Goal: Task Accomplishment & Management: Manage account settings

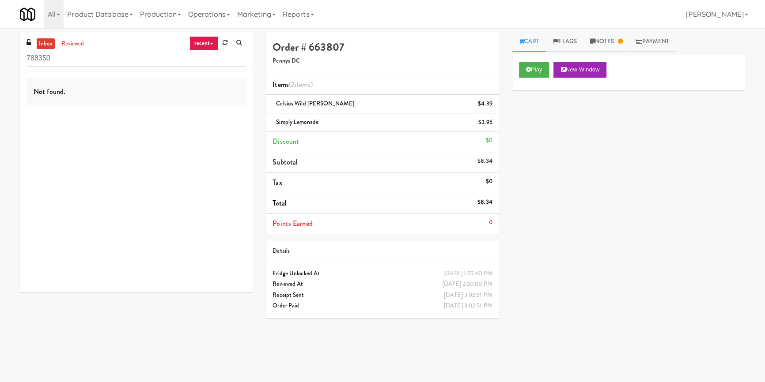
click at [142, 60] on input "788350" at bounding box center [135, 58] width 219 height 16
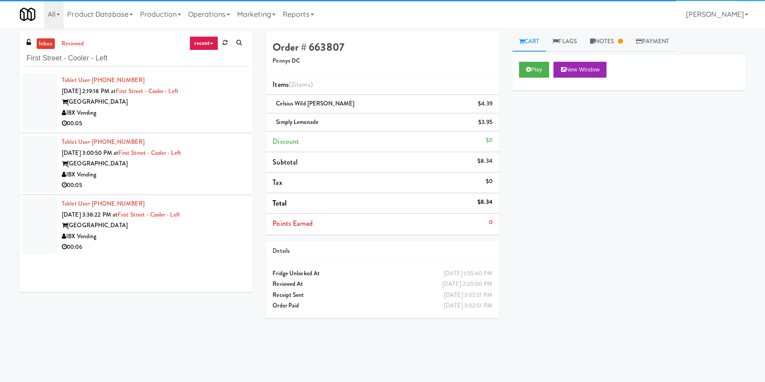
type input "First Street - Cooler - Left"
click at [213, 119] on div "00:05" at bounding box center [154, 123] width 184 height 11
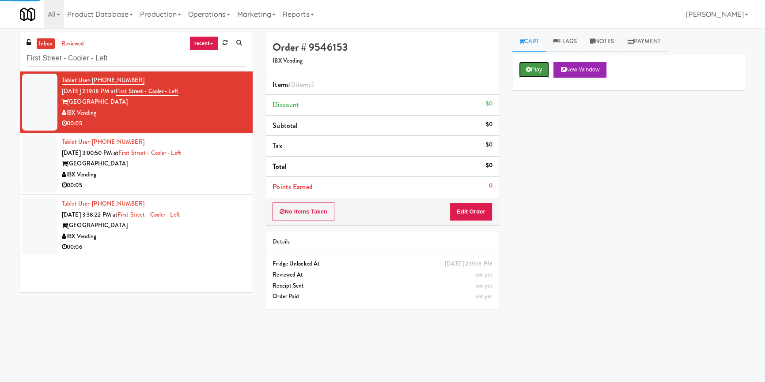
click at [547, 62] on button "Play" at bounding box center [534, 70] width 30 height 16
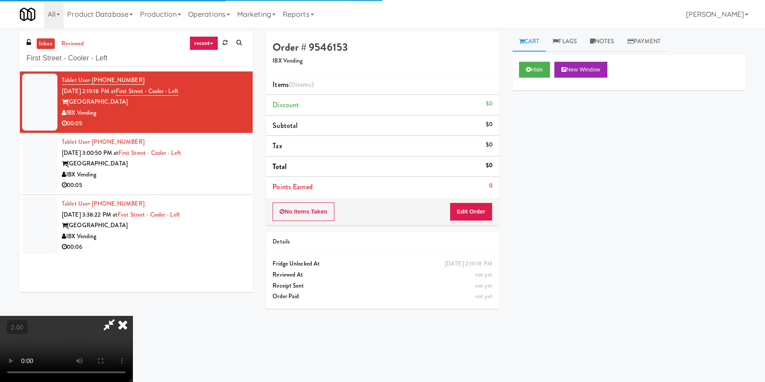
click at [543, 130] on div "Hide New Window Primary Flag Clear Flag if unable to determine what was taken o…" at bounding box center [628, 220] width 233 height 331
drag, startPoint x: 646, startPoint y: 188, endPoint x: 605, endPoint y: 207, distance: 45.8
click at [646, 188] on div "Hide New Window Primary Flag Clear Flag if unable to determine what was taken o…" at bounding box center [628, 220] width 233 height 331
click at [132, 316] on video at bounding box center [66, 349] width 132 height 66
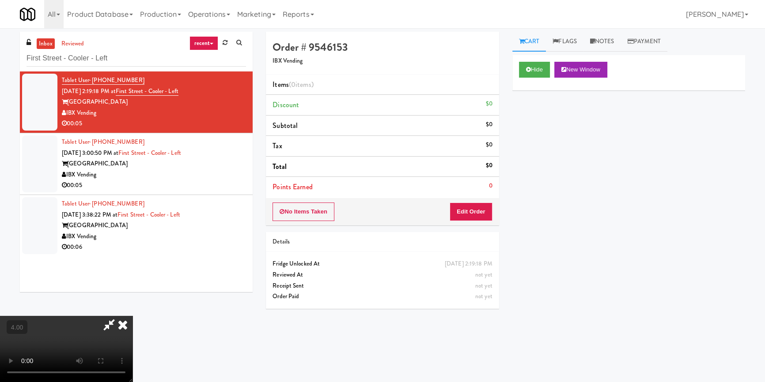
click at [486, 201] on div "No Items Taken Edit Order" at bounding box center [382, 211] width 233 height 27
click at [464, 218] on button "Edit Order" at bounding box center [470, 212] width 43 height 19
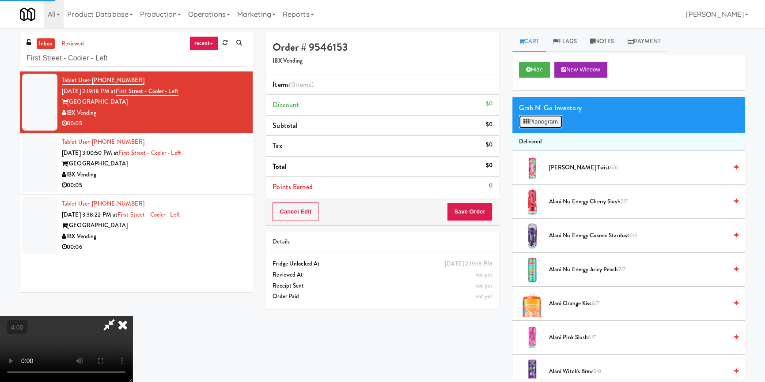
click at [540, 124] on button "Planogram" at bounding box center [540, 121] width 43 height 13
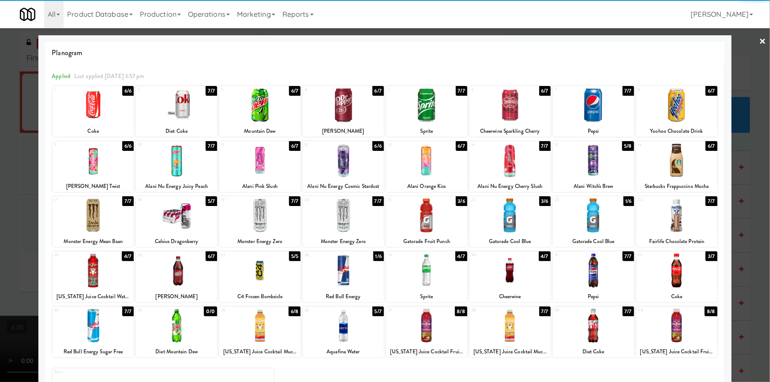
click at [185, 272] on div at bounding box center [176, 271] width 81 height 34
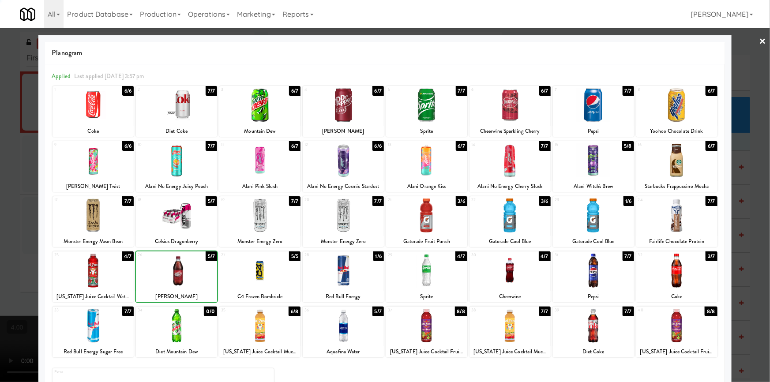
drag, startPoint x: 0, startPoint y: 195, endPoint x: 60, endPoint y: 211, distance: 62.8
click at [0, 195] on div at bounding box center [385, 191] width 770 height 382
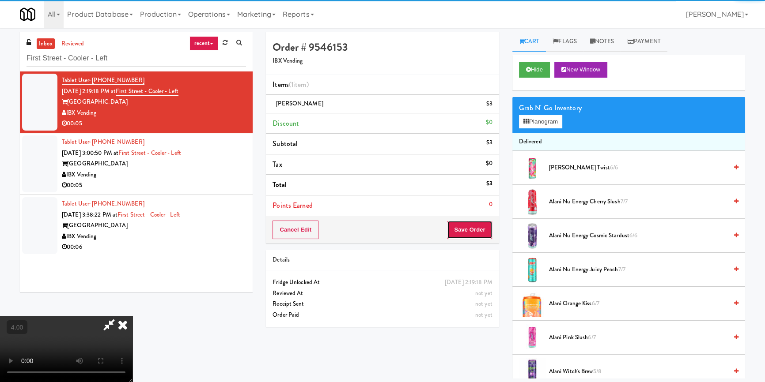
click at [484, 227] on button "Save Order" at bounding box center [469, 230] width 45 height 19
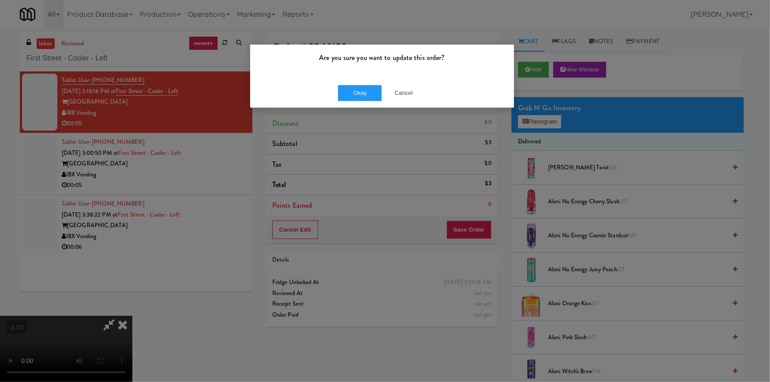
click at [346, 80] on div "Okay Cancel" at bounding box center [382, 93] width 264 height 30
click at [347, 95] on button "Okay" at bounding box center [360, 93] width 44 height 16
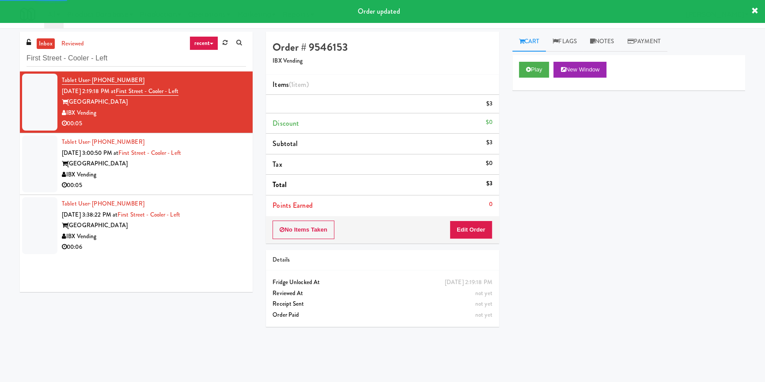
click at [198, 189] on div "00:05" at bounding box center [154, 185] width 184 height 11
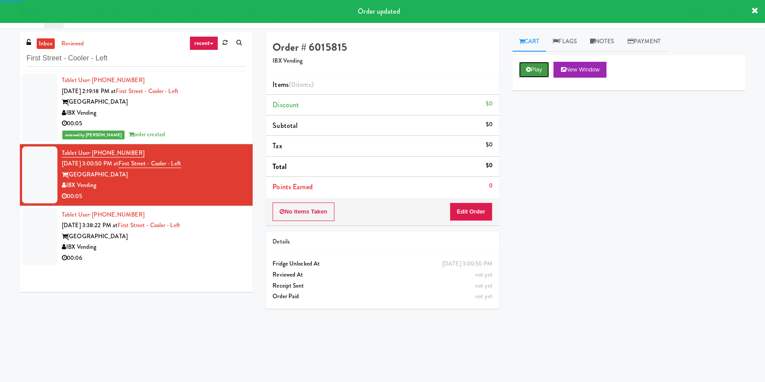
click at [523, 66] on button "Play" at bounding box center [534, 70] width 30 height 16
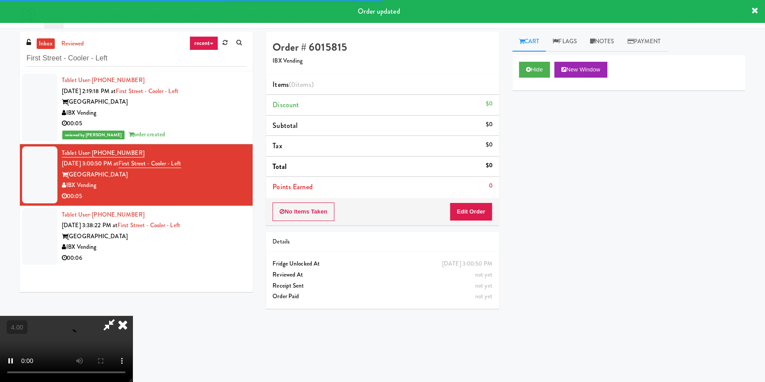
click at [528, 113] on div "Hide New Window Primary Flag Clear Flag if unable to determine what was taken o…" at bounding box center [628, 220] width 233 height 331
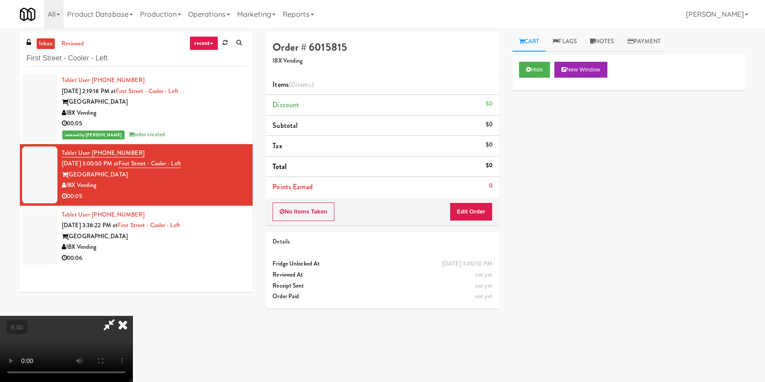
click at [132, 316] on video at bounding box center [66, 349] width 132 height 66
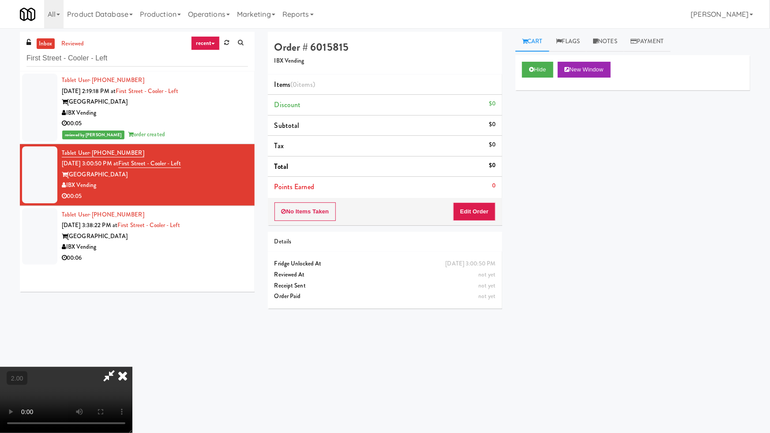
click at [132, 367] on video at bounding box center [66, 400] width 132 height 66
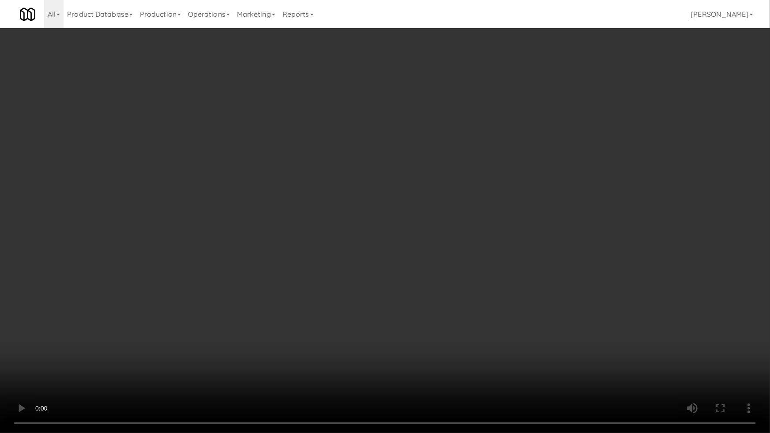
drag, startPoint x: 487, startPoint y: 297, endPoint x: 471, endPoint y: 296, distance: 16.8
click at [471, 296] on video at bounding box center [385, 216] width 770 height 433
click at [490, 291] on video at bounding box center [385, 216] width 770 height 433
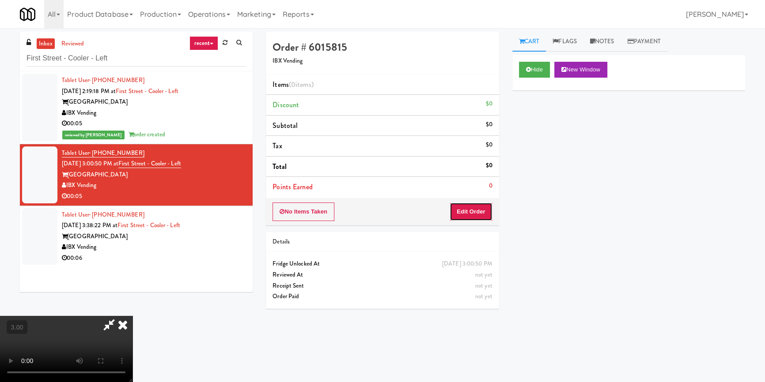
drag, startPoint x: 483, startPoint y: 215, endPoint x: 497, endPoint y: 176, distance: 41.2
click at [483, 214] on button "Edit Order" at bounding box center [470, 212] width 43 height 19
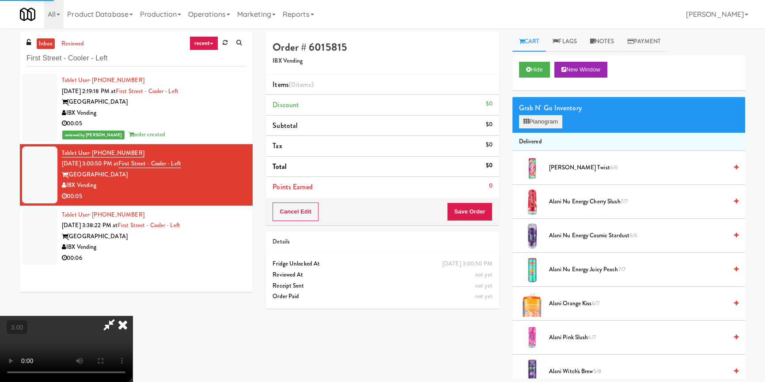
drag, startPoint x: 539, startPoint y: 112, endPoint x: 533, endPoint y: 120, distance: 9.8
click at [539, 113] on div "Grab N' Go Inventory" at bounding box center [628, 108] width 219 height 13
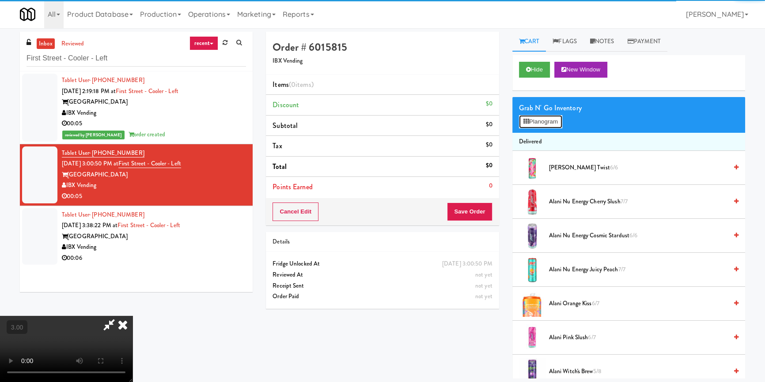
click at [532, 122] on button "Planogram" at bounding box center [540, 121] width 43 height 13
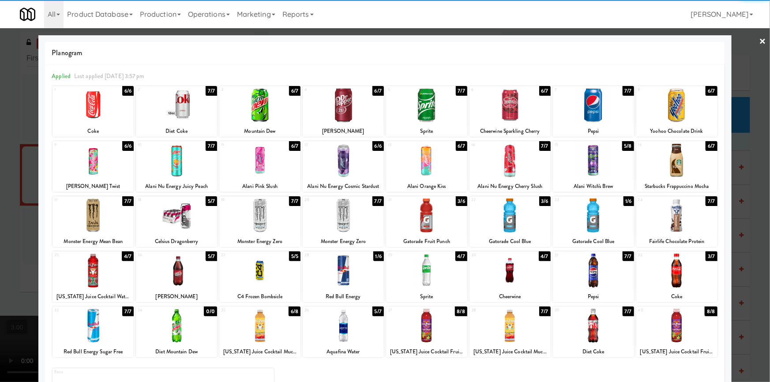
click at [500, 274] on div at bounding box center [510, 271] width 81 height 34
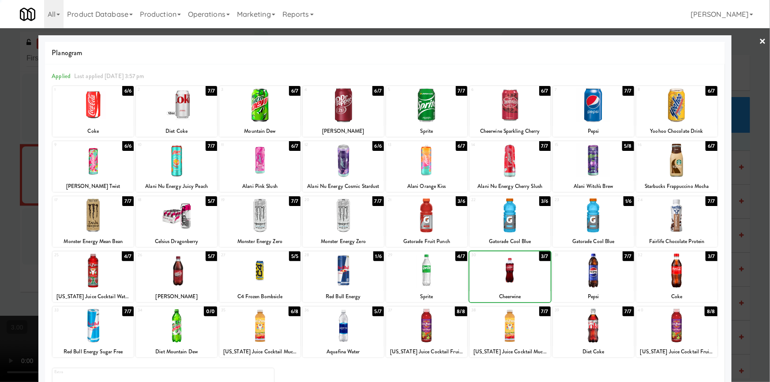
click at [411, 226] on div at bounding box center [426, 216] width 81 height 34
click at [0, 208] on div at bounding box center [385, 191] width 770 height 382
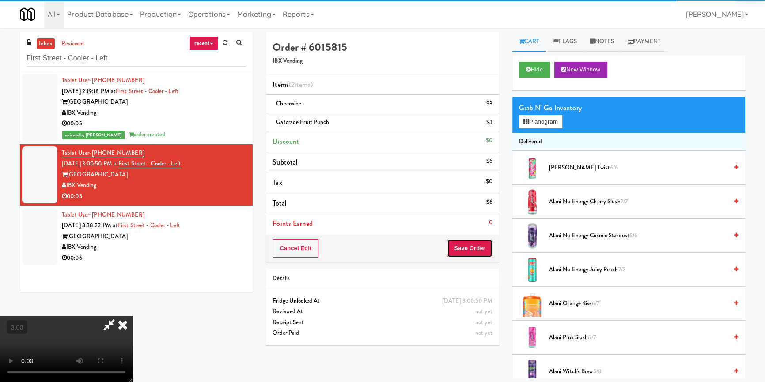
click at [483, 252] on button "Save Order" at bounding box center [469, 248] width 45 height 19
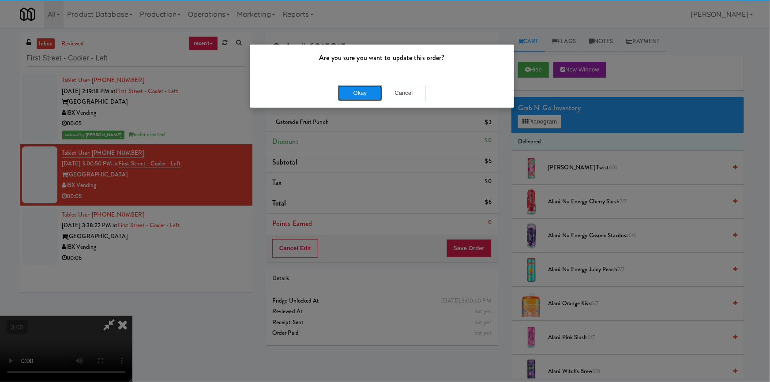
click at [364, 94] on button "Okay" at bounding box center [360, 93] width 44 height 16
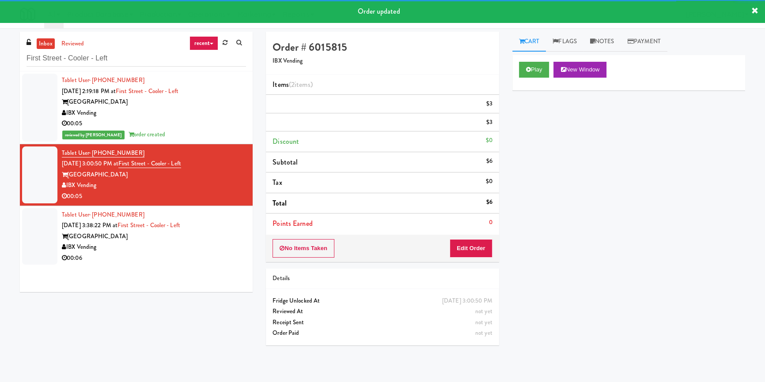
click at [220, 253] on div "Tablet User · (843) 910-4390 [DATE] 3:38:22 PM at [GEOGRAPHIC_DATA] - Cooler - …" at bounding box center [154, 237] width 184 height 54
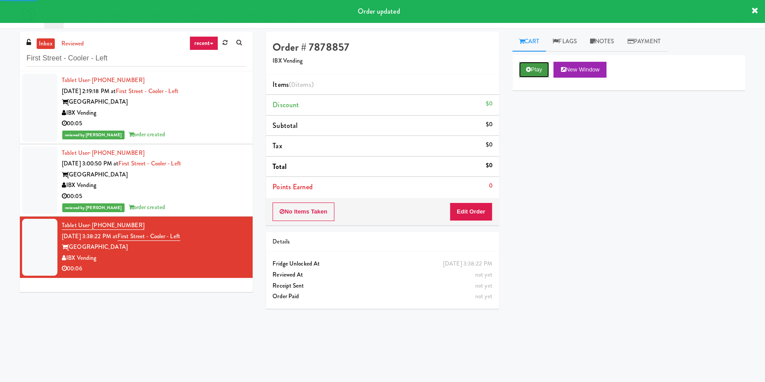
click at [534, 75] on button "Play" at bounding box center [534, 70] width 30 height 16
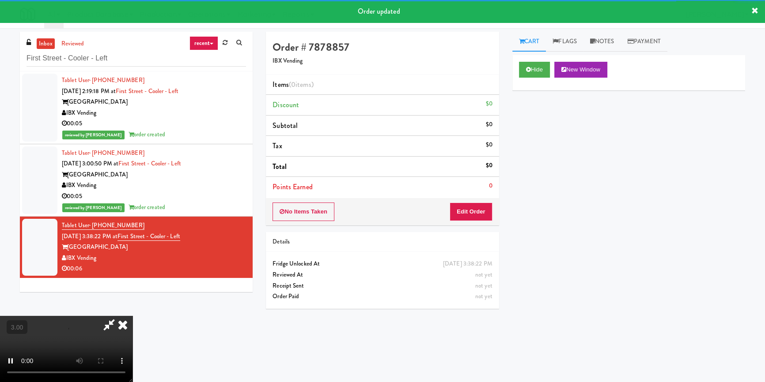
click at [534, 141] on div "Hide New Window Primary Flag Clear Flag if unable to determine what was taken o…" at bounding box center [628, 220] width 233 height 331
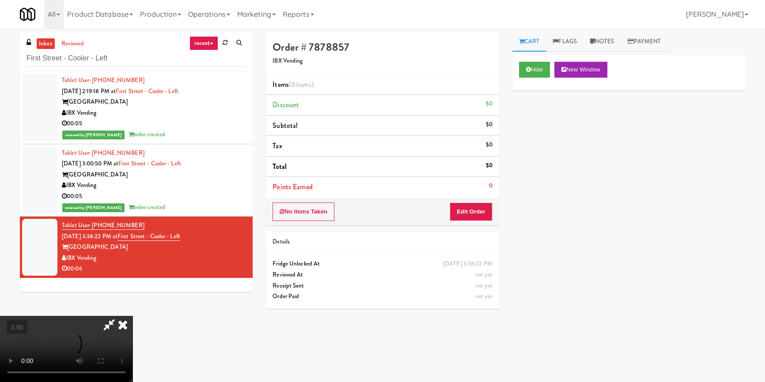
click at [534, 207] on div "Hide New Window Primary Flag Clear Flag if unable to determine what was taken o…" at bounding box center [628, 220] width 233 height 331
click at [132, 316] on video at bounding box center [66, 349] width 132 height 66
click at [472, 214] on button "Edit Order" at bounding box center [470, 212] width 43 height 19
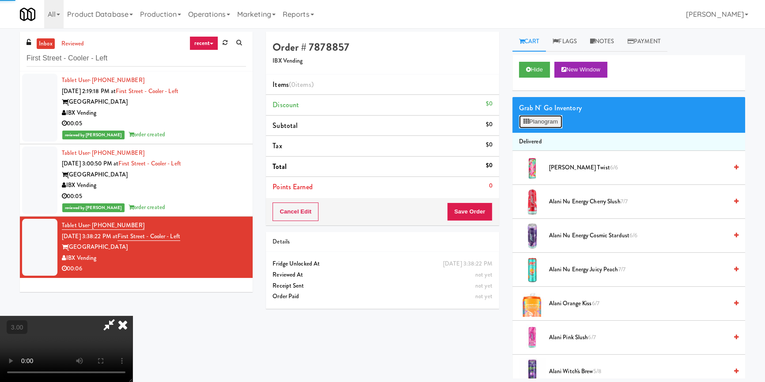
click at [533, 124] on button "Planogram" at bounding box center [540, 121] width 43 height 13
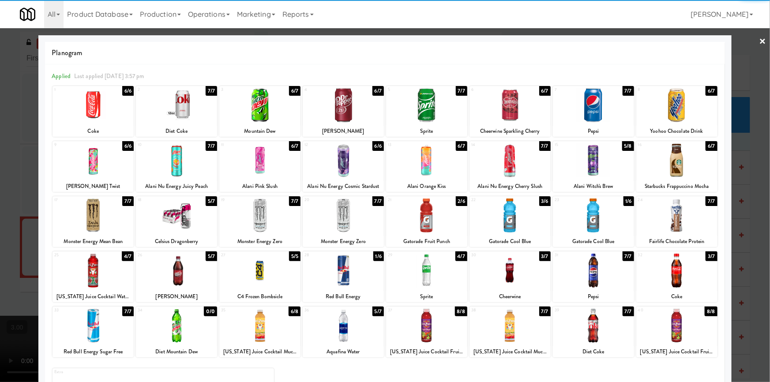
click at [177, 276] on div at bounding box center [176, 271] width 81 height 34
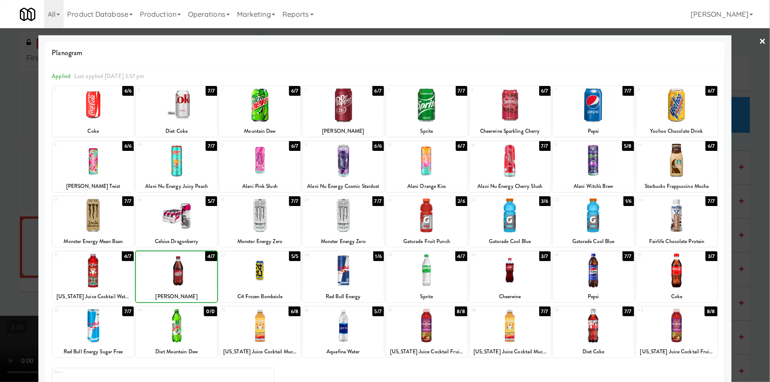
click at [0, 234] on div at bounding box center [385, 191] width 770 height 382
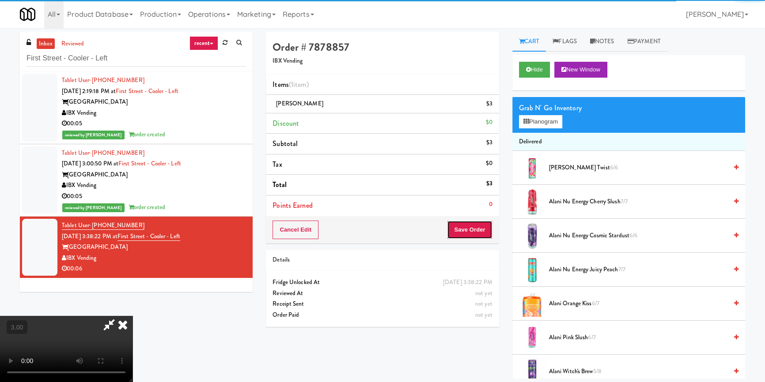
click at [459, 226] on button "Save Order" at bounding box center [469, 230] width 45 height 19
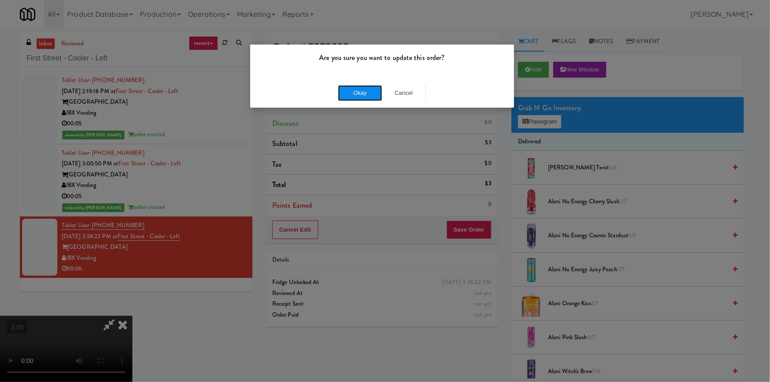
click at [367, 95] on button "Okay" at bounding box center [360, 93] width 44 height 16
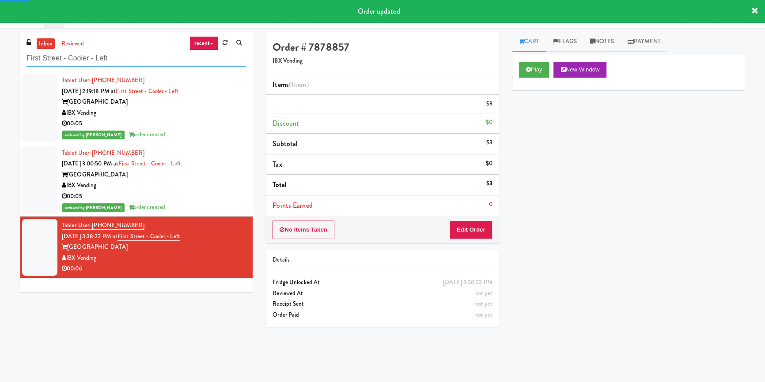
click at [146, 59] on input "First Street - Cooler - Left" at bounding box center [135, 58] width 219 height 16
paste input "Hub Cincinnati Fridge"
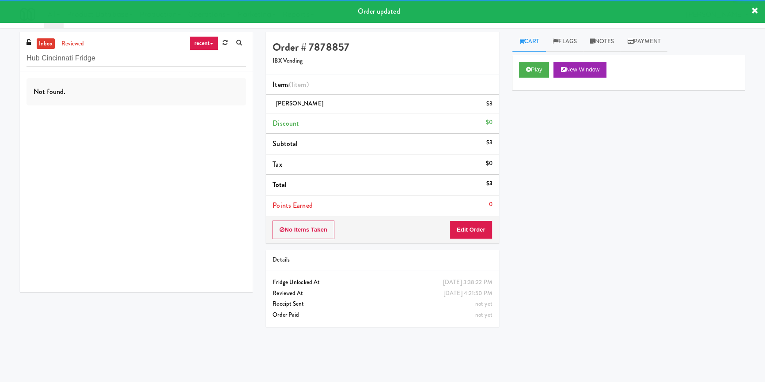
drag, startPoint x: 209, startPoint y: 118, endPoint x: 213, endPoint y: 115, distance: 4.7
click at [210, 115] on div "Not found." at bounding box center [136, 182] width 233 height 221
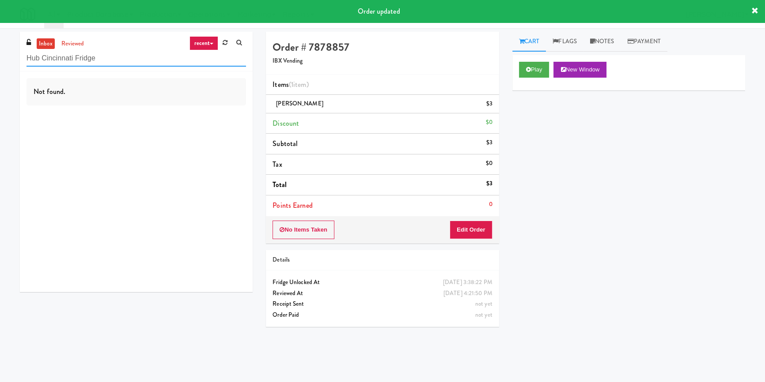
click at [180, 64] on input "Hub Cincinnati Fridge" at bounding box center [135, 58] width 219 height 16
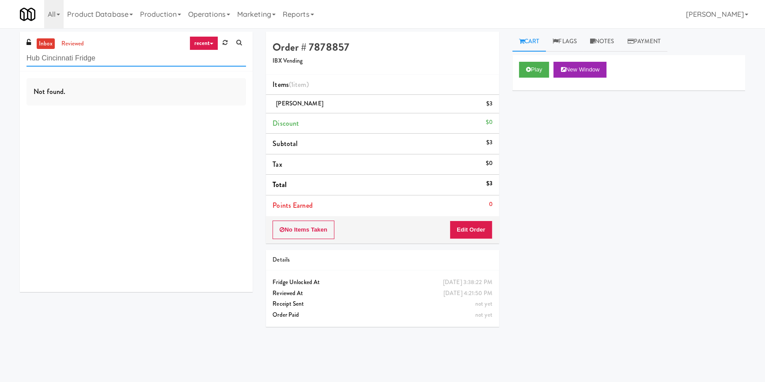
click at [154, 63] on input "Hub Cincinnati Fridge" at bounding box center [135, 58] width 219 height 16
click at [153, 63] on input "Hub Cincinnati Fridge" at bounding box center [135, 58] width 219 height 16
paste input "IKEA [GEOGRAPHIC_DATA]"
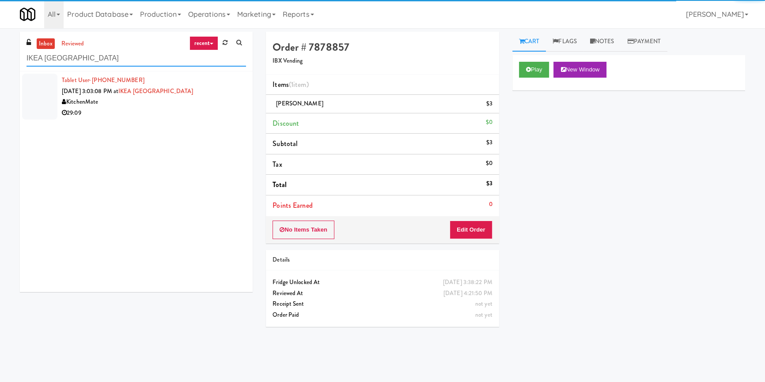
type input "IKEA [GEOGRAPHIC_DATA]"
click at [208, 115] on div "29:09" at bounding box center [154, 113] width 184 height 11
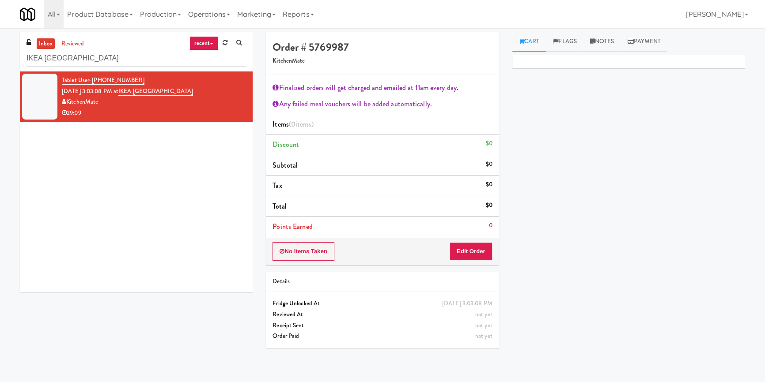
drag, startPoint x: 603, startPoint y: 44, endPoint x: 603, endPoint y: 53, distance: 9.7
click at [603, 44] on link "Notes" at bounding box center [602, 42] width 38 height 20
click at [566, 119] on p at bounding box center [628, 122] width 219 height 10
click at [511, 174] on div "Cart Flags Notes Payment Primary Flag Clear Flag if unable to determine what wa…" at bounding box center [628, 205] width 246 height 347
click at [530, 42] on link "Cart" at bounding box center [529, 42] width 34 height 20
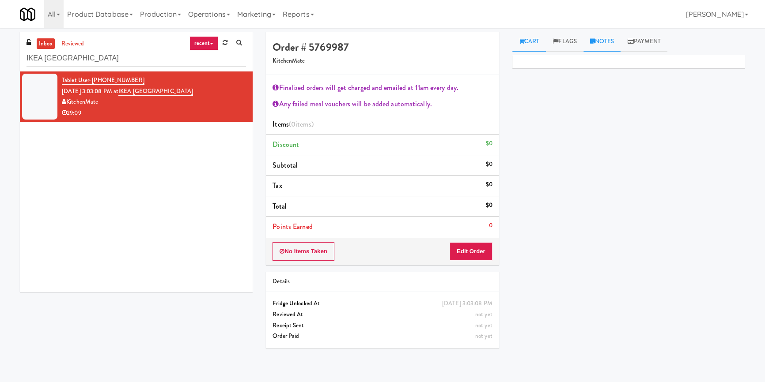
click at [604, 37] on link "Notes" at bounding box center [602, 42] width 38 height 20
click at [547, 119] on p at bounding box center [628, 122] width 219 height 10
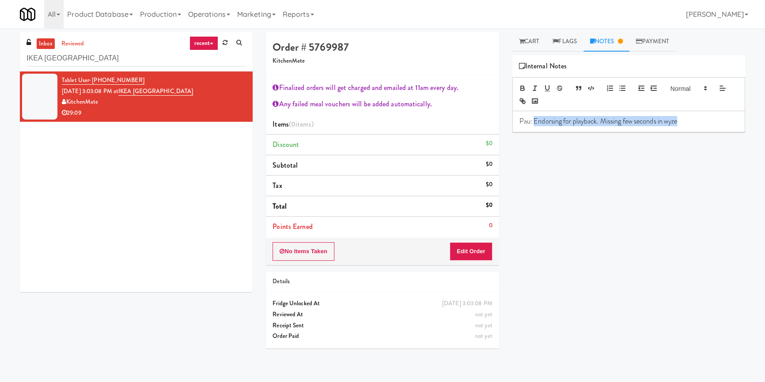
drag, startPoint x: 691, startPoint y: 120, endPoint x: 534, endPoint y: 132, distance: 158.1
click at [534, 132] on div "Primary Flag Clear Flag if unable to determine what was taken or order not proc…" at bounding box center [628, 220] width 233 height 331
copy p "Endorsing for playback. Missing few seconds in wyze"
click at [66, 189] on div "Tablet User · (647) 894-4657 [DATE] 3:03:08 PM at [GEOGRAPHIC_DATA] 29:09" at bounding box center [136, 182] width 233 height 221
drag, startPoint x: 199, startPoint y: 94, endPoint x: 132, endPoint y: 96, distance: 66.2
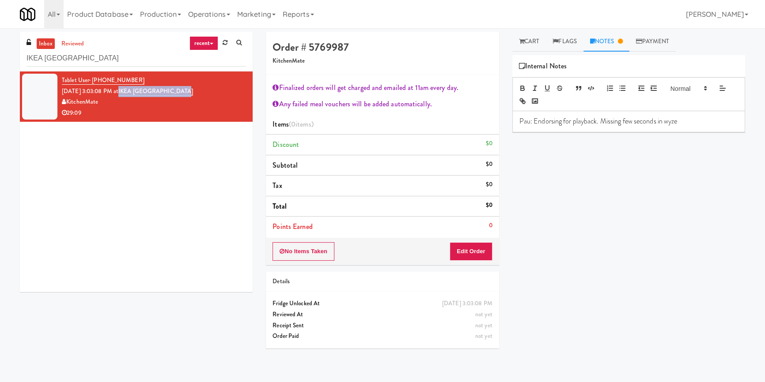
click at [132, 96] on div "Tablet User · (647) 894-4657 [DATE] 3:03:08 PM at [GEOGRAPHIC_DATA] 29:09" at bounding box center [154, 96] width 184 height 43
copy link "IKEA [GEOGRAPHIC_DATA]"
drag, startPoint x: 34, startPoint y: 203, endPoint x: 134, endPoint y: 102, distance: 143.0
click at [34, 203] on div "Tablet User · (647) 894-4657 [DATE] 3:03:08 PM at [GEOGRAPHIC_DATA] 29:09" at bounding box center [136, 182] width 233 height 221
click at [641, 163] on div "Primary Flag Clear Flag if unable to determine what was taken or order not proc…" at bounding box center [628, 220] width 233 height 331
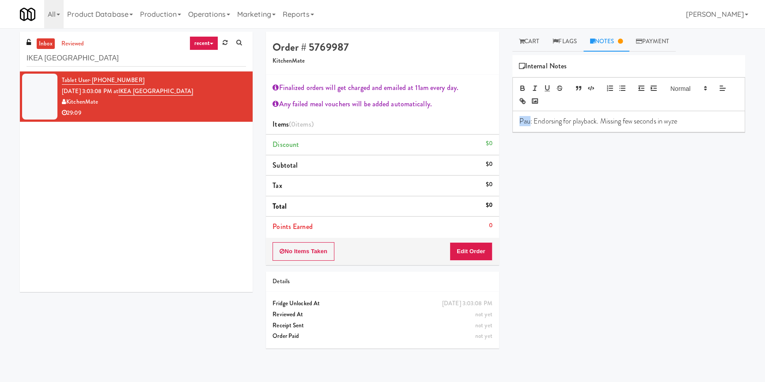
drag, startPoint x: 526, startPoint y: 121, endPoint x: 505, endPoint y: 122, distance: 20.8
click at [505, 122] on div "Cart Flags Notes Payment Primary Flag Clear Flag if unable to determine what wa…" at bounding box center [628, 205] width 246 height 347
click at [524, 160] on div "Primary Flag Clear Flag if unable to determine what was taken or order not proc…" at bounding box center [628, 220] width 233 height 331
click at [45, 156] on div "Tablet User · (647) 894-4657 [DATE] 3:03:08 PM at [GEOGRAPHIC_DATA] 29:09" at bounding box center [136, 182] width 233 height 221
click at [131, 61] on input "IKEA [GEOGRAPHIC_DATA]" at bounding box center [135, 58] width 219 height 16
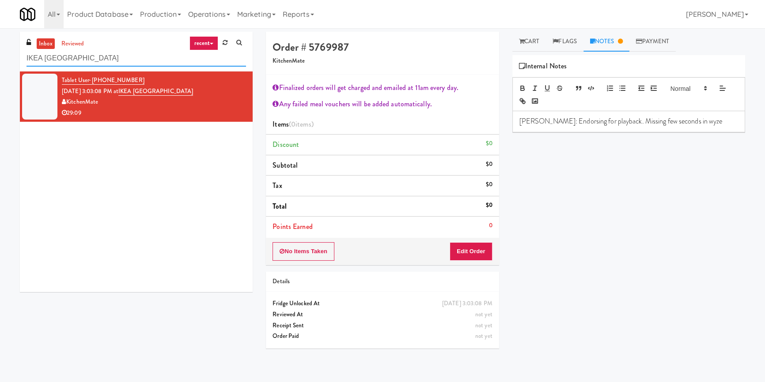
click at [131, 61] on input "IKEA [GEOGRAPHIC_DATA]" at bounding box center [135, 58] width 219 height 16
paste input "[GEOGRAPHIC_DATA] Combo"
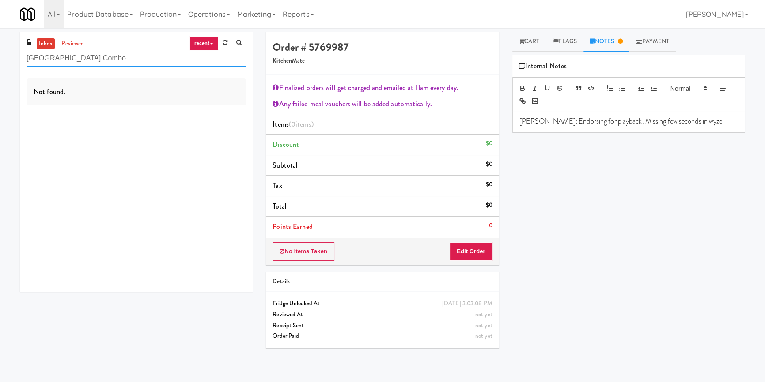
click at [113, 55] on input "[GEOGRAPHIC_DATA] Combo" at bounding box center [135, 58] width 219 height 16
paste input "Argent"
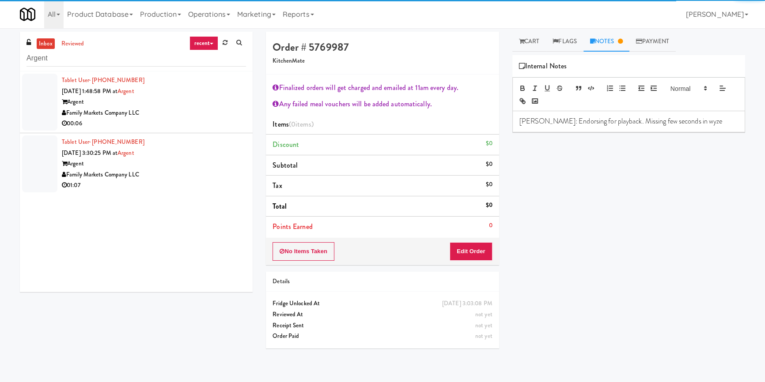
click at [179, 117] on div "Family Markets Company LLC" at bounding box center [154, 113] width 184 height 11
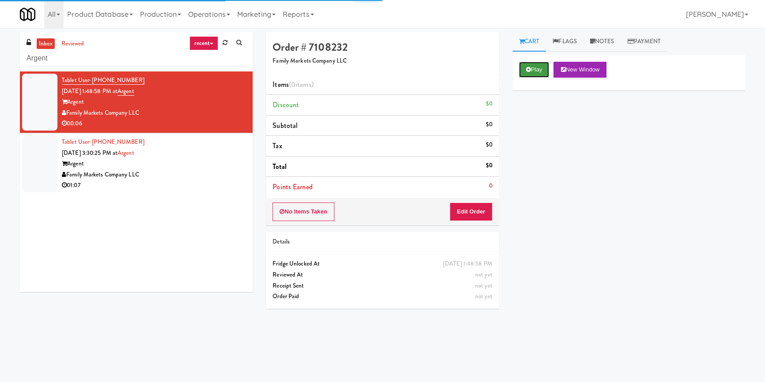
click at [530, 70] on icon at bounding box center [528, 70] width 5 height 6
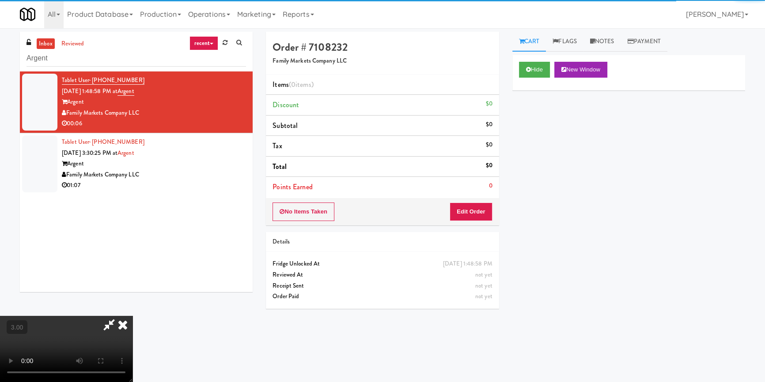
click at [535, 145] on div "Hide New Window Primary Flag Clear Flag if unable to determine what was taken o…" at bounding box center [628, 220] width 233 height 331
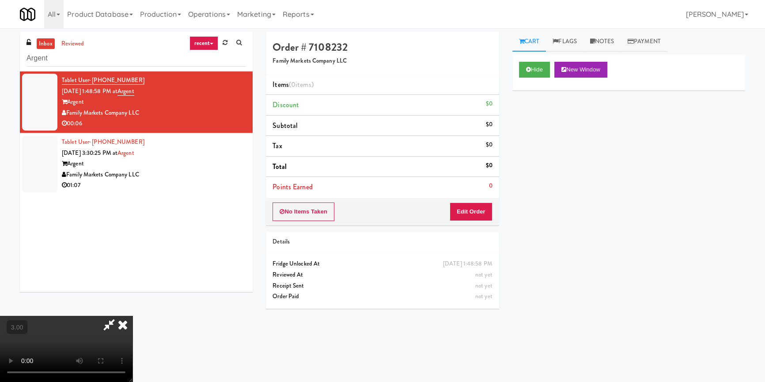
click at [132, 316] on video at bounding box center [66, 349] width 132 height 66
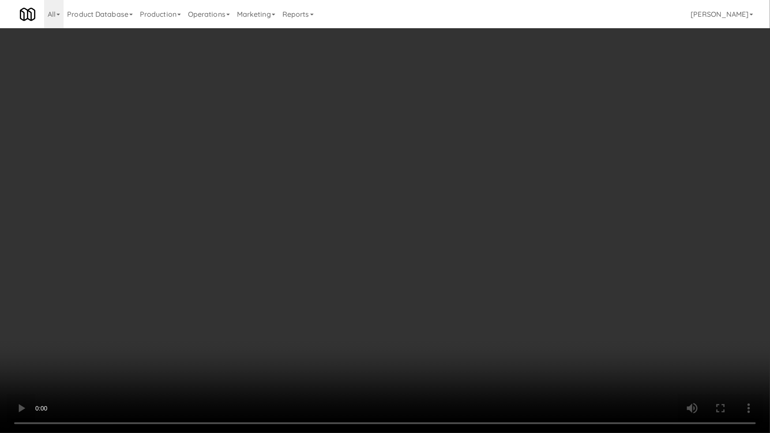
click at [434, 268] on video at bounding box center [385, 216] width 770 height 433
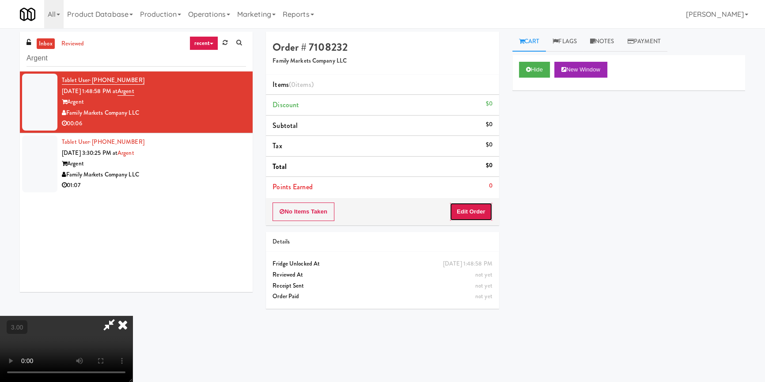
drag, startPoint x: 475, startPoint y: 205, endPoint x: 509, endPoint y: 168, distance: 50.0
click at [476, 204] on button "Edit Order" at bounding box center [470, 212] width 43 height 19
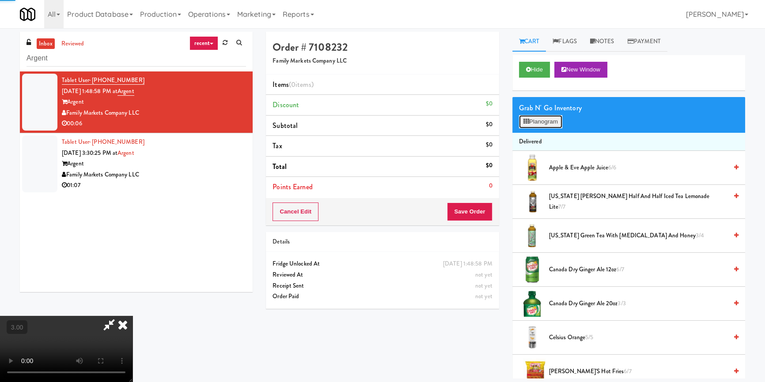
click at [541, 123] on button "Planogram" at bounding box center [540, 121] width 43 height 13
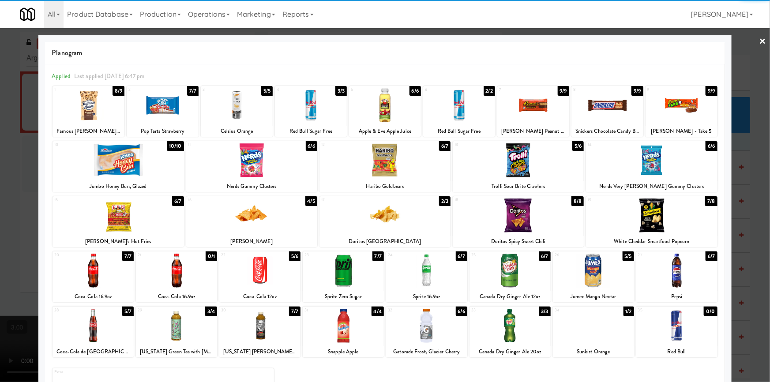
click at [454, 110] on div at bounding box center [459, 105] width 72 height 34
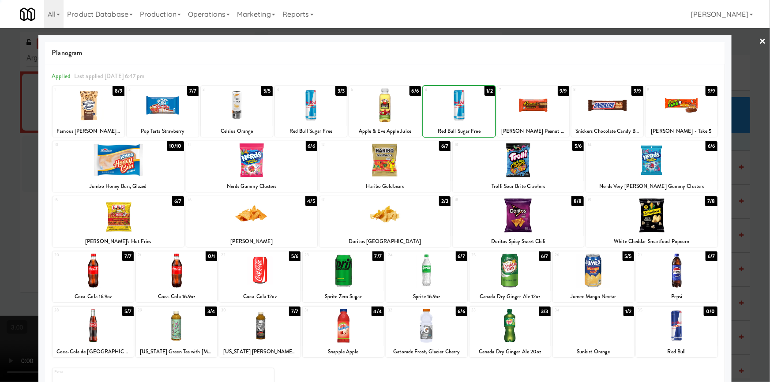
click at [0, 192] on div at bounding box center [385, 191] width 770 height 382
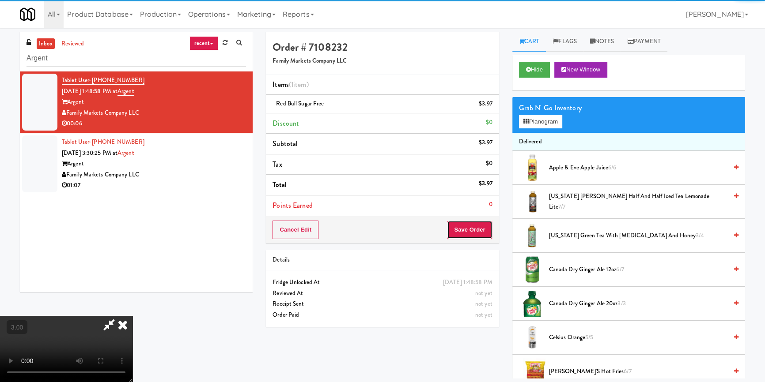
click at [471, 237] on button "Save Order" at bounding box center [469, 230] width 45 height 19
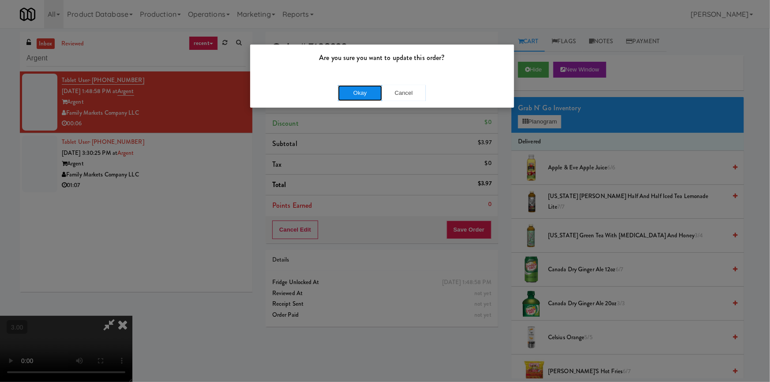
click at [362, 85] on button "Okay" at bounding box center [360, 93] width 44 height 16
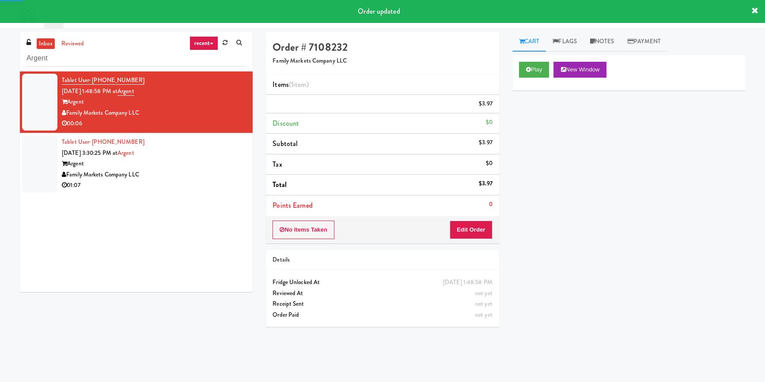
click at [221, 181] on div "01:07" at bounding box center [154, 185] width 184 height 11
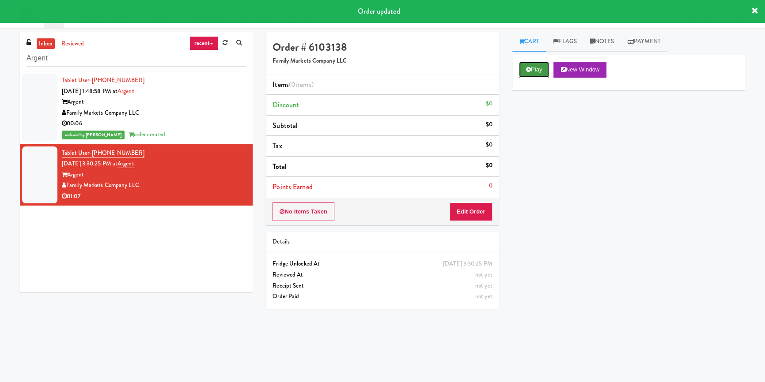
drag, startPoint x: 534, startPoint y: 64, endPoint x: 545, endPoint y: 77, distance: 16.9
click at [534, 65] on button "Play" at bounding box center [534, 70] width 30 height 16
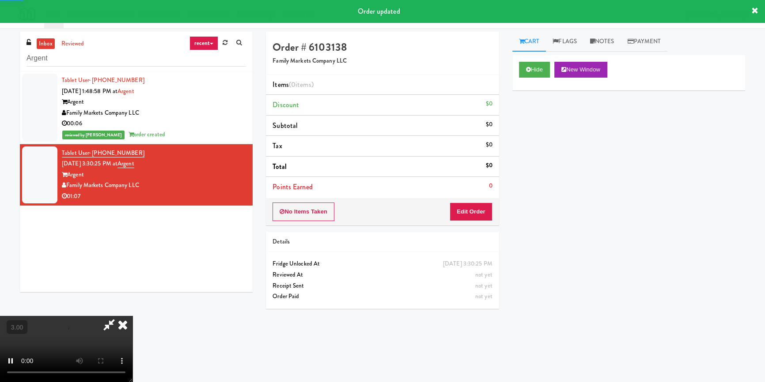
click at [549, 119] on div "Hide New Window Primary Flag Clear Flag if unable to determine what was taken o…" at bounding box center [628, 220] width 233 height 331
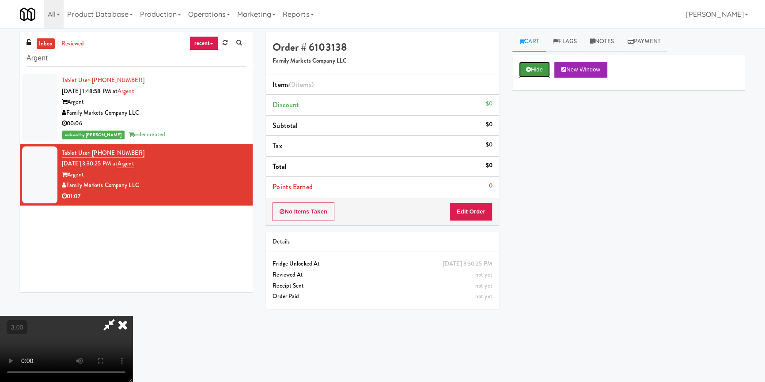
click at [539, 68] on button "Hide" at bounding box center [534, 70] width 31 height 16
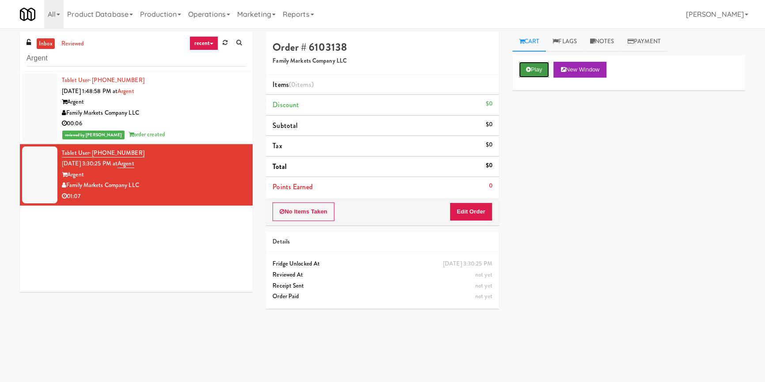
click at [539, 68] on button "Play" at bounding box center [534, 70] width 30 height 16
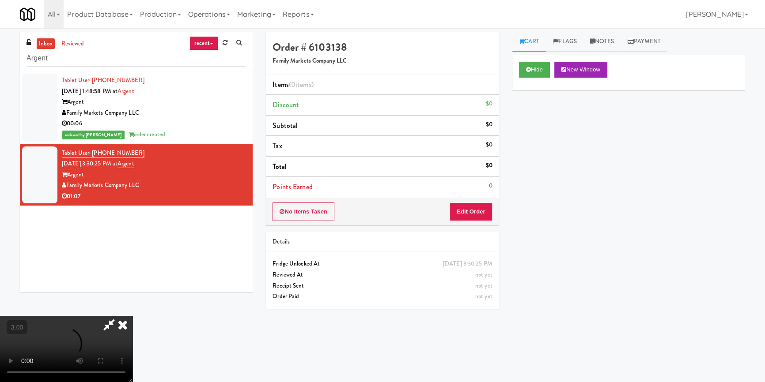
click at [132, 316] on video at bounding box center [66, 349] width 132 height 66
drag, startPoint x: 481, startPoint y: 211, endPoint x: 497, endPoint y: 194, distance: 23.8
click at [482, 211] on button "Edit Order" at bounding box center [470, 212] width 43 height 19
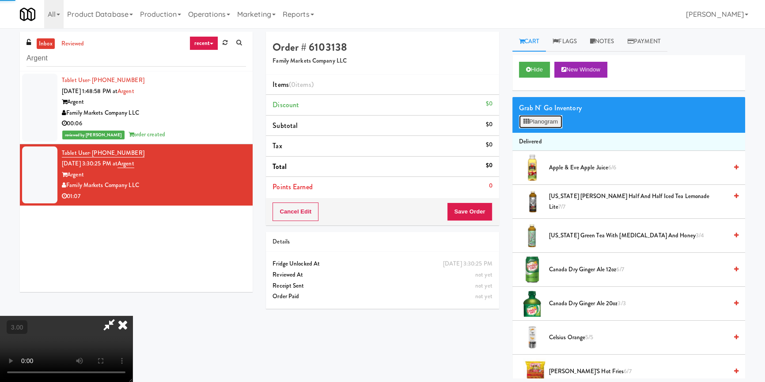
click at [534, 120] on button "Planogram" at bounding box center [540, 121] width 43 height 13
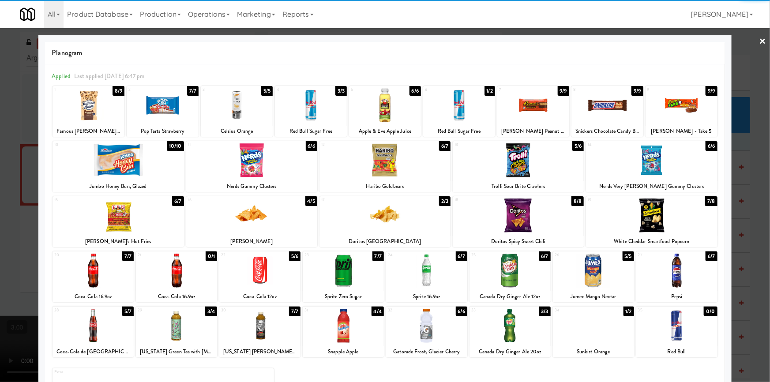
click at [668, 274] on div at bounding box center [677, 271] width 81 height 34
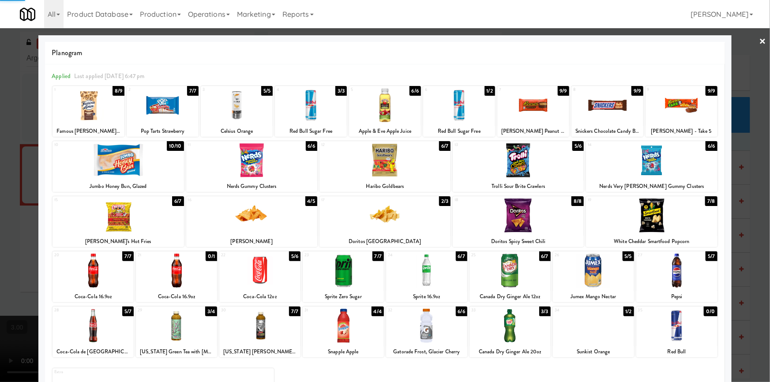
drag, startPoint x: 592, startPoint y: 341, endPoint x: 600, endPoint y: 340, distance: 8.9
click at [591, 341] on div at bounding box center [593, 326] width 81 height 34
click at [0, 231] on div at bounding box center [385, 191] width 770 height 382
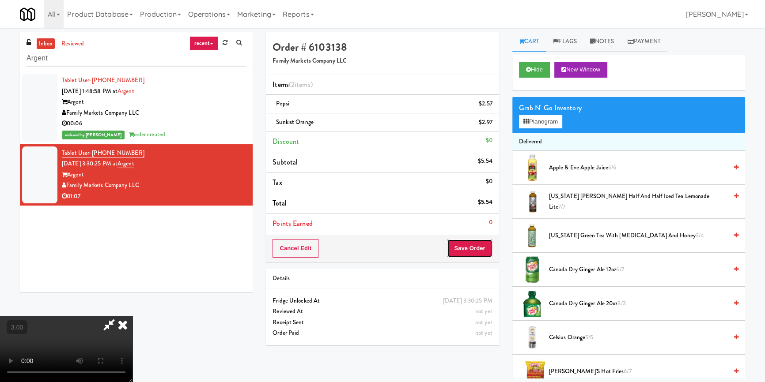
click at [477, 243] on button "Save Order" at bounding box center [469, 248] width 45 height 19
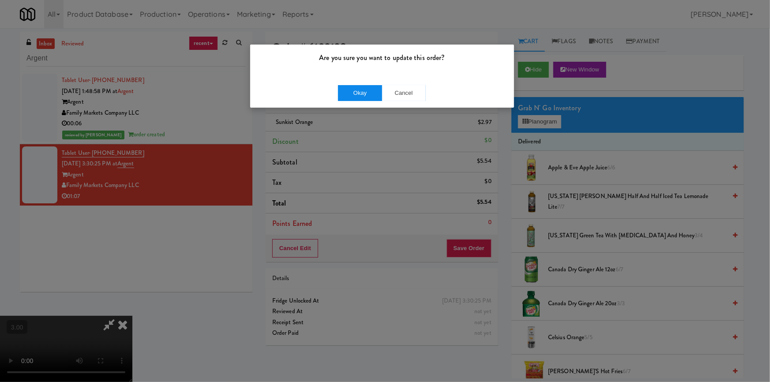
click at [351, 81] on div "Okay Cancel" at bounding box center [382, 93] width 264 height 30
click at [350, 93] on button "Okay" at bounding box center [360, 93] width 44 height 16
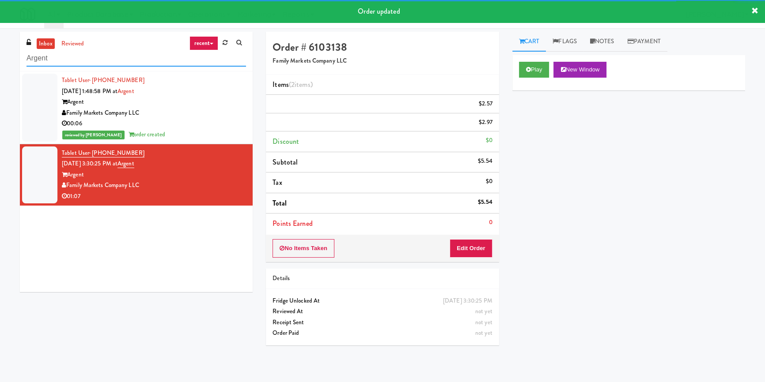
click at [112, 56] on input "Argent" at bounding box center [135, 58] width 219 height 16
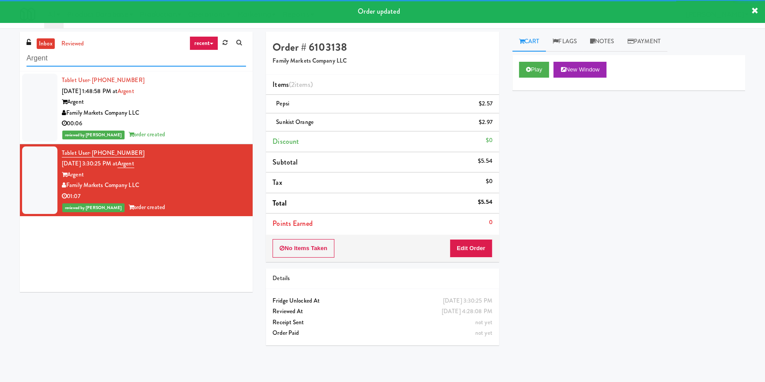
click at [112, 56] on input "Argent" at bounding box center [135, 58] width 219 height 16
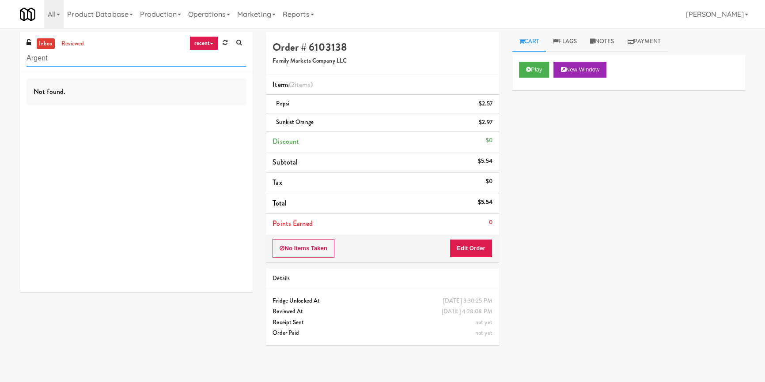
click at [160, 56] on input "Argent" at bounding box center [135, 58] width 219 height 16
paste input "[MEDICAL_DATA] - Main Floor"
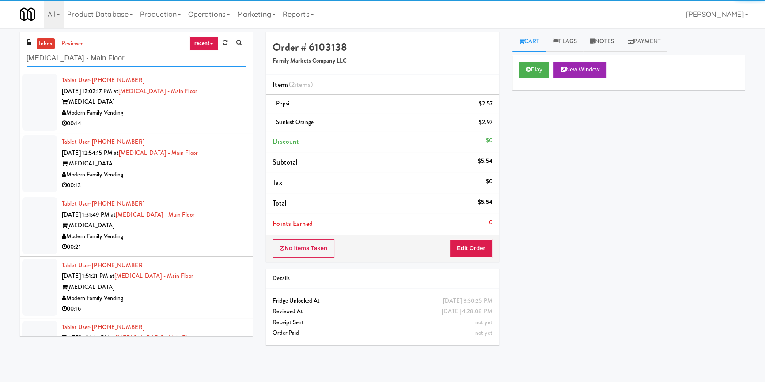
type input "[MEDICAL_DATA] - Main Floor"
click at [212, 114] on div "Modern Family Vending" at bounding box center [154, 113] width 184 height 11
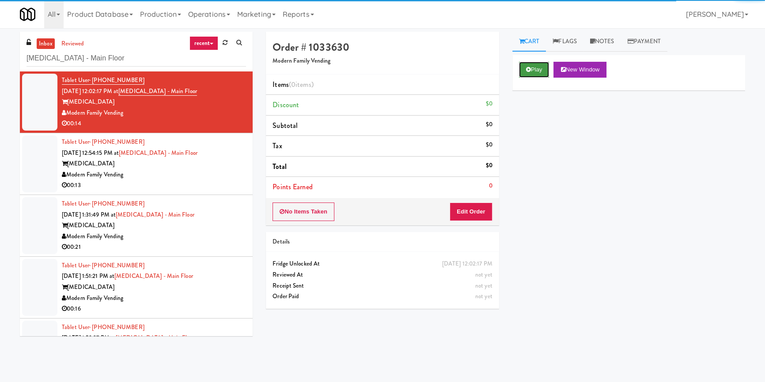
click at [526, 68] on icon at bounding box center [528, 70] width 5 height 6
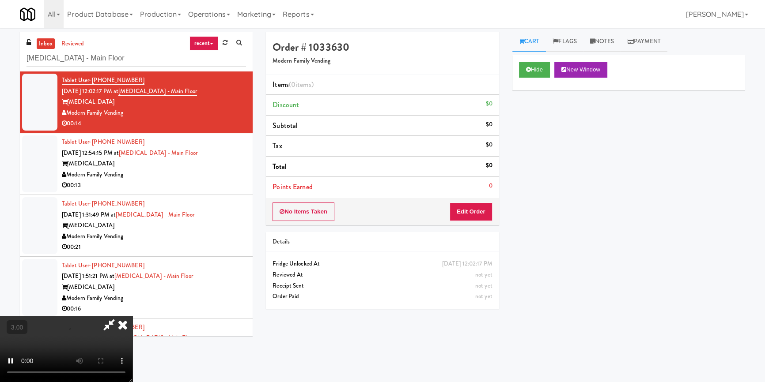
click at [527, 102] on div "Hide New Window Primary Flag Clear Flag if unable to determine what was taken o…" at bounding box center [628, 220] width 233 height 331
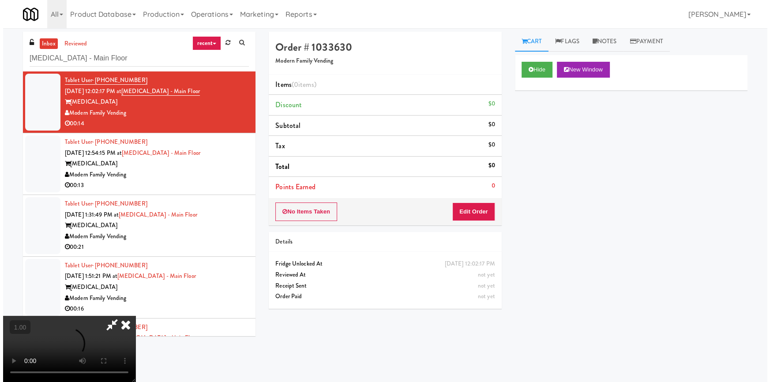
scroll to position [3, 0]
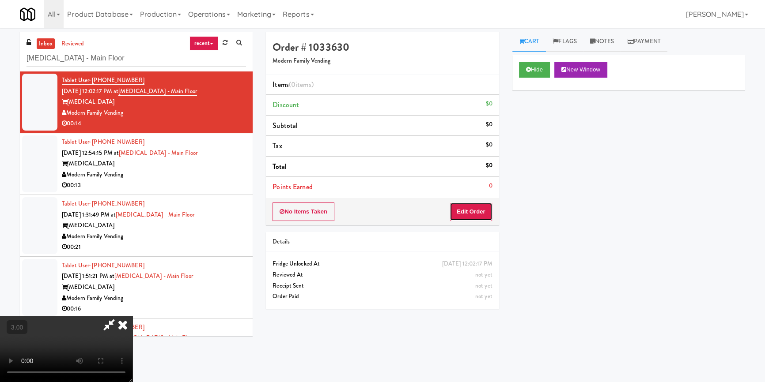
click at [464, 211] on button "Edit Order" at bounding box center [470, 212] width 43 height 19
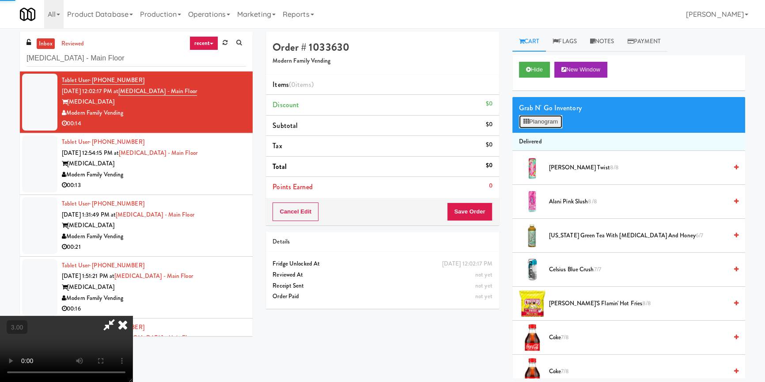
click at [546, 119] on button "Planogram" at bounding box center [540, 121] width 43 height 13
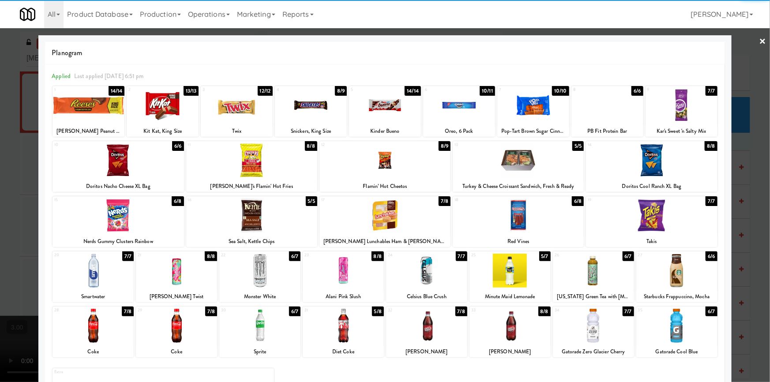
click at [420, 335] on div at bounding box center [426, 326] width 81 height 34
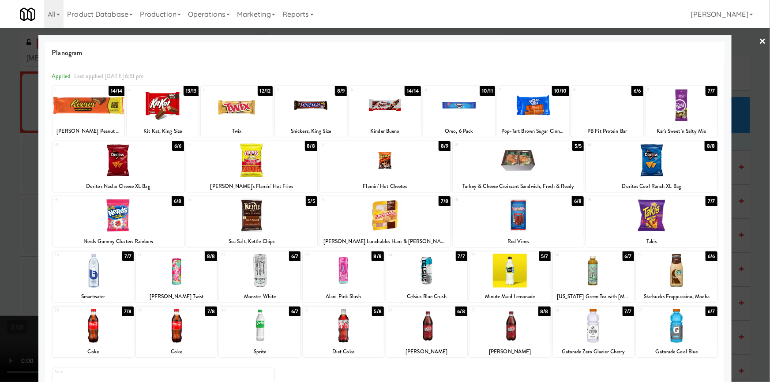
click at [192, 328] on div at bounding box center [176, 326] width 81 height 34
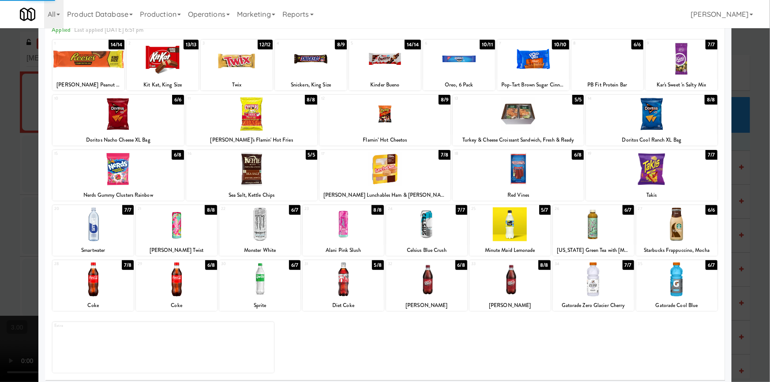
scroll to position [51, 0]
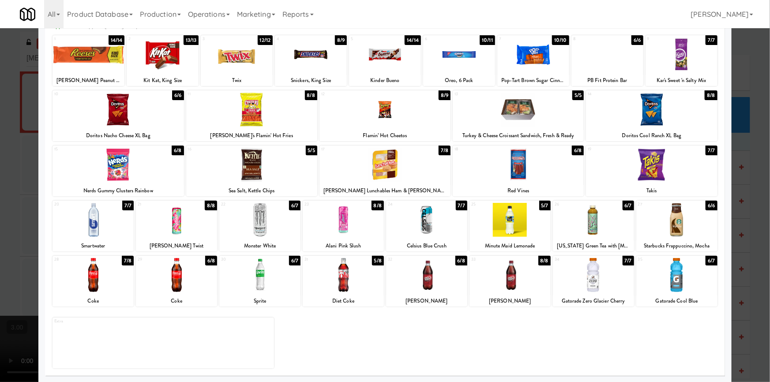
click at [677, 275] on div at bounding box center [677, 275] width 81 height 34
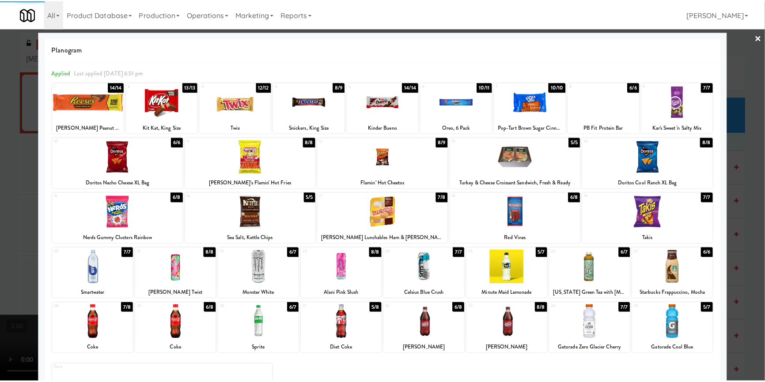
scroll to position [0, 0]
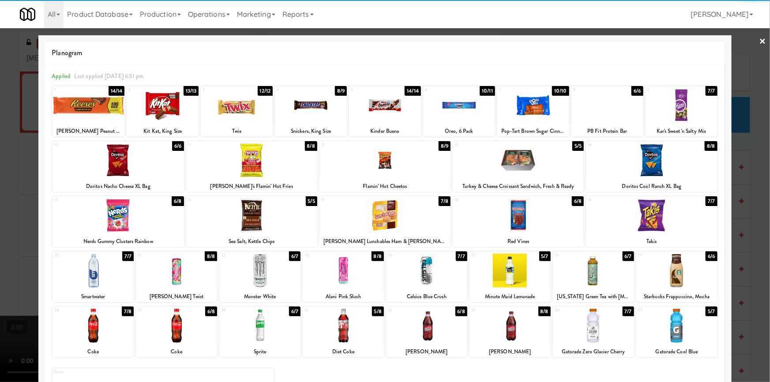
click at [317, 121] on div at bounding box center [311, 105] width 72 height 34
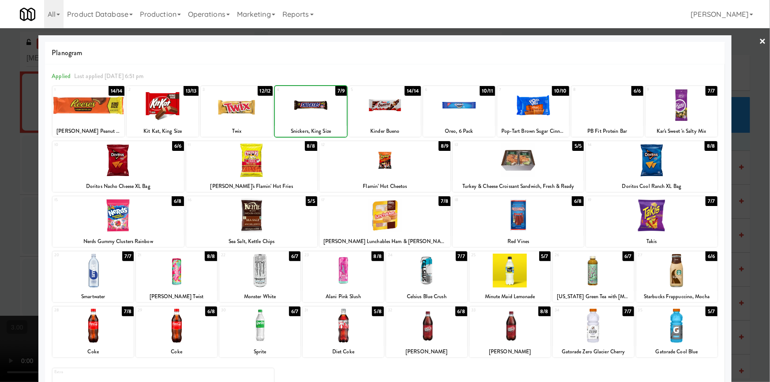
click at [0, 162] on div at bounding box center [385, 191] width 770 height 382
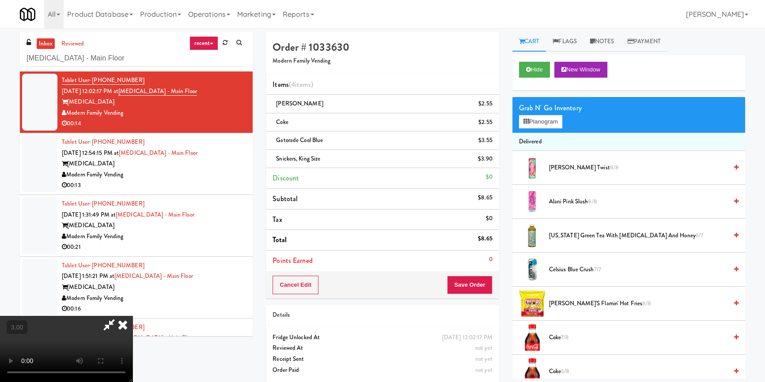
click at [132, 316] on video at bounding box center [66, 349] width 132 height 66
click at [480, 285] on button "Save Order" at bounding box center [469, 285] width 45 height 19
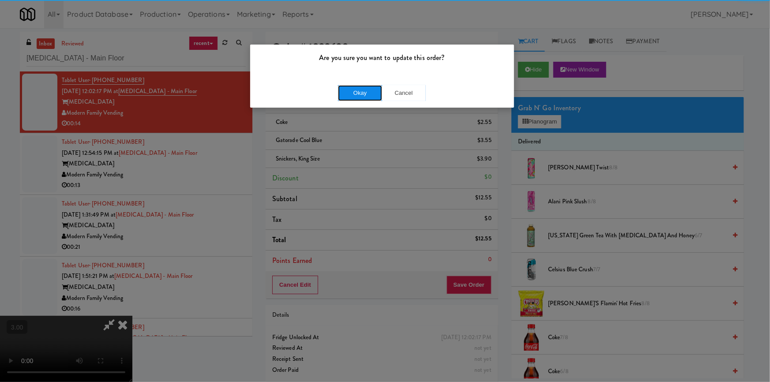
click at [362, 88] on button "Okay" at bounding box center [360, 93] width 44 height 16
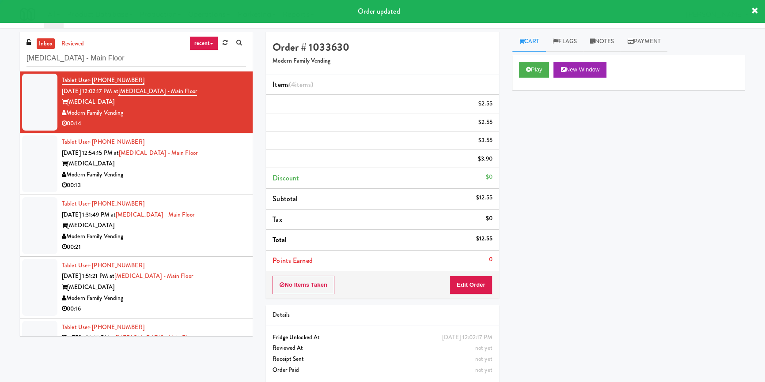
scroll to position [0, 0]
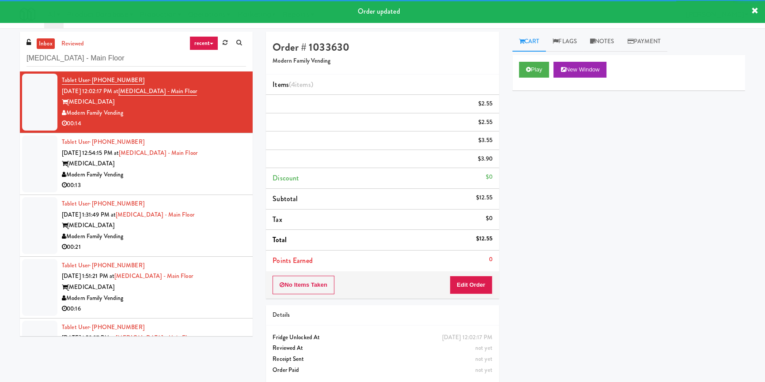
click at [228, 181] on div "Tablet User · (630) 853-7236 [DATE] 12:54:15 PM at [MEDICAL_DATA][GEOGRAPHIC_DA…" at bounding box center [154, 164] width 184 height 54
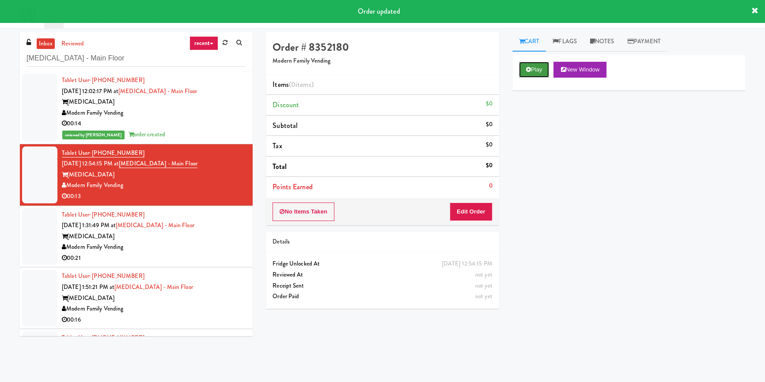
click at [526, 69] on icon at bounding box center [528, 70] width 5 height 6
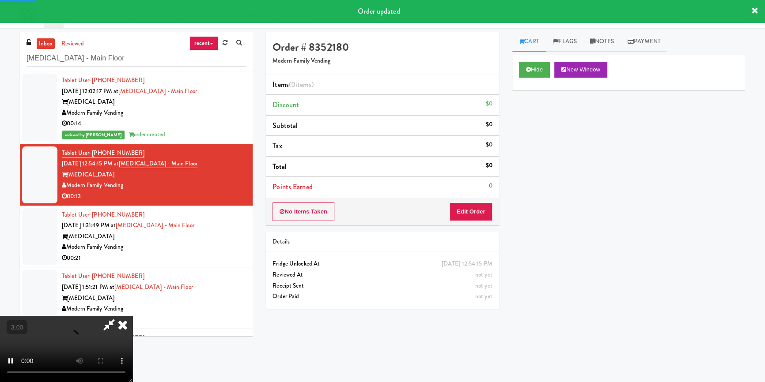
click at [544, 141] on div "Hide New Window Primary Flag Clear Flag if unable to determine what was taken o…" at bounding box center [628, 220] width 233 height 331
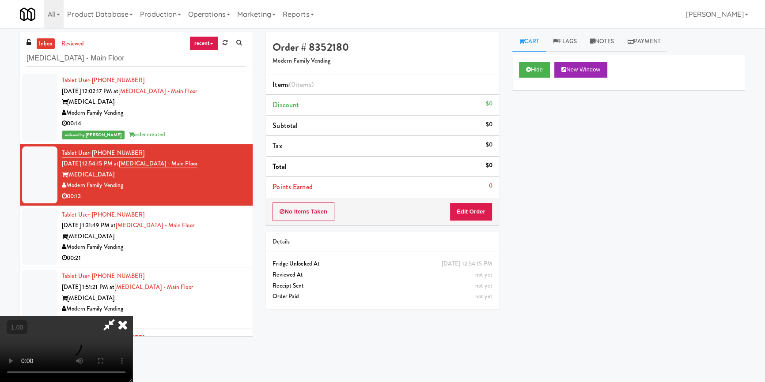
scroll to position [3, 0]
click at [132, 316] on video at bounding box center [66, 349] width 132 height 66
click at [475, 207] on button "Edit Order" at bounding box center [470, 212] width 43 height 19
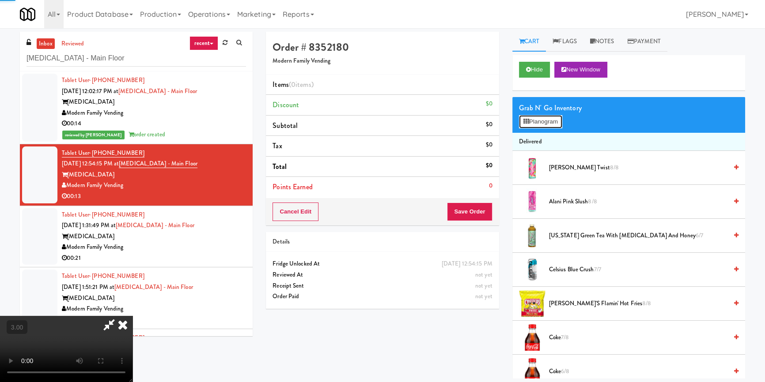
click at [532, 115] on button "Planogram" at bounding box center [540, 121] width 43 height 13
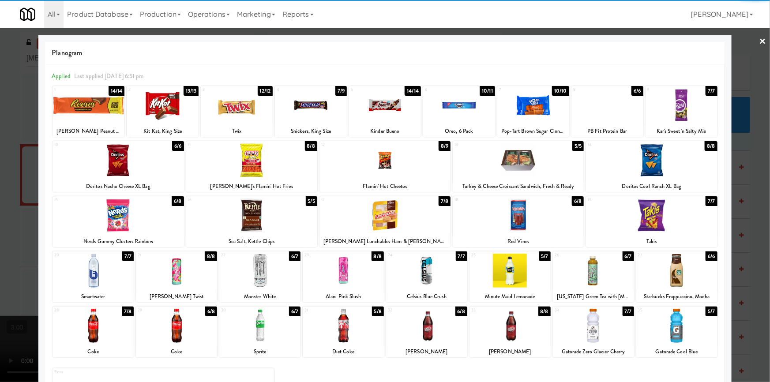
click at [254, 220] on div at bounding box center [251, 216] width 131 height 34
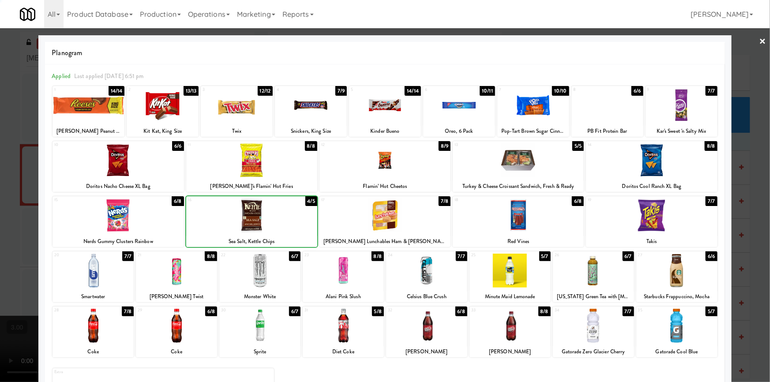
click at [0, 191] on div at bounding box center [385, 191] width 770 height 382
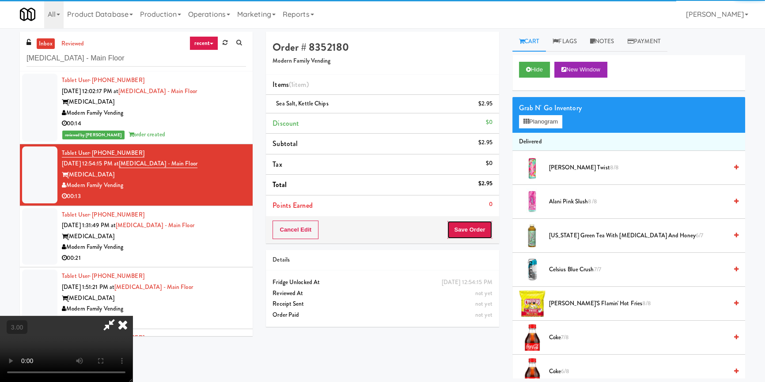
click at [481, 234] on button "Save Order" at bounding box center [469, 230] width 45 height 19
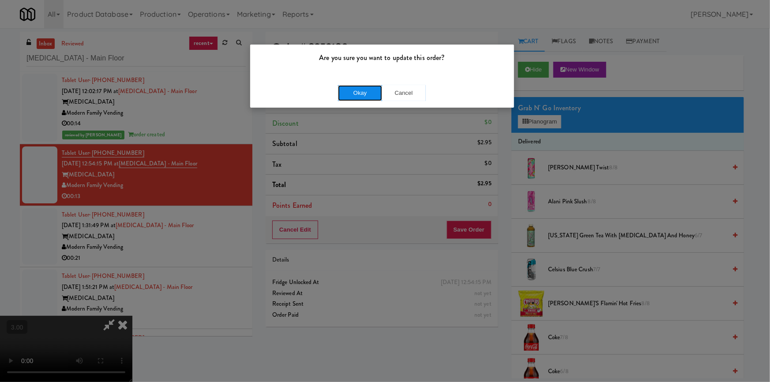
click at [339, 86] on button "Okay" at bounding box center [360, 93] width 44 height 16
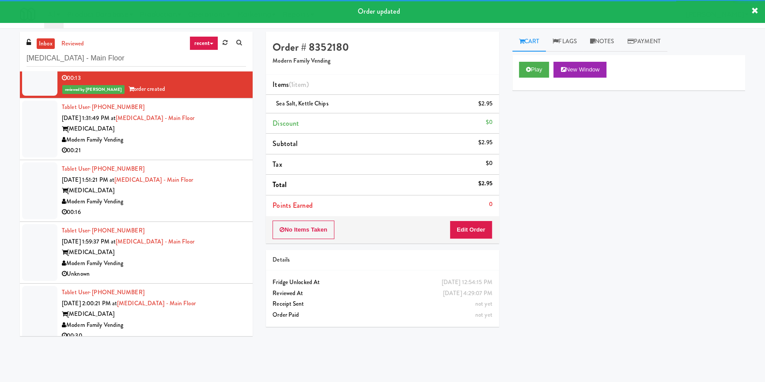
scroll to position [160, 0]
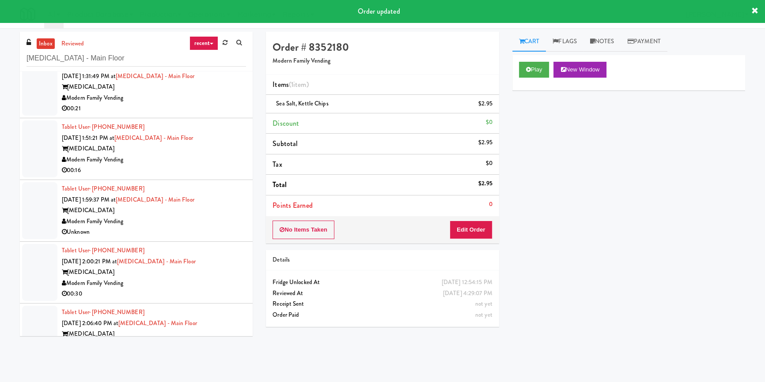
click at [215, 111] on div "00:21" at bounding box center [154, 108] width 184 height 11
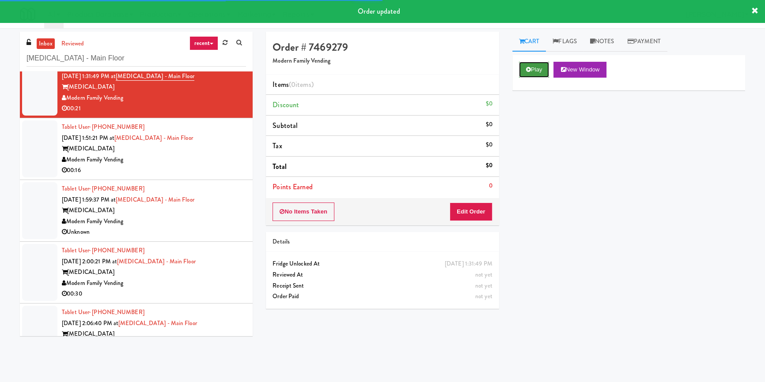
click at [533, 69] on button "Play" at bounding box center [534, 70] width 30 height 16
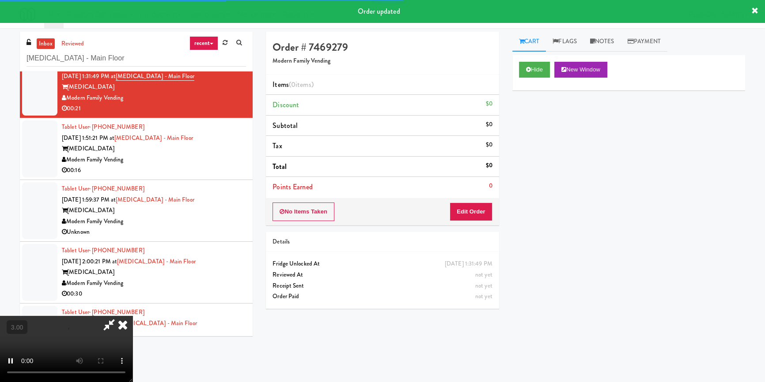
click at [528, 118] on div "Hide New Window Primary Flag Clear Flag if unable to determine what was taken o…" at bounding box center [628, 220] width 233 height 331
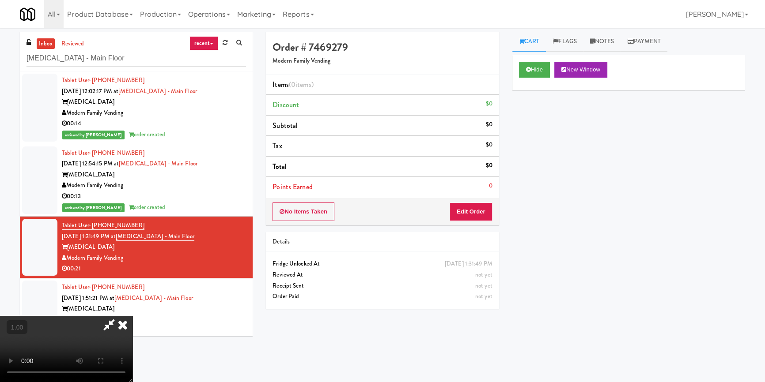
scroll to position [124, 0]
click at [490, 218] on button "Edit Order" at bounding box center [470, 212] width 43 height 19
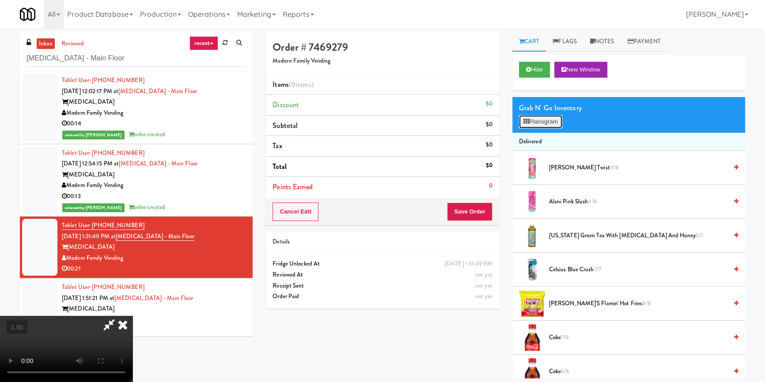
click at [546, 121] on button "Planogram" at bounding box center [540, 121] width 43 height 13
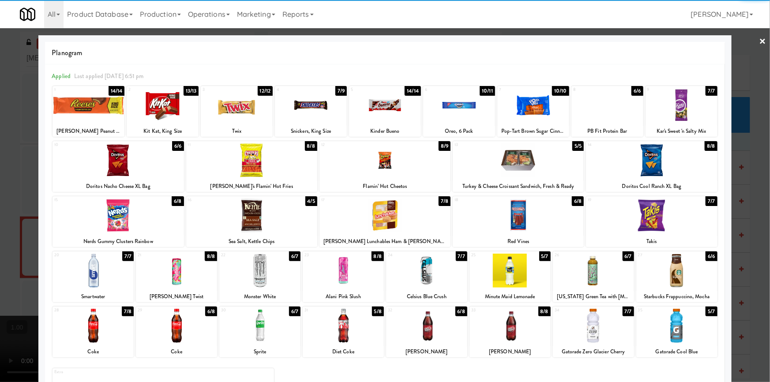
click at [577, 323] on div at bounding box center [593, 326] width 81 height 34
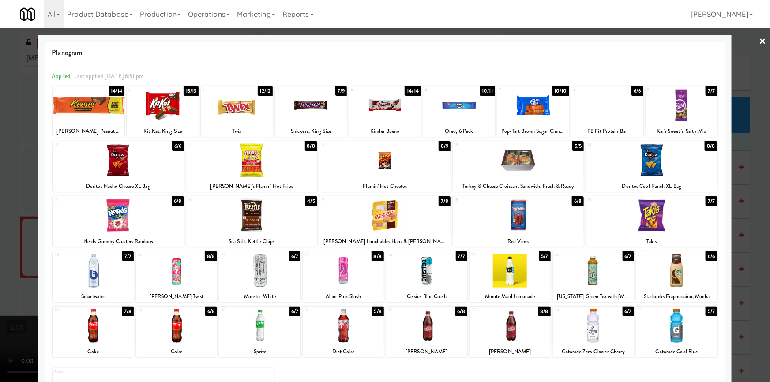
click at [344, 330] on div at bounding box center [343, 326] width 81 height 34
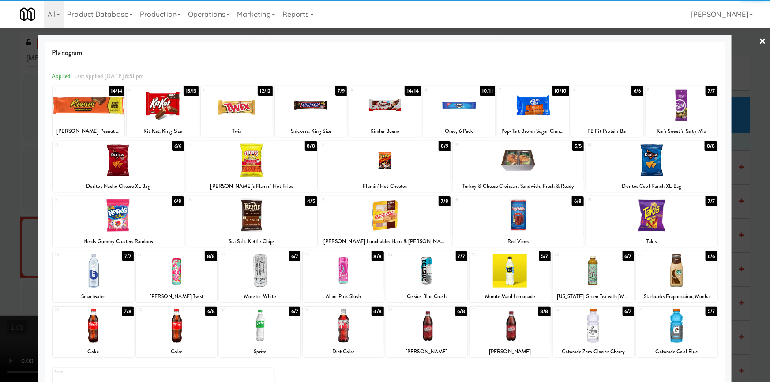
click at [658, 168] on div at bounding box center [651, 160] width 131 height 34
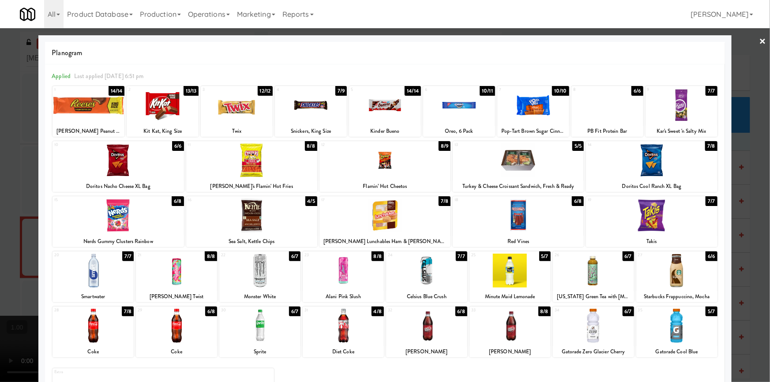
click at [0, 237] on div at bounding box center [385, 191] width 770 height 382
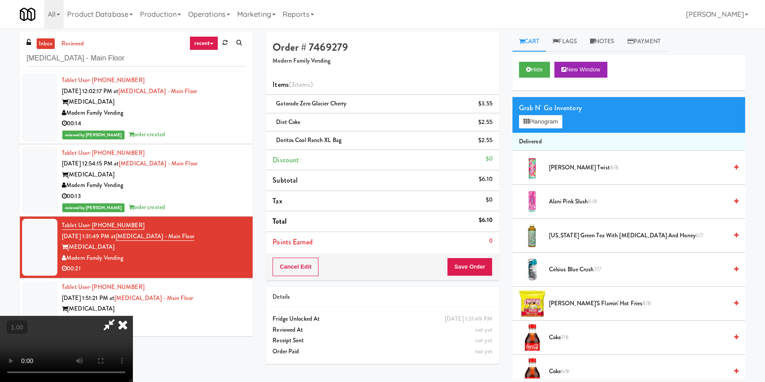
click at [132, 316] on video at bounding box center [66, 349] width 132 height 66
click at [471, 266] on button "Save Order" at bounding box center [469, 267] width 45 height 19
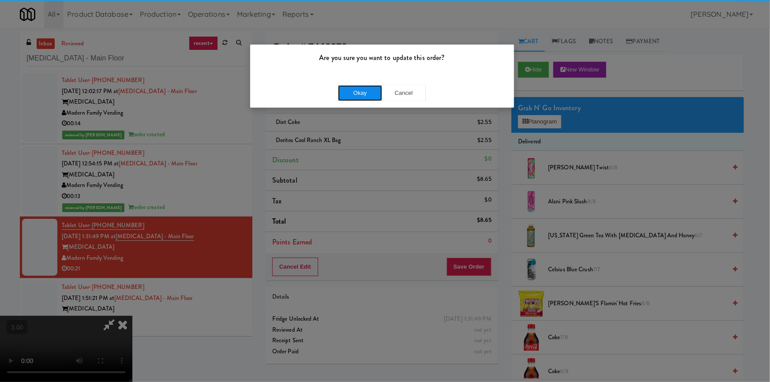
click at [351, 92] on button "Okay" at bounding box center [360, 93] width 44 height 16
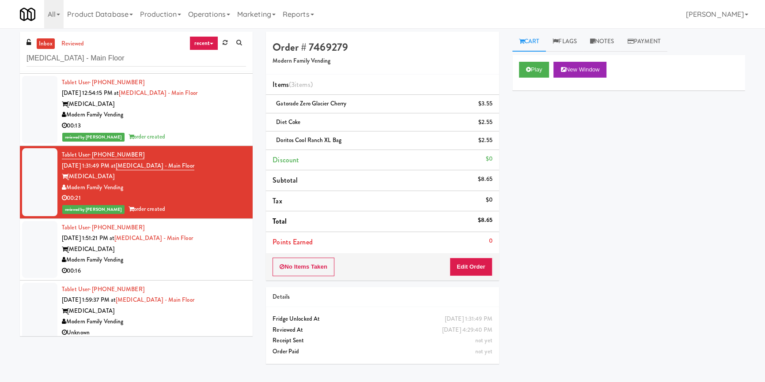
scroll to position [120, 0]
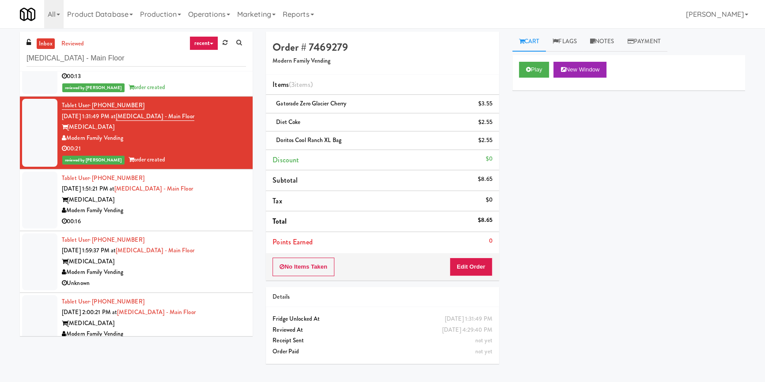
click at [209, 196] on div "[MEDICAL_DATA]" at bounding box center [154, 200] width 184 height 11
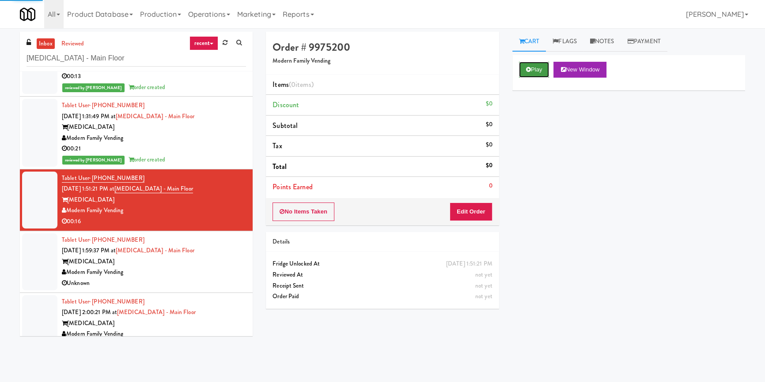
click at [535, 68] on button "Play" at bounding box center [534, 70] width 30 height 16
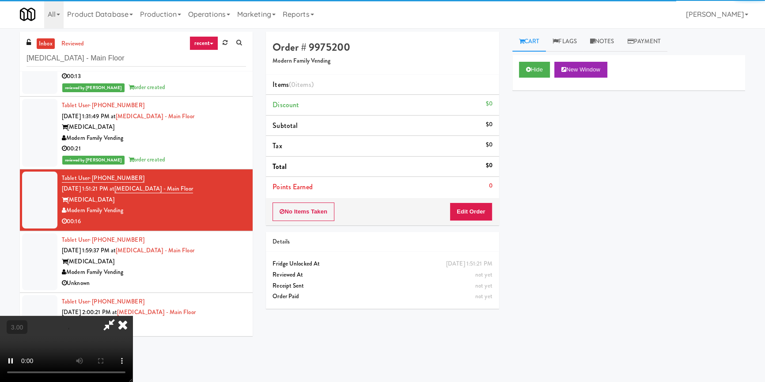
drag, startPoint x: 520, startPoint y: 135, endPoint x: 507, endPoint y: 141, distance: 14.2
click at [520, 136] on div "Hide New Window Primary Flag Clear Flag if unable to determine what was taken o…" at bounding box center [628, 220] width 233 height 331
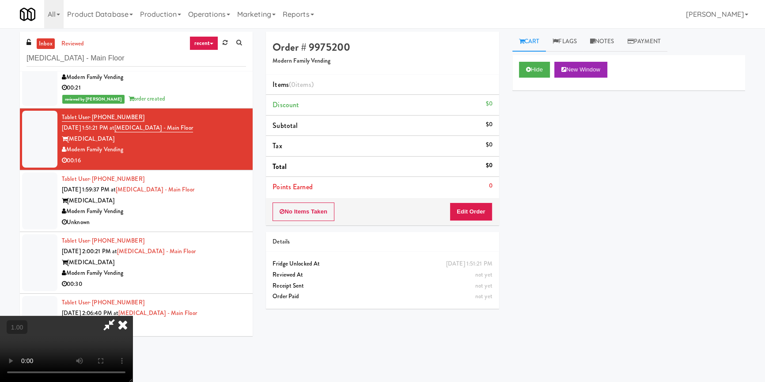
scroll to position [80, 0]
click at [132, 316] on video at bounding box center [66, 349] width 132 height 66
click at [467, 216] on button "Edit Order" at bounding box center [470, 212] width 43 height 19
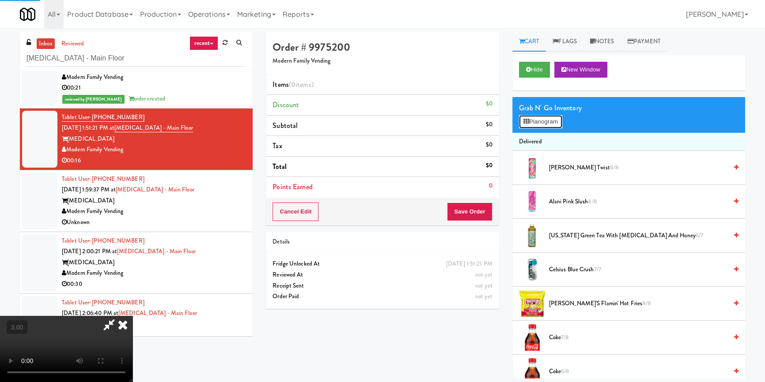
click at [546, 121] on button "Planogram" at bounding box center [540, 121] width 43 height 13
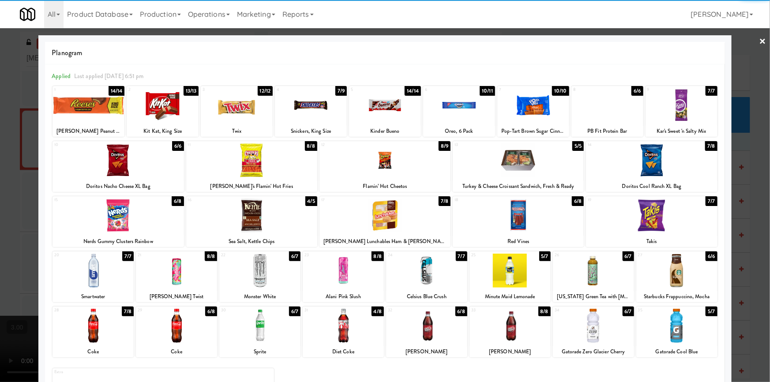
click at [346, 320] on div at bounding box center [343, 326] width 81 height 34
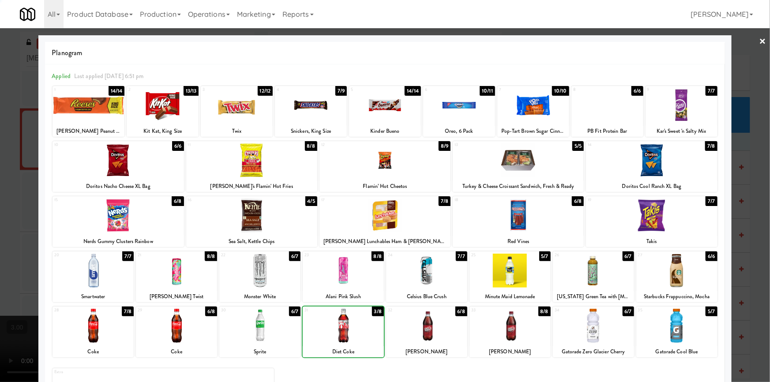
click at [346, 320] on div at bounding box center [343, 326] width 81 height 34
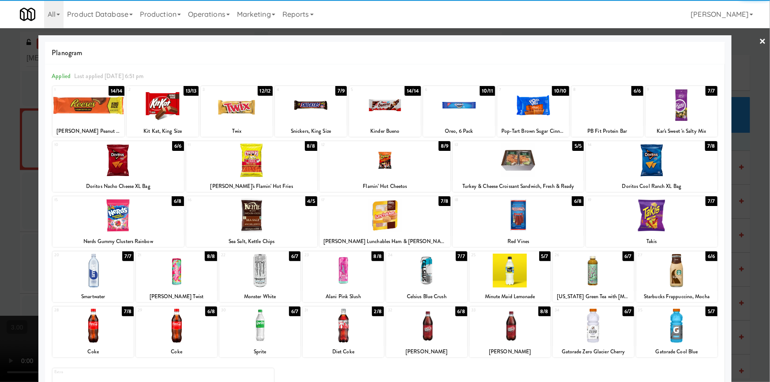
click at [246, 218] on div at bounding box center [251, 216] width 131 height 34
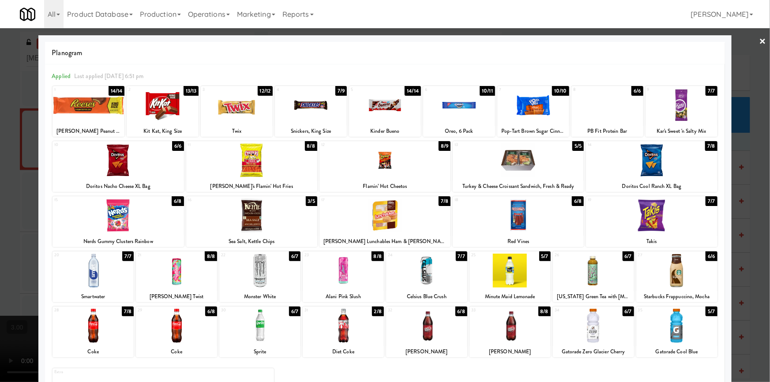
click at [521, 181] on div "13 5/5 Turkey & Cheese Croissant Sandwich, Fresh & Ready" at bounding box center [518, 166] width 131 height 51
click at [318, 120] on div at bounding box center [311, 105] width 72 height 34
drag, startPoint x: 0, startPoint y: 170, endPoint x: 8, endPoint y: 172, distance: 8.7
click at [0, 170] on div at bounding box center [385, 191] width 770 height 382
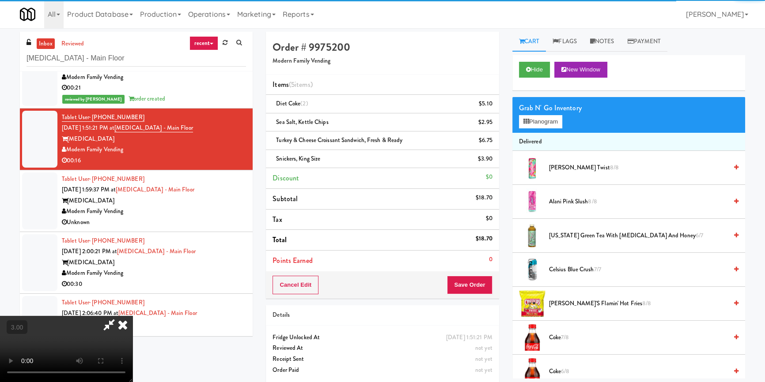
click at [132, 316] on video at bounding box center [66, 349] width 132 height 66
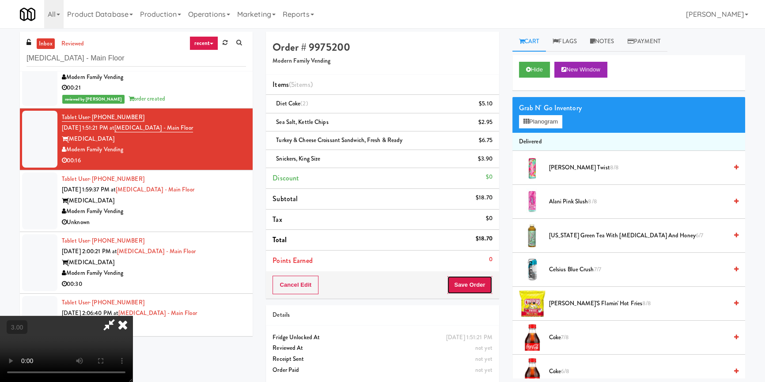
click at [472, 285] on button "Save Order" at bounding box center [469, 285] width 45 height 19
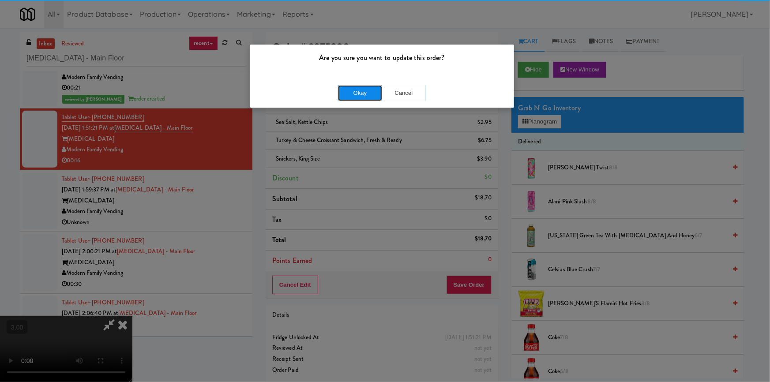
click at [349, 86] on button "Okay" at bounding box center [360, 93] width 44 height 16
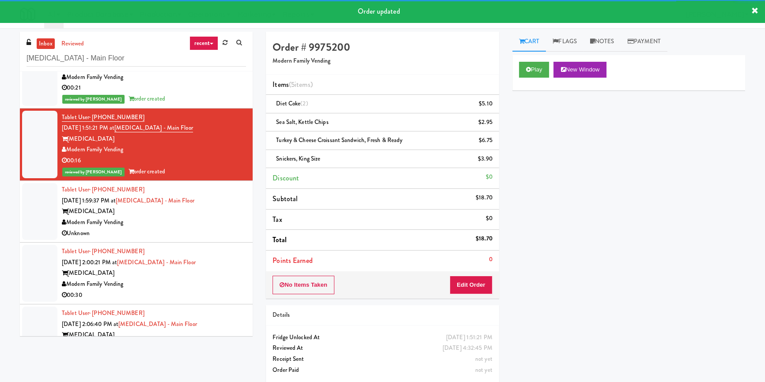
click at [219, 218] on div "Modern Family Vending" at bounding box center [154, 222] width 184 height 11
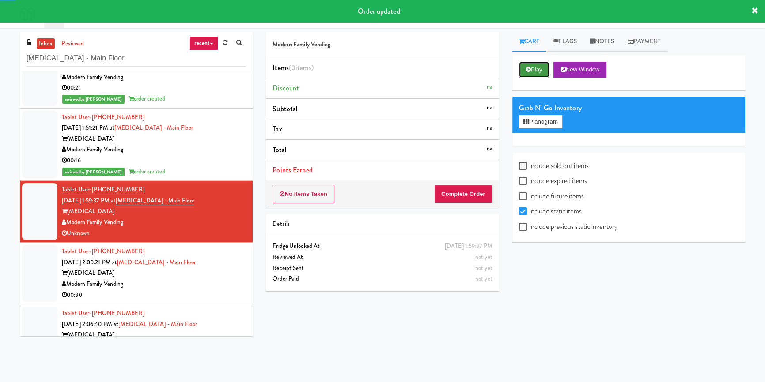
click at [539, 73] on button "Play" at bounding box center [534, 70] width 30 height 16
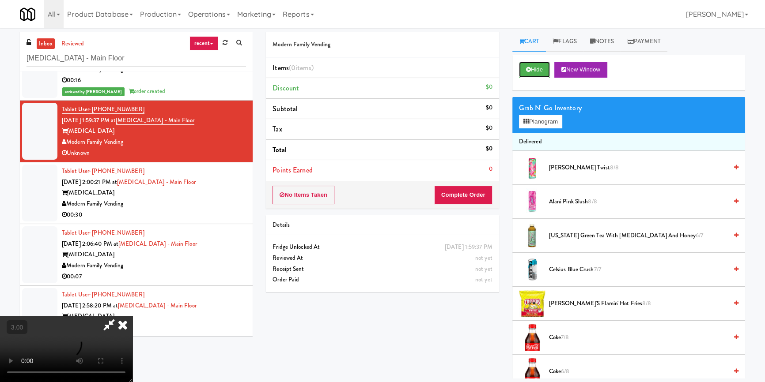
scroll to position [3, 0]
drag, startPoint x: 443, startPoint y: 36, endPoint x: 437, endPoint y: 52, distance: 17.3
click at [132, 316] on icon at bounding box center [122, 325] width 19 height 18
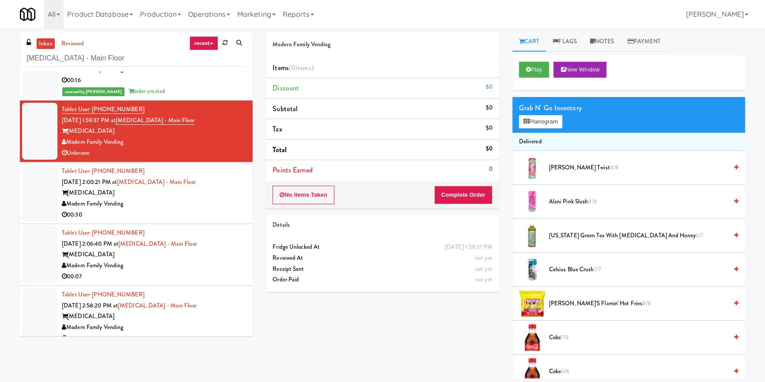
scroll to position [0, 0]
click at [320, 197] on button "No Items Taken" at bounding box center [303, 195] width 62 height 19
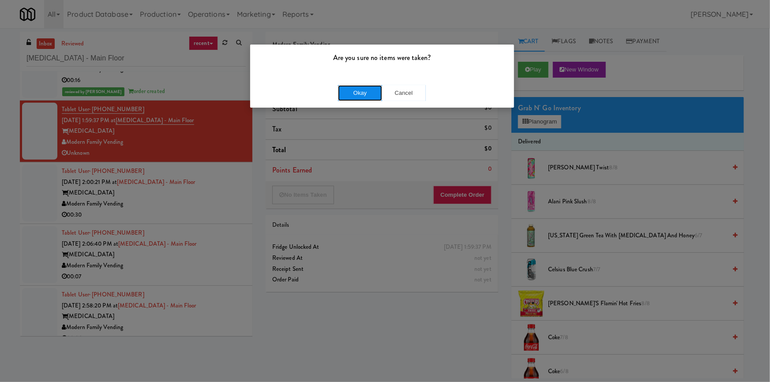
click at [355, 96] on button "Okay" at bounding box center [360, 93] width 44 height 16
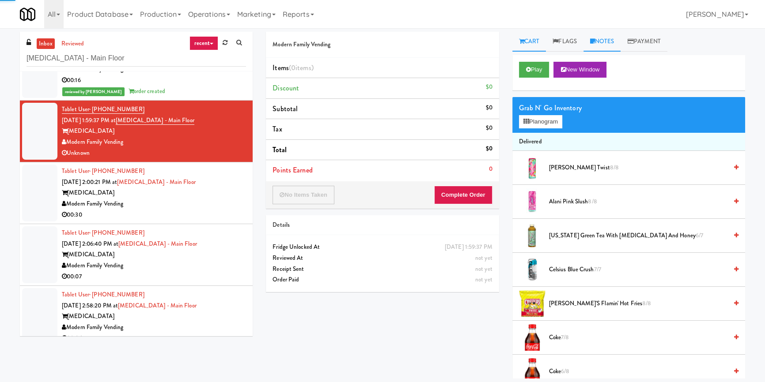
click at [609, 42] on link "Notes" at bounding box center [602, 42] width 38 height 20
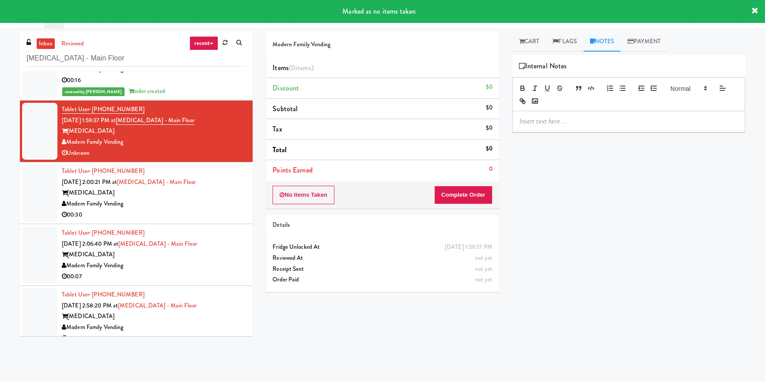
click at [571, 114] on div at bounding box center [628, 121] width 232 height 20
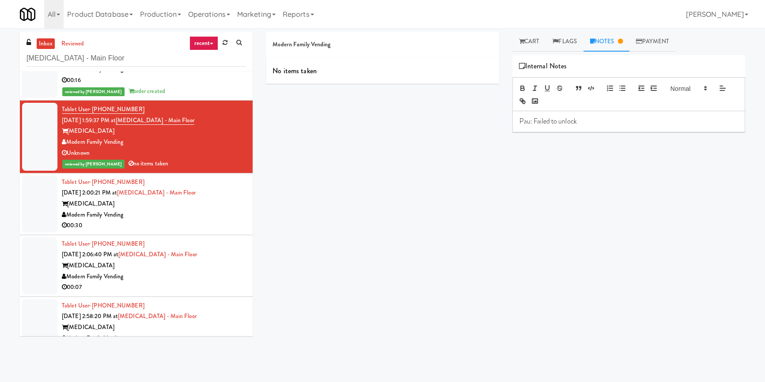
click at [553, 191] on div "Play New Window Primary Flag Clear Flag if unable to determine what was taken o…" at bounding box center [628, 220] width 233 height 331
click at [225, 208] on div "[MEDICAL_DATA]" at bounding box center [154, 204] width 184 height 11
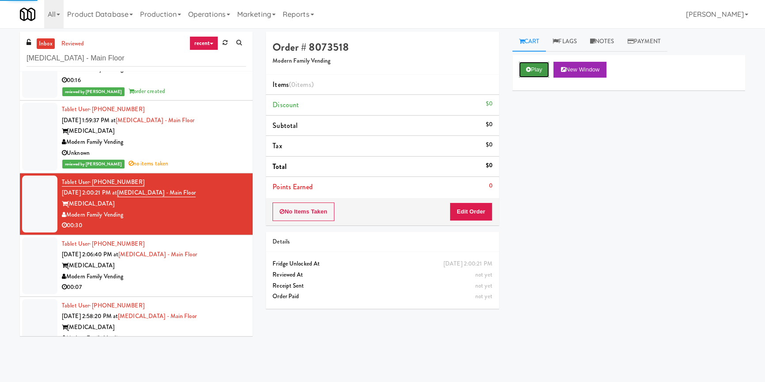
click at [519, 75] on button "Play" at bounding box center [534, 70] width 30 height 16
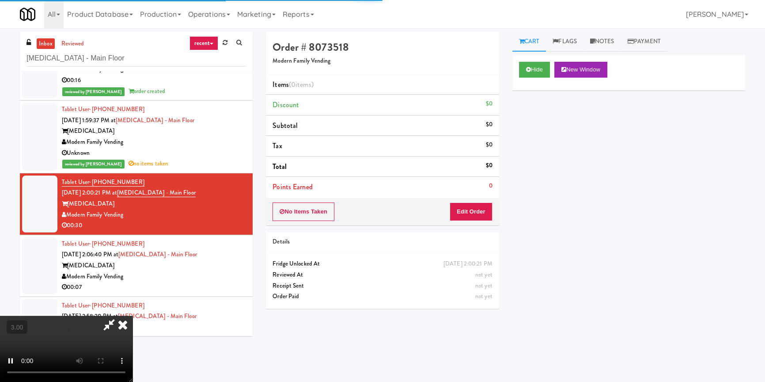
click at [523, 164] on div "Hide New Window Primary Flag Clear Flag if unable to determine what was taken o…" at bounding box center [628, 220] width 233 height 331
click at [132, 316] on video at bounding box center [66, 349] width 132 height 66
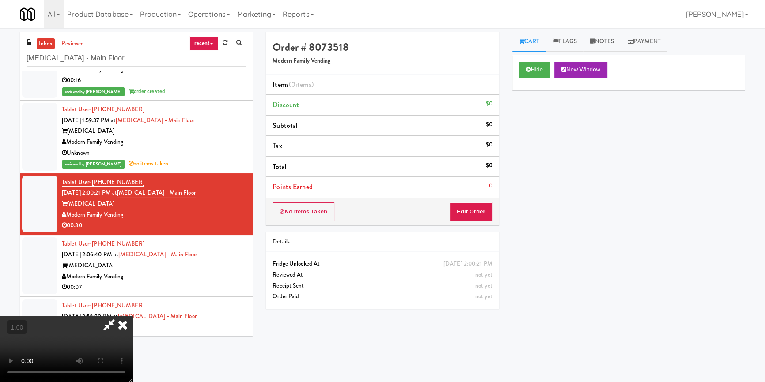
click at [132, 316] on video at bounding box center [66, 349] width 132 height 66
click at [475, 216] on button "Edit Order" at bounding box center [470, 212] width 43 height 19
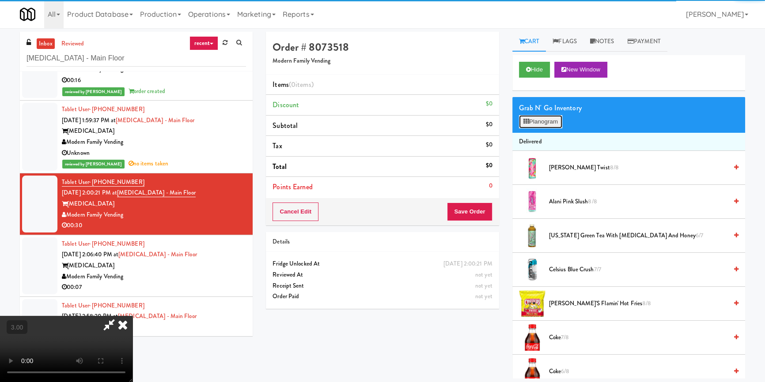
click at [546, 121] on button "Planogram" at bounding box center [540, 121] width 43 height 13
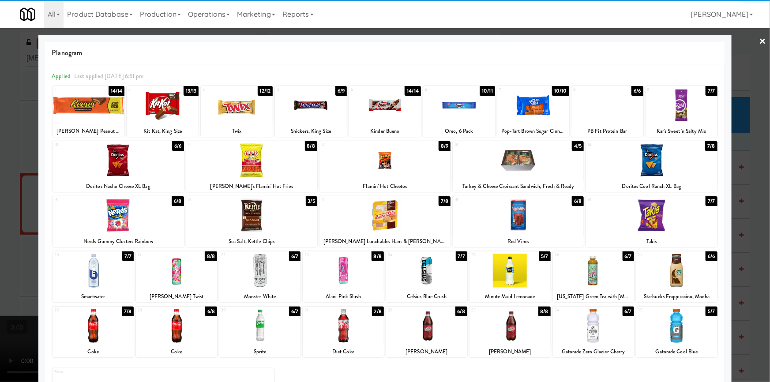
drag, startPoint x: 172, startPoint y: 275, endPoint x: 178, endPoint y: 274, distance: 6.6
click at [172, 275] on div at bounding box center [176, 271] width 81 height 34
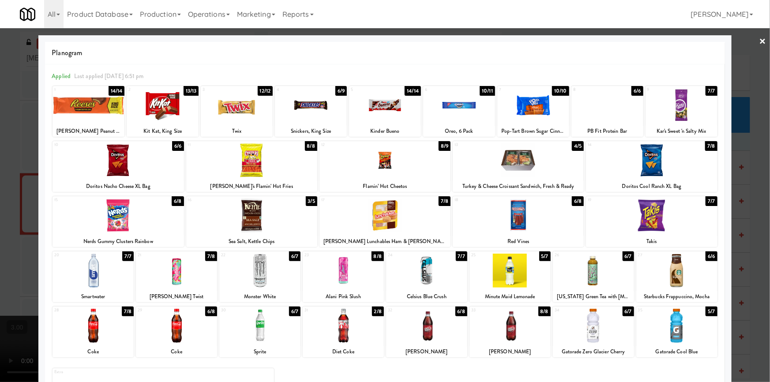
click at [393, 164] on div at bounding box center [385, 160] width 131 height 34
click at [90, 108] on div at bounding box center [89, 105] width 72 height 34
click at [650, 154] on div at bounding box center [651, 160] width 131 height 34
click at [0, 151] on div at bounding box center [385, 191] width 770 height 382
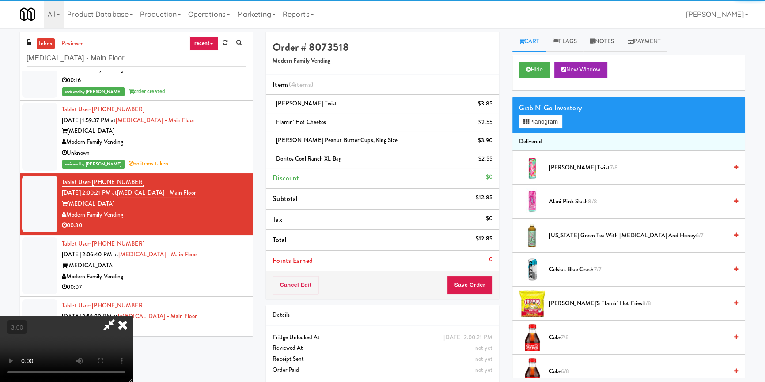
click at [132, 316] on video at bounding box center [66, 349] width 132 height 66
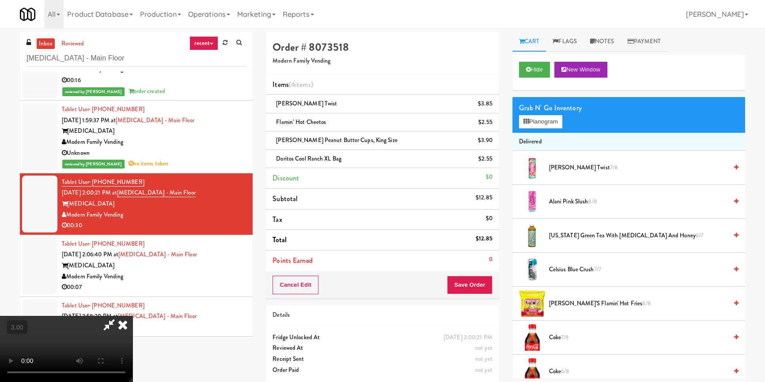
click at [132, 316] on icon at bounding box center [122, 325] width 19 height 18
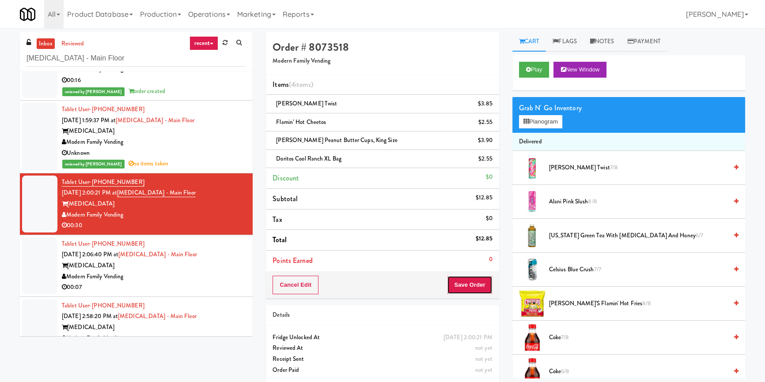
click at [469, 282] on button "Save Order" at bounding box center [469, 285] width 45 height 19
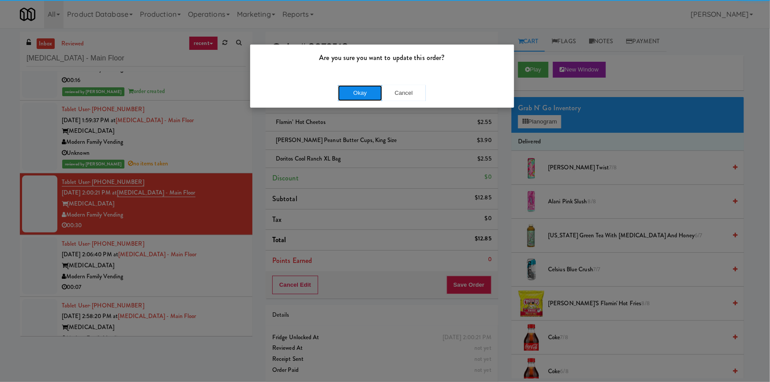
click at [346, 95] on button "Okay" at bounding box center [360, 93] width 44 height 16
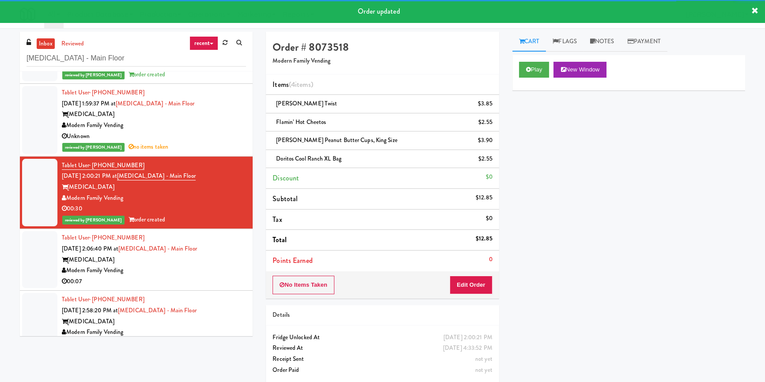
scroll to position [294, 0]
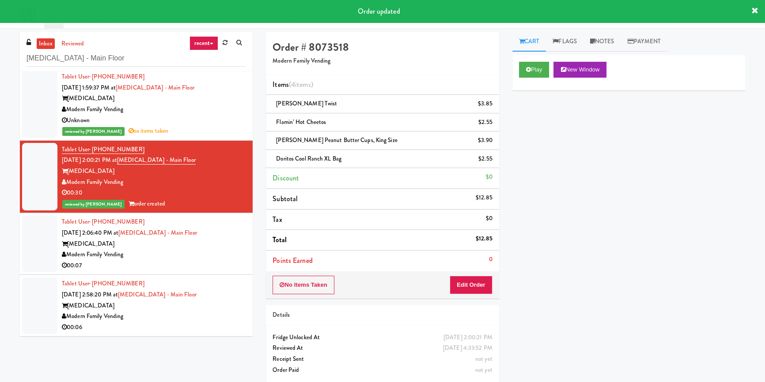
click at [217, 246] on div "[MEDICAL_DATA]" at bounding box center [154, 244] width 184 height 11
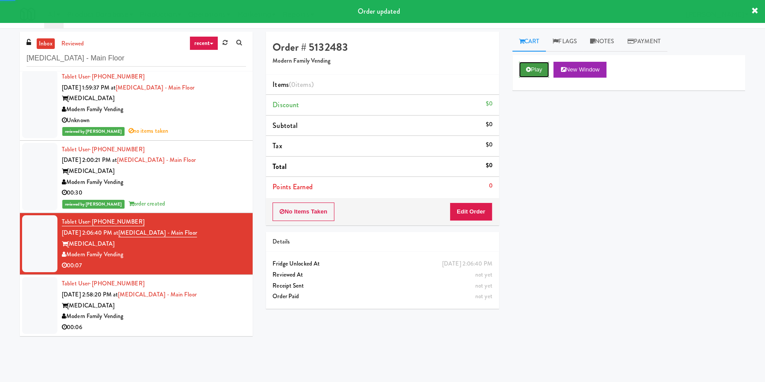
click at [539, 75] on button "Play" at bounding box center [534, 70] width 30 height 16
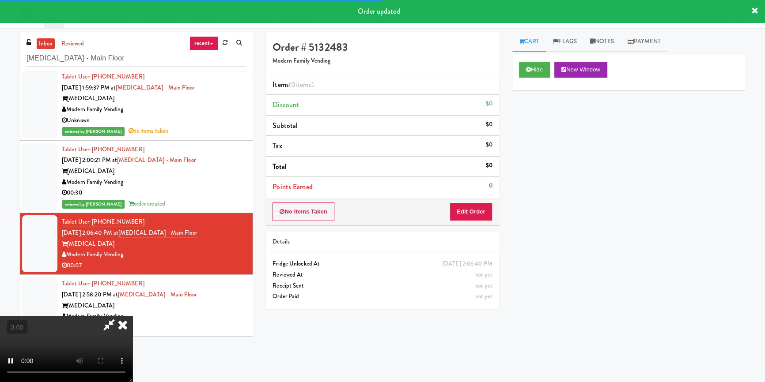
click at [538, 128] on div "Hide New Window Primary Flag Clear Flag if unable to determine what was taken o…" at bounding box center [628, 220] width 233 height 331
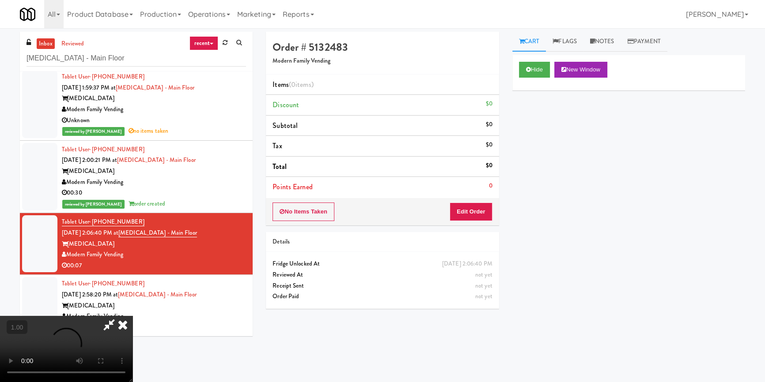
scroll to position [3, 0]
click at [132, 316] on video at bounding box center [66, 349] width 132 height 66
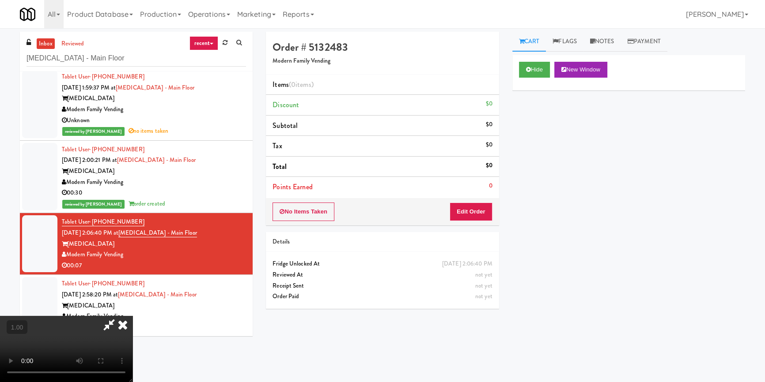
click at [132, 316] on video at bounding box center [66, 349] width 132 height 66
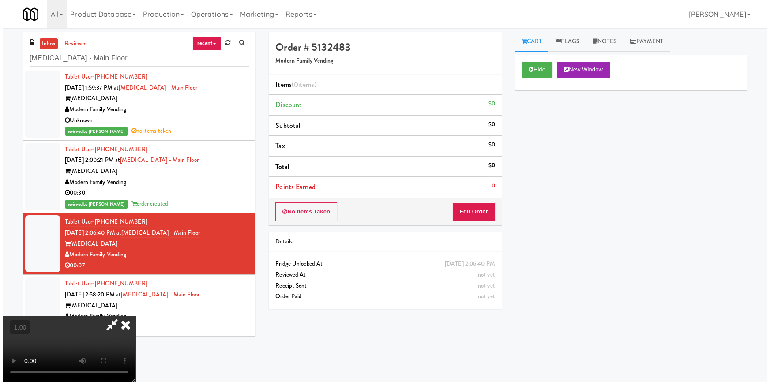
scroll to position [83, 0]
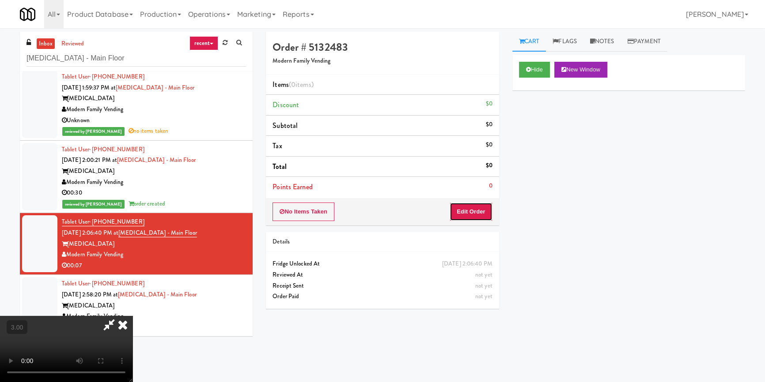
click at [479, 210] on button "Edit Order" at bounding box center [470, 212] width 43 height 19
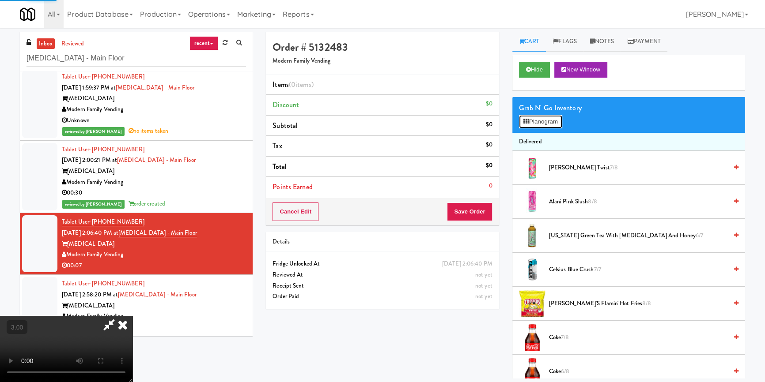
drag, startPoint x: 545, startPoint y: 123, endPoint x: 539, endPoint y: 128, distance: 8.1
click at [545, 123] on button "Planogram" at bounding box center [540, 121] width 43 height 13
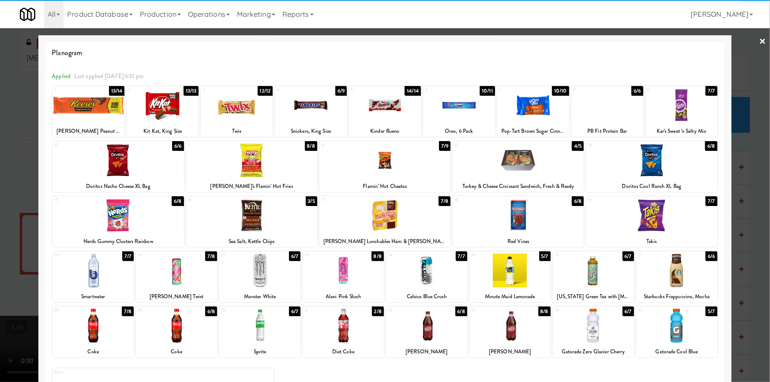
click at [252, 274] on div at bounding box center [259, 271] width 81 height 34
click at [443, 334] on div at bounding box center [426, 326] width 81 height 34
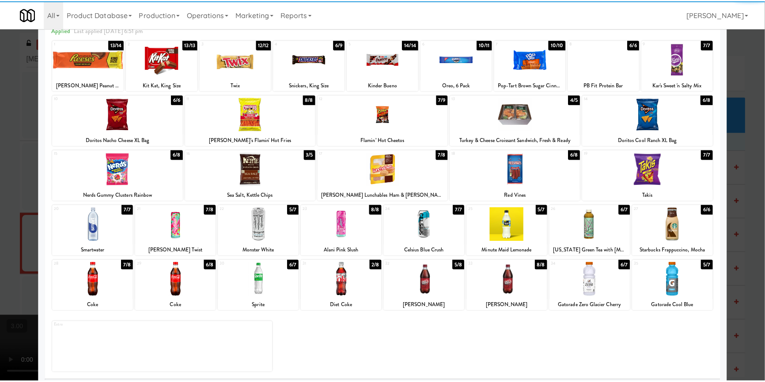
scroll to position [51, 0]
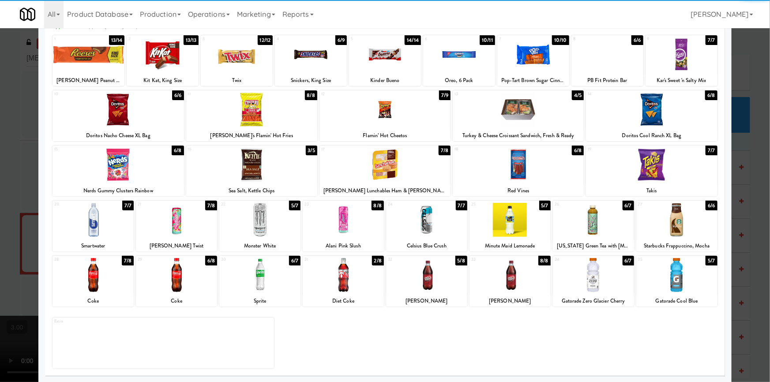
click at [583, 269] on div at bounding box center [593, 275] width 81 height 34
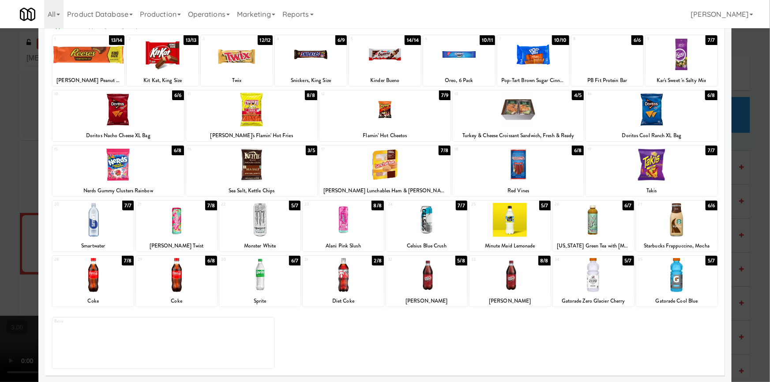
click at [0, 223] on div at bounding box center [385, 191] width 770 height 382
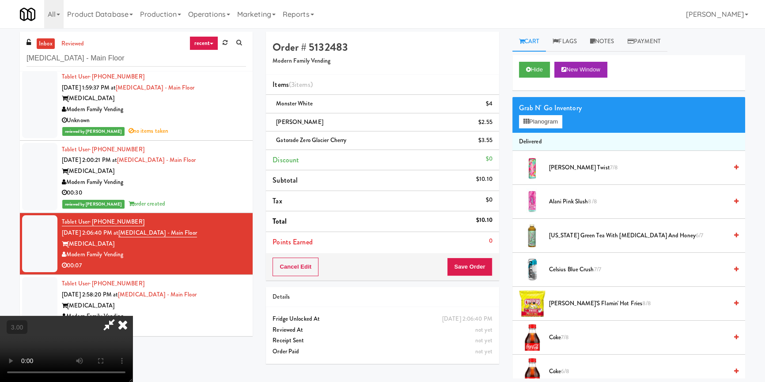
click at [132, 316] on video at bounding box center [66, 349] width 132 height 66
click at [478, 265] on button "Save Order" at bounding box center [469, 267] width 45 height 19
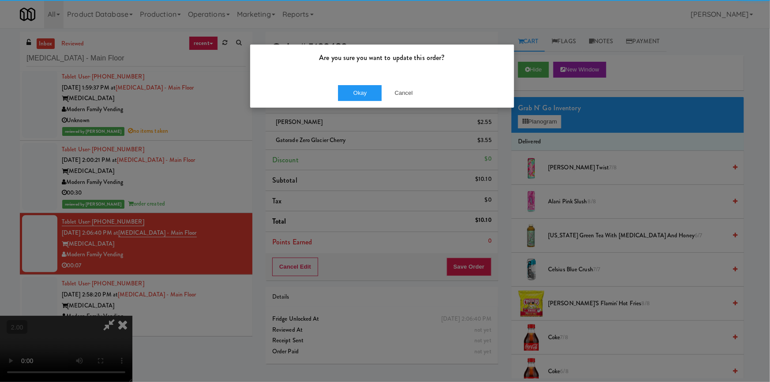
click at [365, 82] on div "Okay Cancel" at bounding box center [382, 93] width 264 height 30
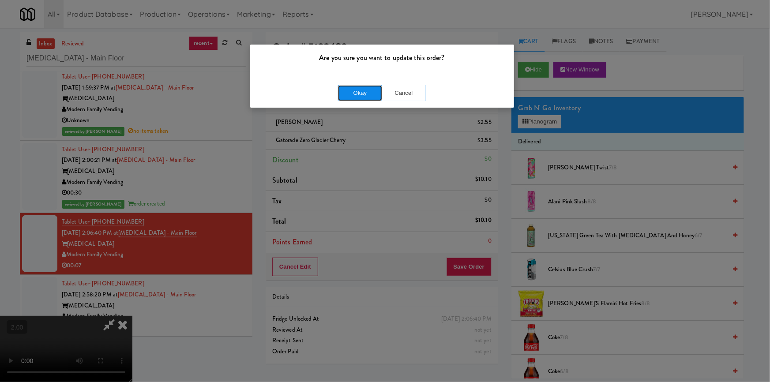
click at [364, 91] on button "Okay" at bounding box center [360, 93] width 44 height 16
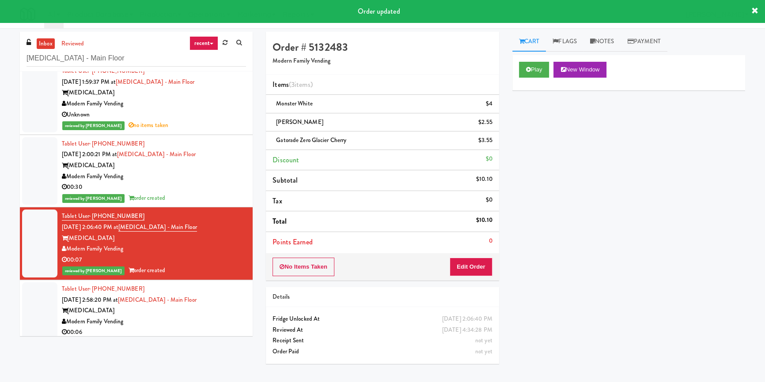
scroll to position [305, 0]
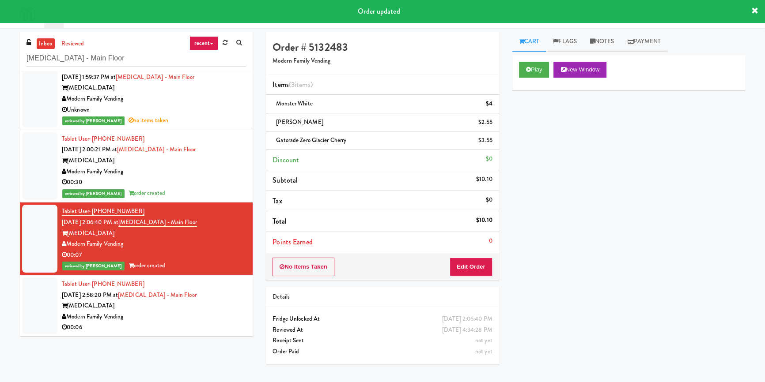
click at [229, 306] on div "[MEDICAL_DATA]" at bounding box center [154, 306] width 184 height 11
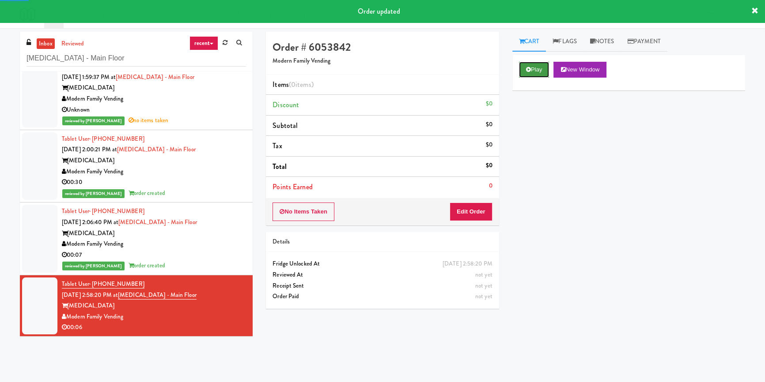
click at [523, 65] on button "Play" at bounding box center [534, 70] width 30 height 16
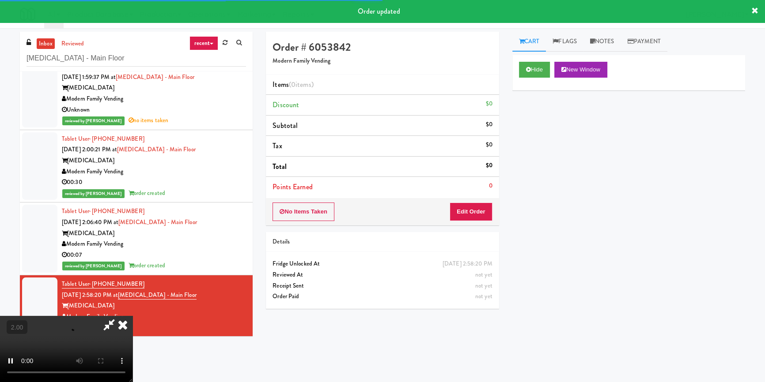
click at [539, 117] on div "Hide New Window Primary Flag Clear Flag if unable to determine what was taken o…" at bounding box center [628, 220] width 233 height 331
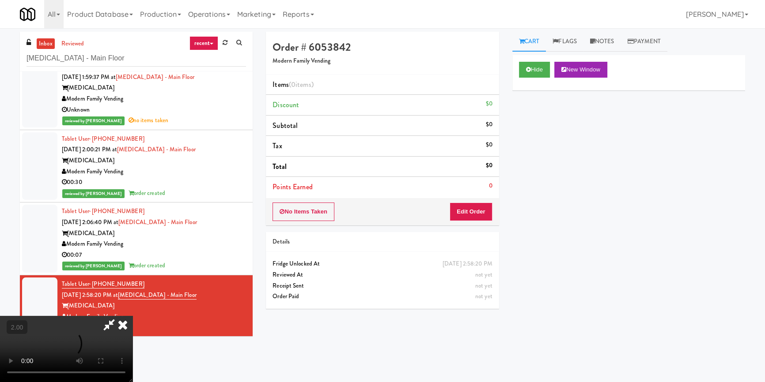
click at [626, 335] on div "Hide New Window Primary Flag Clear Flag if unable to determine what was taken o…" at bounding box center [628, 220] width 233 height 331
click at [132, 316] on video at bounding box center [66, 349] width 132 height 66
click at [477, 207] on button "Edit Order" at bounding box center [470, 212] width 43 height 19
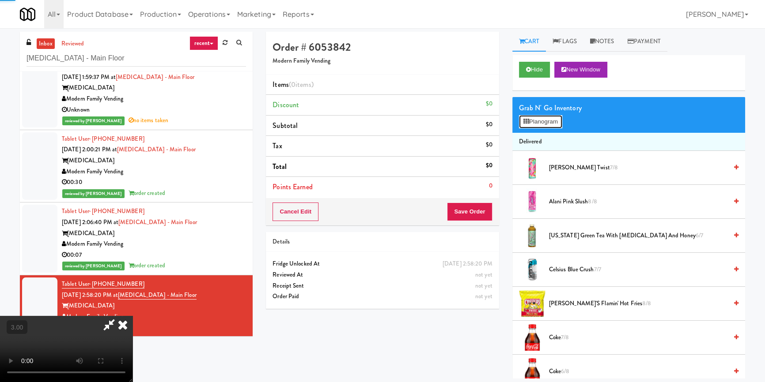
drag, startPoint x: 508, startPoint y: 169, endPoint x: 541, endPoint y: 123, distance: 56.7
click at [541, 123] on button "Planogram" at bounding box center [540, 121] width 43 height 13
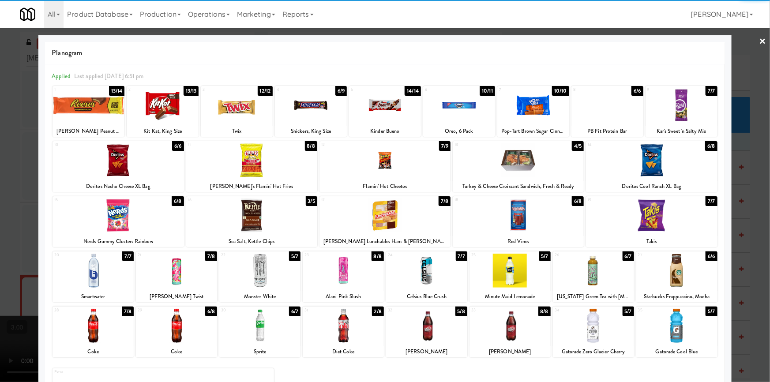
click at [132, 217] on div at bounding box center [118, 216] width 131 height 34
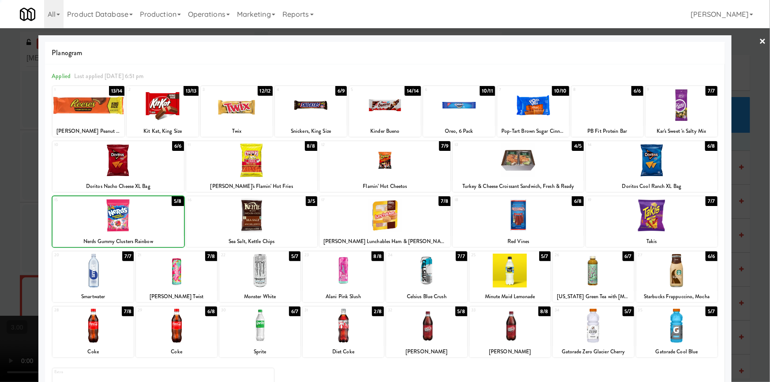
drag, startPoint x: 0, startPoint y: 207, endPoint x: 203, endPoint y: 225, distance: 203.8
click at [0, 207] on div at bounding box center [385, 191] width 770 height 382
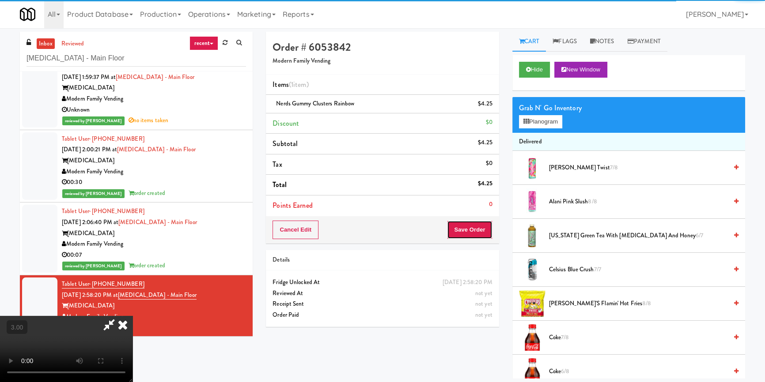
click at [465, 231] on button "Save Order" at bounding box center [469, 230] width 45 height 19
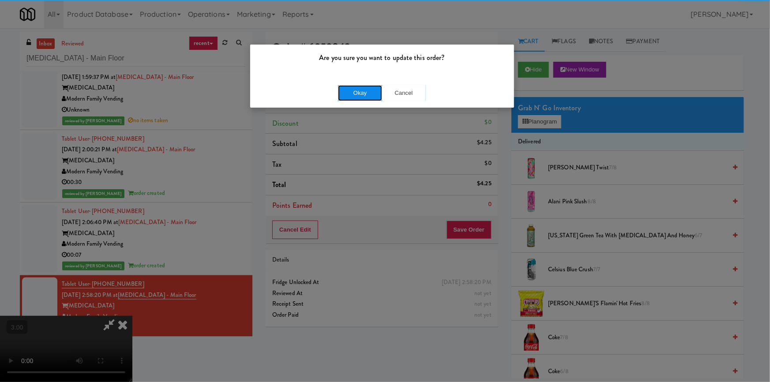
click at [361, 88] on button "Okay" at bounding box center [360, 93] width 44 height 16
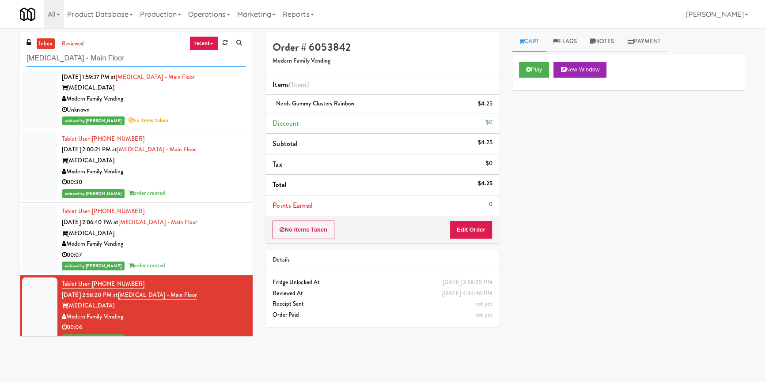
click at [125, 56] on input "[MEDICAL_DATA] - Main Floor" at bounding box center [135, 58] width 219 height 16
paste input "Illume - Combo - Middle"
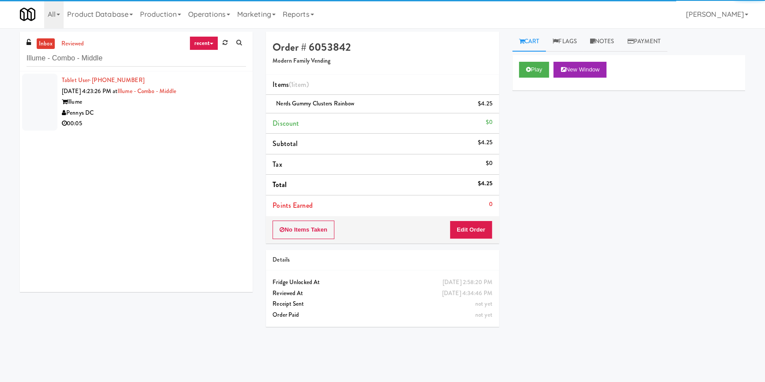
click at [210, 114] on div "Pennys DC" at bounding box center [154, 113] width 184 height 11
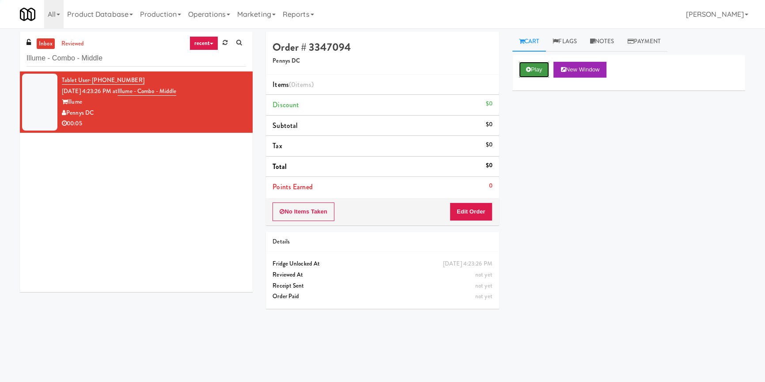
click at [543, 64] on button "Play" at bounding box center [534, 70] width 30 height 16
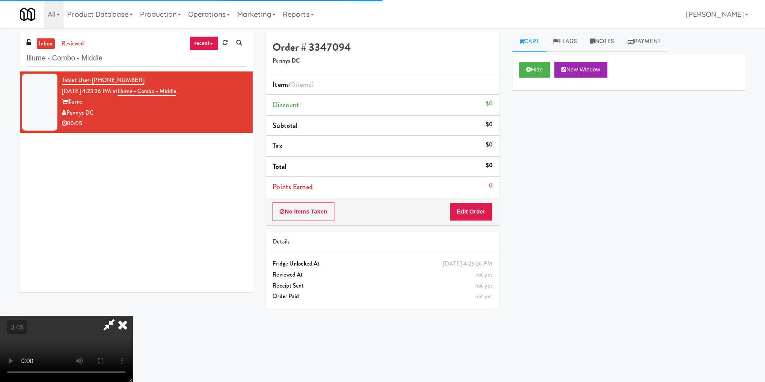
click at [549, 133] on div "Hide New Window Primary Flag Clear Flag if unable to determine what was taken o…" at bounding box center [628, 220] width 233 height 331
click at [132, 316] on video at bounding box center [66, 349] width 132 height 66
drag, startPoint x: 328, startPoint y: 225, endPoint x: 328, endPoint y: 260, distance: 35.3
click at [132, 316] on video at bounding box center [66, 349] width 132 height 66
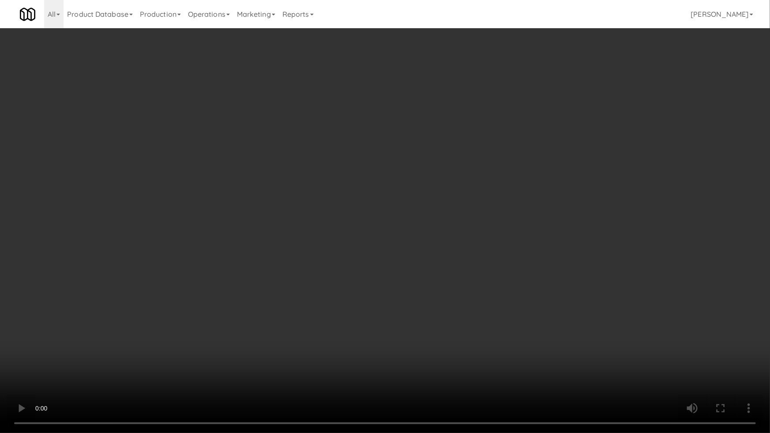
click at [375, 257] on video at bounding box center [385, 216] width 770 height 433
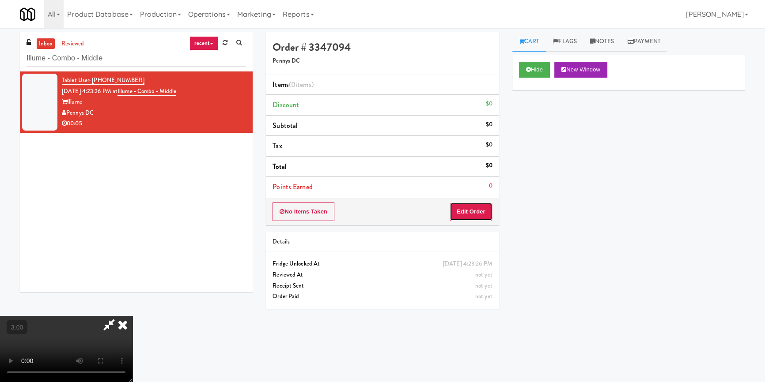
click at [482, 216] on button "Edit Order" at bounding box center [470, 212] width 43 height 19
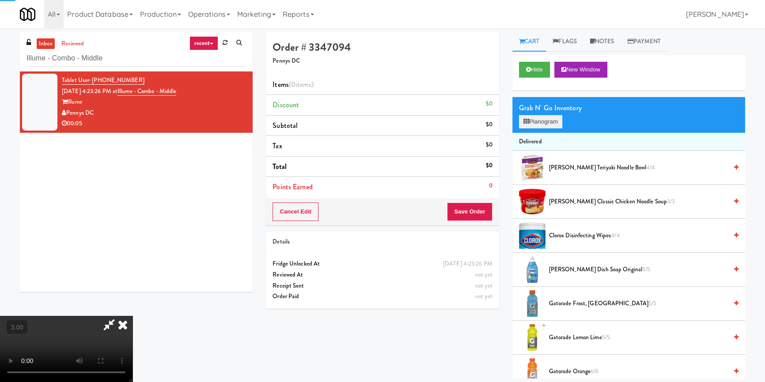
click at [541, 128] on div "Grab N' Go Inventory Planogram" at bounding box center [628, 115] width 233 height 36
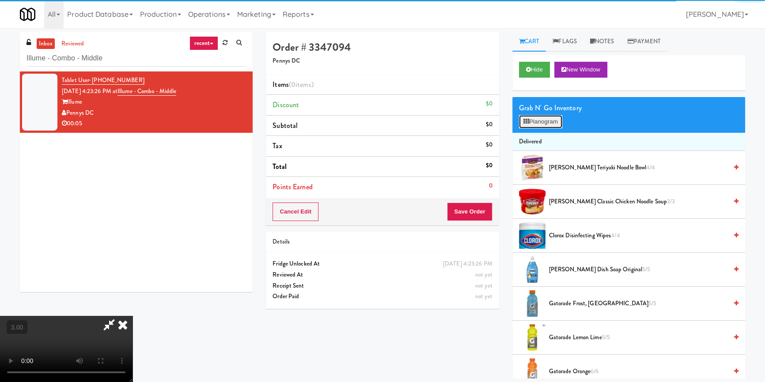
click at [541, 121] on button "Planogram" at bounding box center [540, 121] width 43 height 13
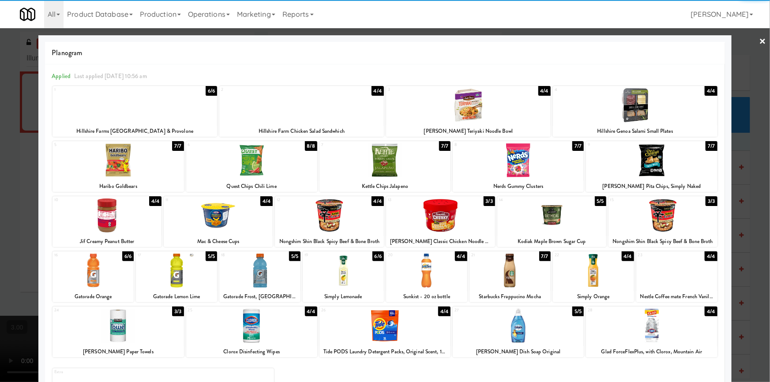
click at [141, 167] on div at bounding box center [118, 160] width 131 height 34
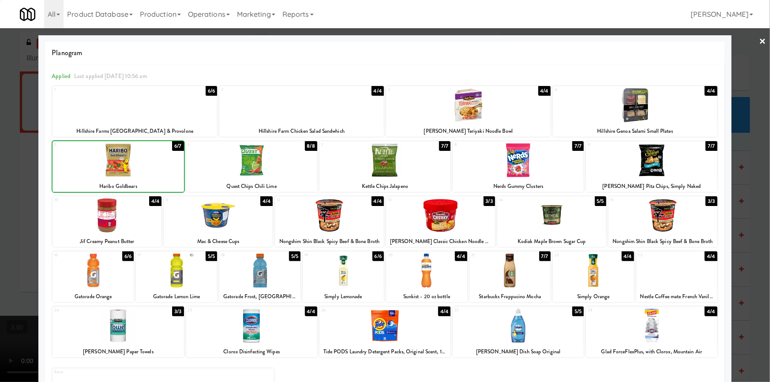
click at [0, 172] on div at bounding box center [385, 191] width 770 height 382
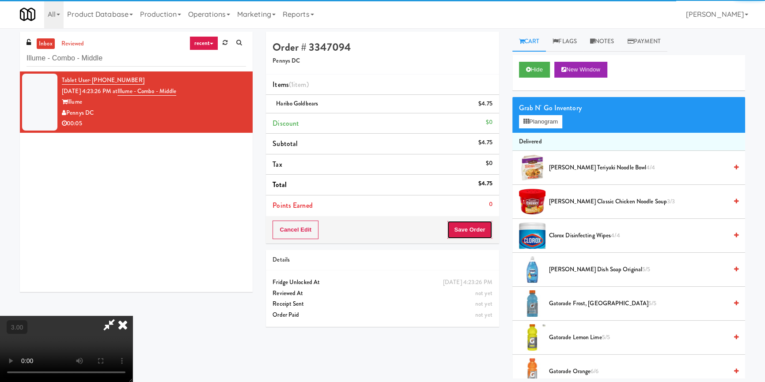
click at [468, 232] on button "Save Order" at bounding box center [469, 230] width 45 height 19
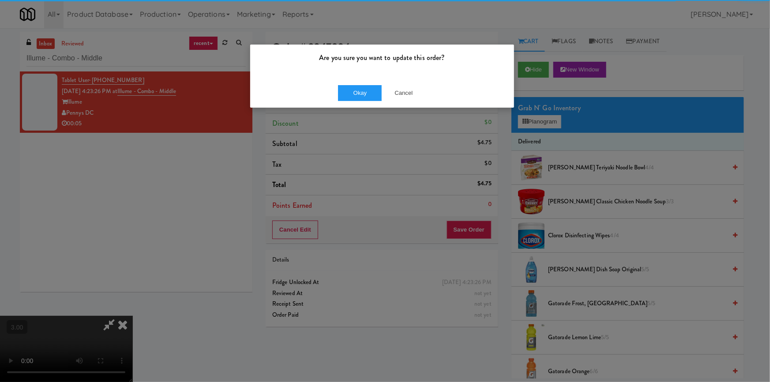
click at [335, 85] on div "Okay Cancel" at bounding box center [382, 93] width 264 height 30
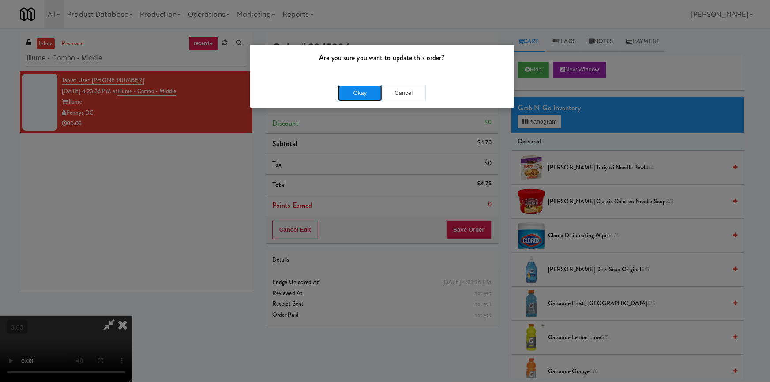
click at [362, 86] on button "Okay" at bounding box center [360, 93] width 44 height 16
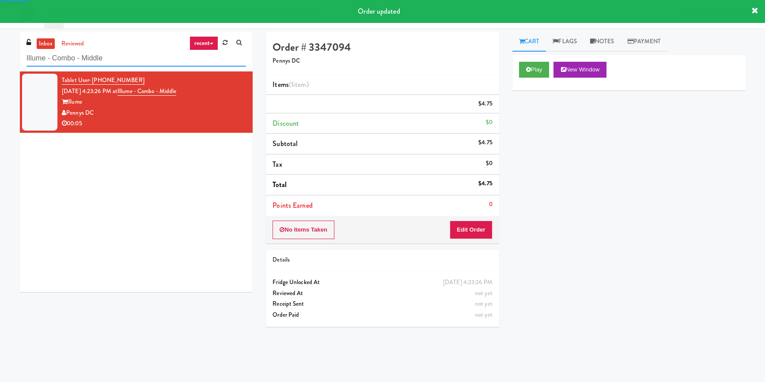
click at [130, 57] on input "Illume - Combo - Middle" at bounding box center [135, 58] width 219 height 16
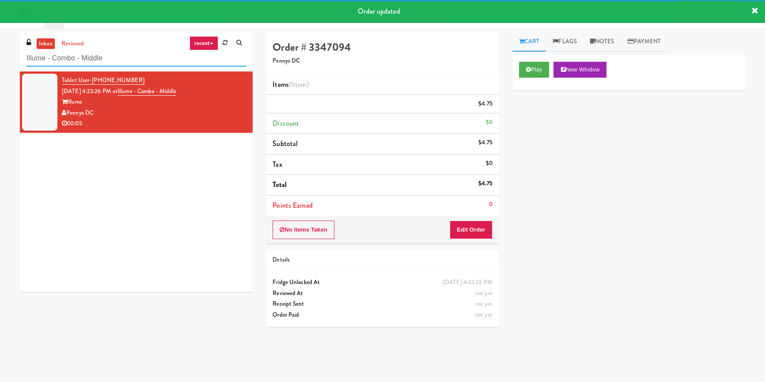
click at [130, 57] on input "Illume - Combo - Middle" at bounding box center [135, 58] width 219 height 16
paste input "[PERSON_NAME] - Left"
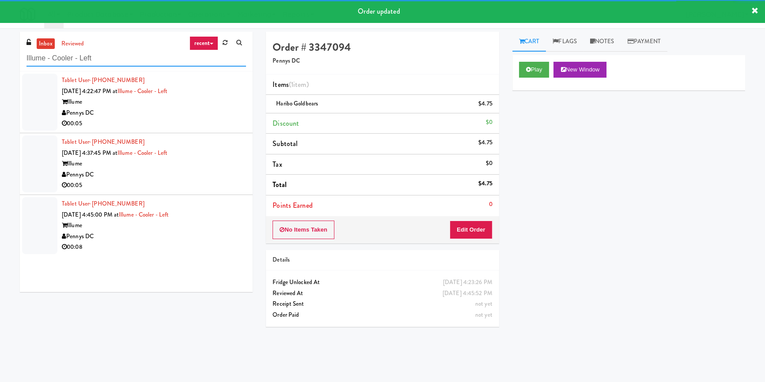
type input "Illume - Cooler - Left"
click at [199, 111] on div "Pennys DC" at bounding box center [154, 113] width 184 height 11
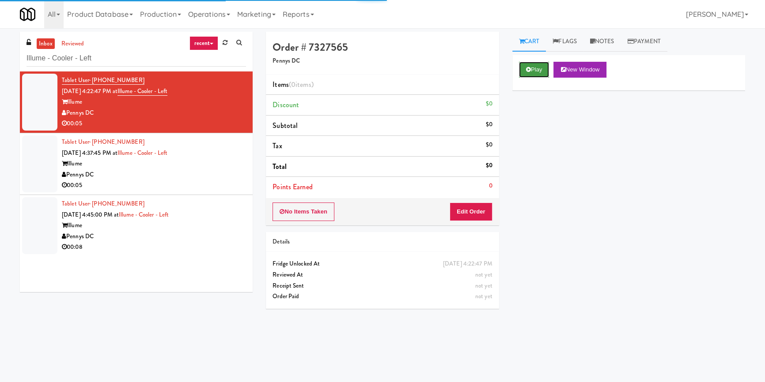
click at [534, 72] on button "Play" at bounding box center [534, 70] width 30 height 16
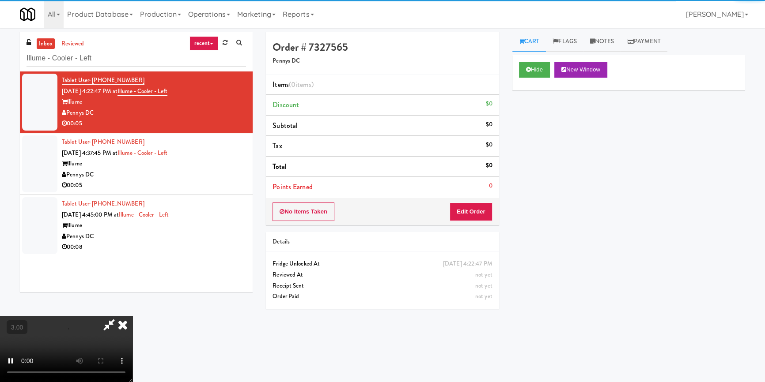
click at [534, 119] on div "Hide New Window Primary Flag Clear Flag if unable to determine what was taken o…" at bounding box center [628, 220] width 233 height 331
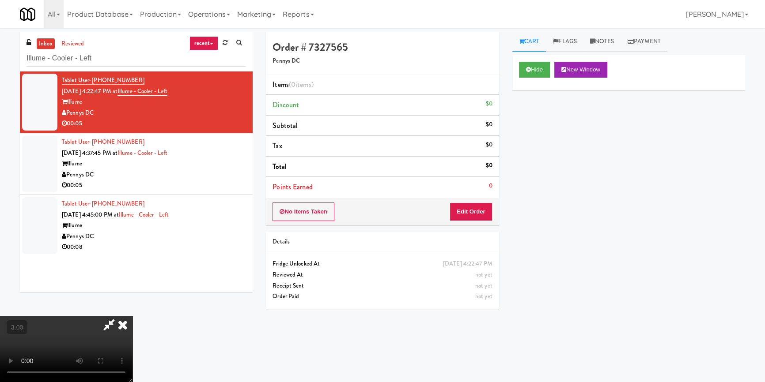
click at [132, 316] on video at bounding box center [66, 349] width 132 height 66
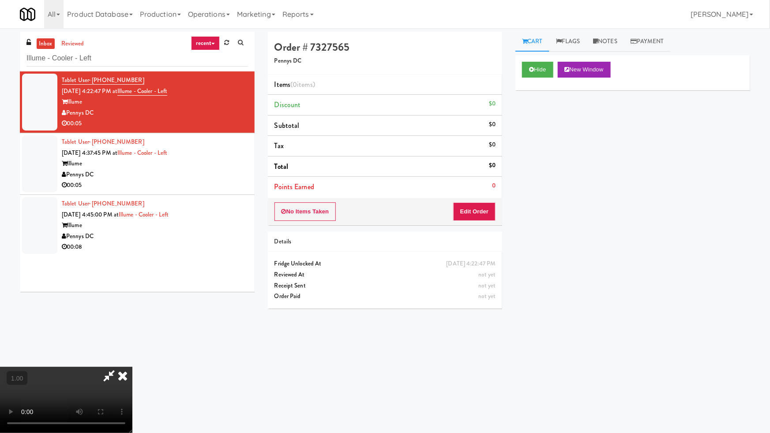
click at [132, 367] on video at bounding box center [66, 400] width 132 height 66
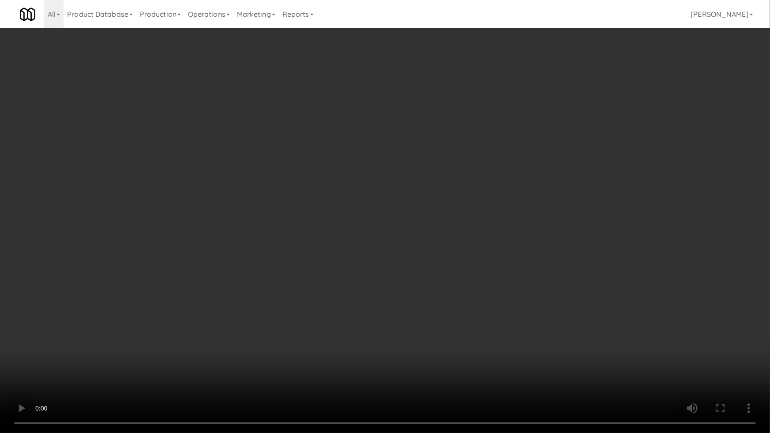
click at [415, 245] on video at bounding box center [385, 216] width 770 height 433
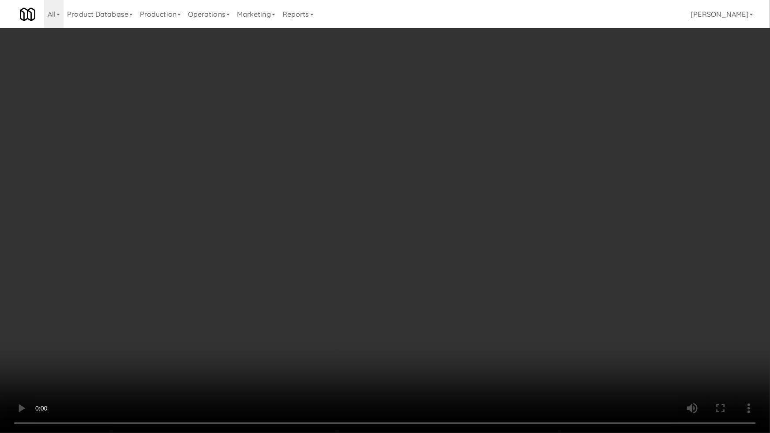
click at [416, 264] on video at bounding box center [385, 216] width 770 height 433
click at [424, 264] on video at bounding box center [385, 216] width 770 height 433
click at [424, 263] on video at bounding box center [385, 216] width 770 height 433
click at [424, 264] on video at bounding box center [385, 216] width 770 height 433
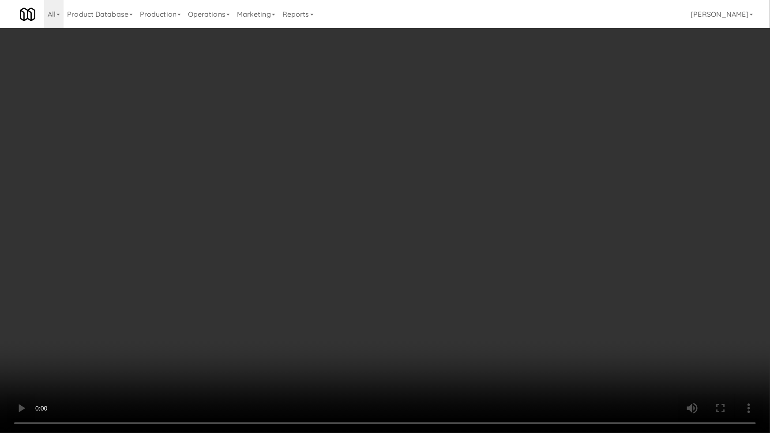
click at [424, 264] on video at bounding box center [385, 216] width 770 height 433
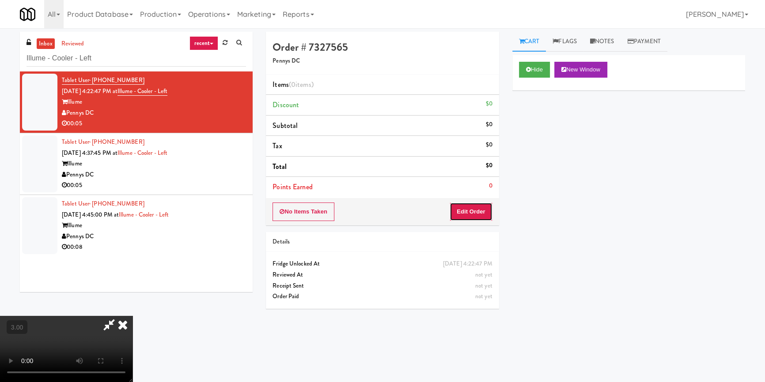
click at [483, 203] on button "Edit Order" at bounding box center [470, 212] width 43 height 19
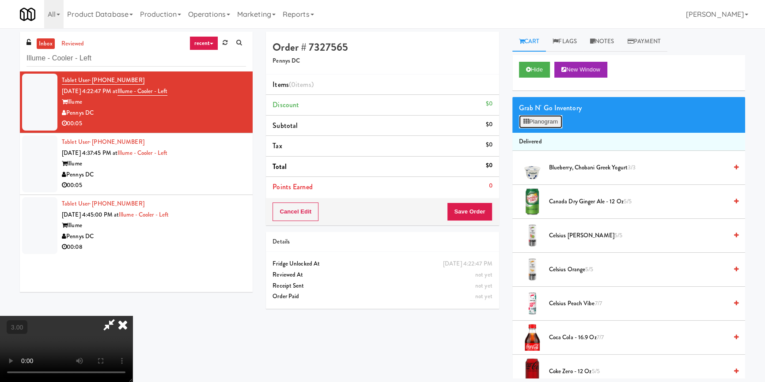
click at [539, 121] on button "Planogram" at bounding box center [540, 121] width 43 height 13
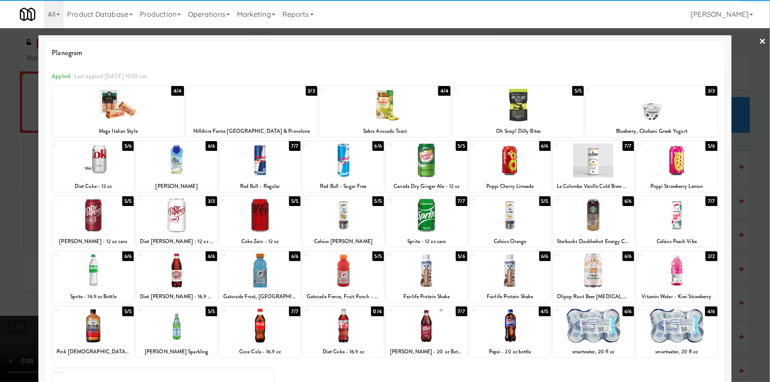
click at [345, 224] on div at bounding box center [343, 216] width 81 height 34
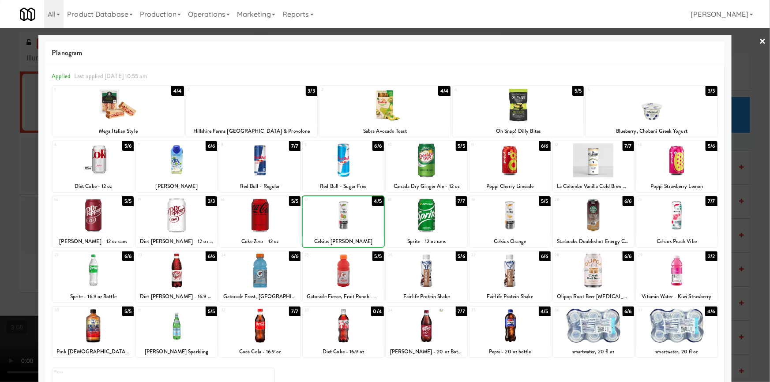
drag, startPoint x: 0, startPoint y: 179, endPoint x: 7, endPoint y: 179, distance: 7.1
click at [0, 179] on div at bounding box center [385, 191] width 770 height 382
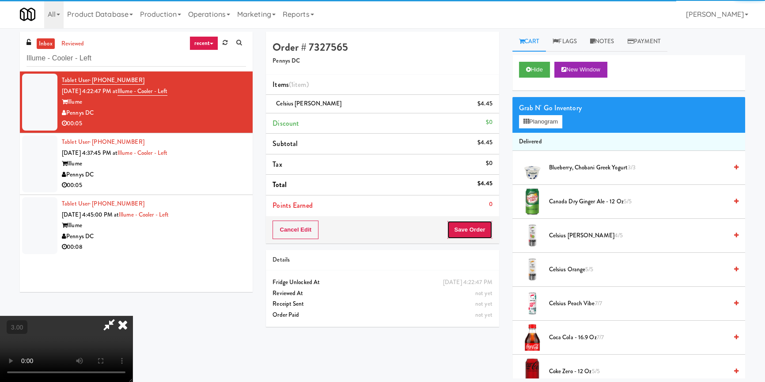
click at [478, 230] on button "Save Order" at bounding box center [469, 230] width 45 height 19
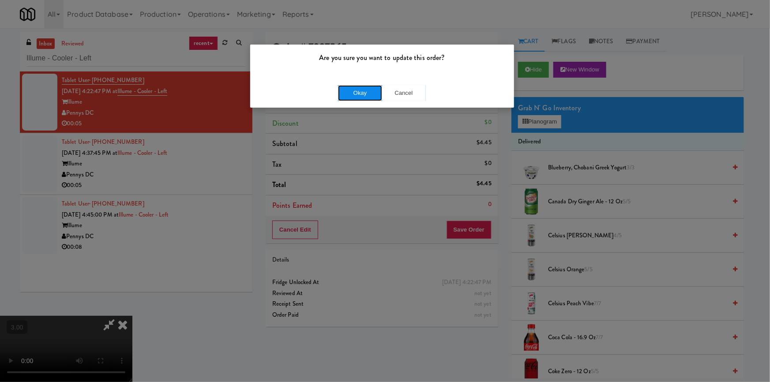
click at [372, 92] on button "Okay" at bounding box center [360, 93] width 44 height 16
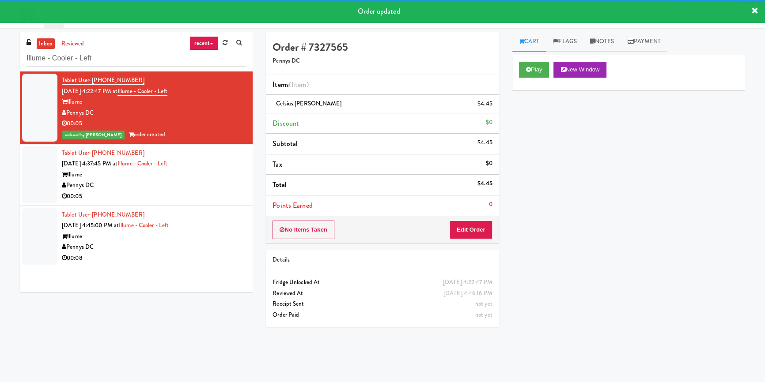
click at [212, 188] on div "Pennys DC" at bounding box center [154, 185] width 184 height 11
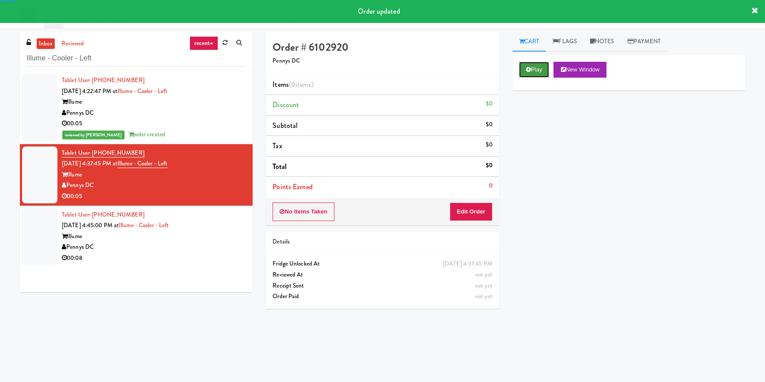
click at [526, 68] on icon at bounding box center [528, 70] width 5 height 6
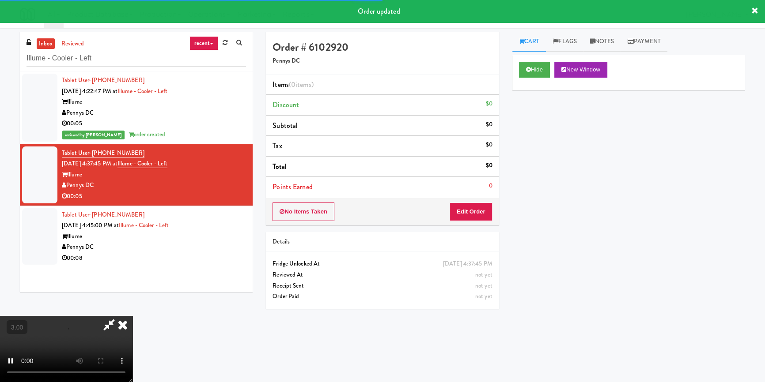
click at [532, 116] on div "Hide New Window Primary Flag Clear Flag if unable to determine what was taken o…" at bounding box center [628, 220] width 233 height 331
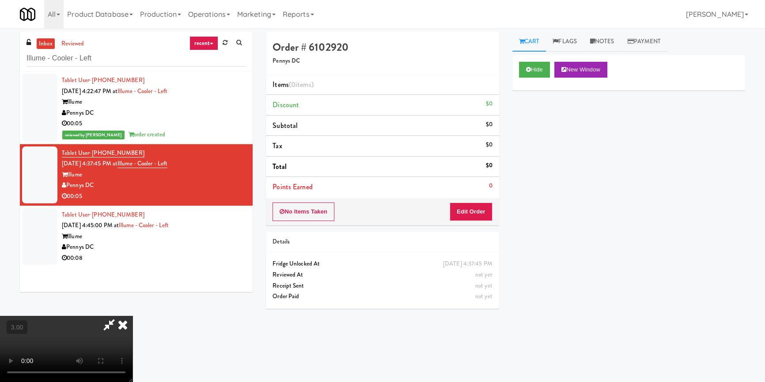
click at [132, 316] on video at bounding box center [66, 349] width 132 height 66
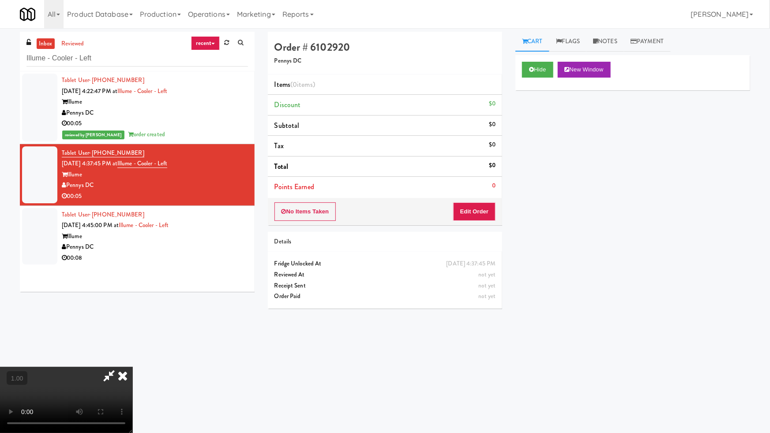
click at [132, 367] on video at bounding box center [66, 400] width 132 height 66
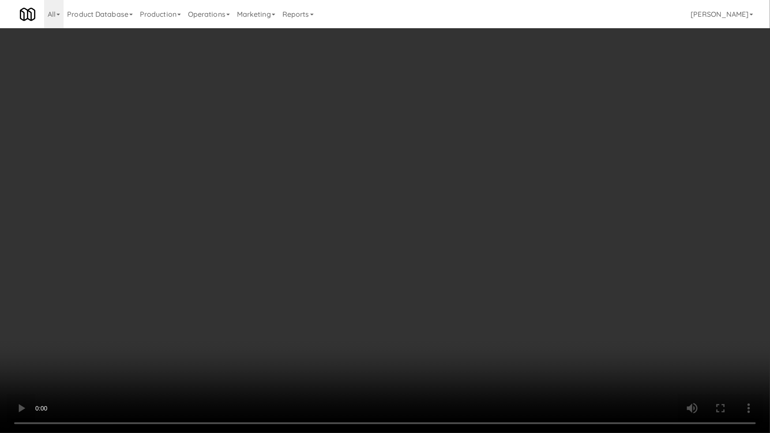
click at [390, 272] on video at bounding box center [385, 216] width 770 height 433
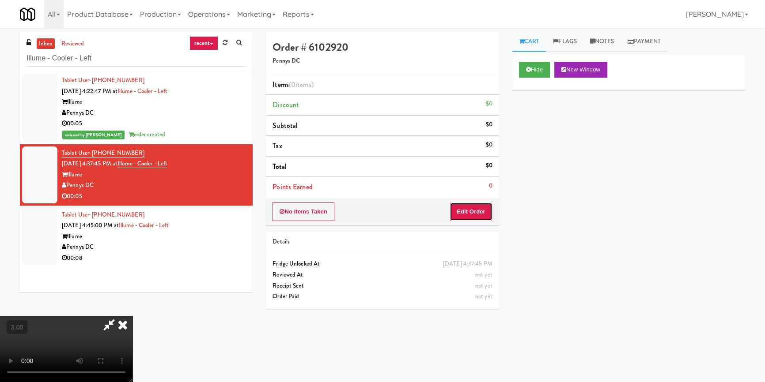
drag, startPoint x: 470, startPoint y: 214, endPoint x: 509, endPoint y: 163, distance: 63.8
click at [470, 213] on button "Edit Order" at bounding box center [470, 212] width 43 height 19
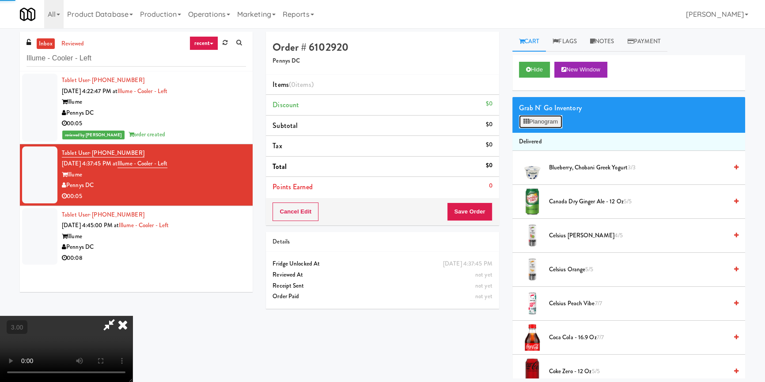
click at [527, 122] on icon at bounding box center [526, 122] width 6 height 6
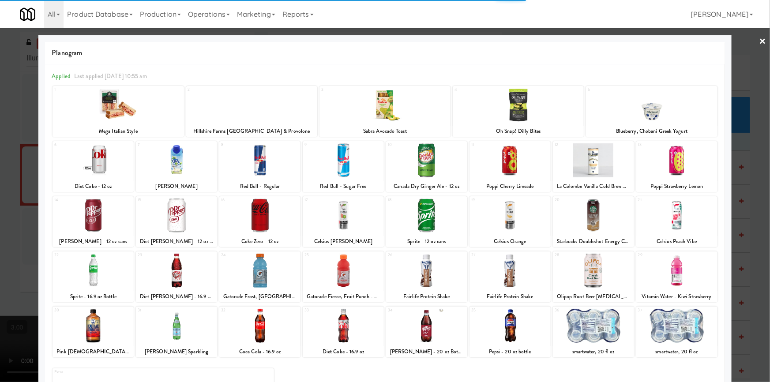
click at [255, 216] on div at bounding box center [259, 216] width 81 height 34
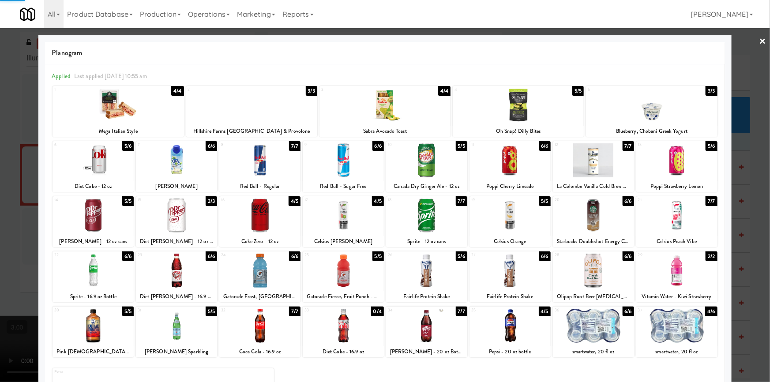
click at [0, 207] on div at bounding box center [385, 191] width 770 height 382
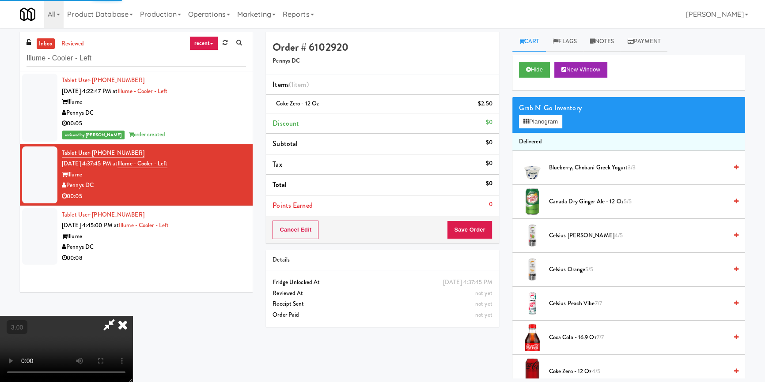
click at [132, 316] on video at bounding box center [66, 349] width 132 height 66
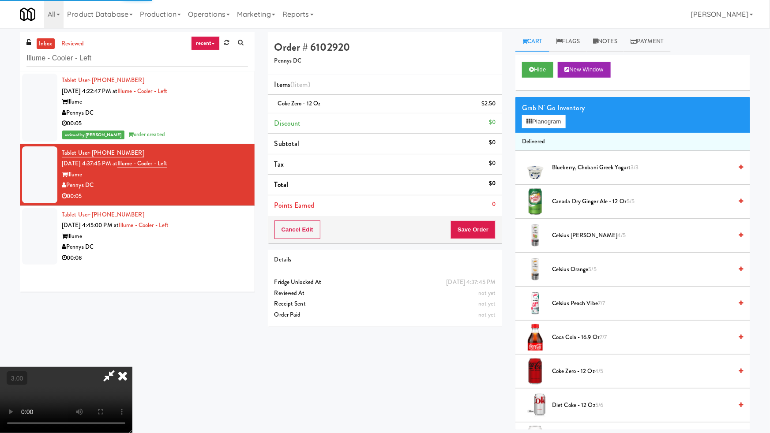
click at [132, 367] on video at bounding box center [66, 400] width 132 height 66
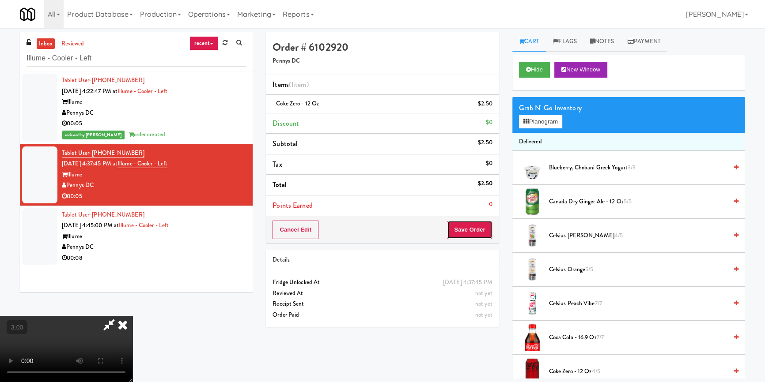
click at [478, 230] on button "Save Order" at bounding box center [469, 230] width 45 height 19
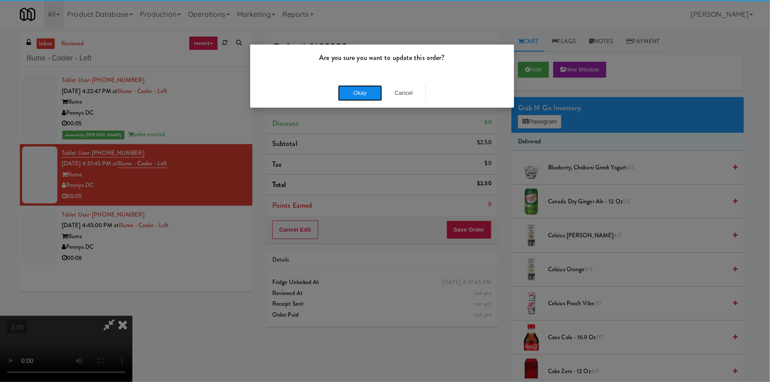
click at [358, 95] on button "Okay" at bounding box center [360, 93] width 44 height 16
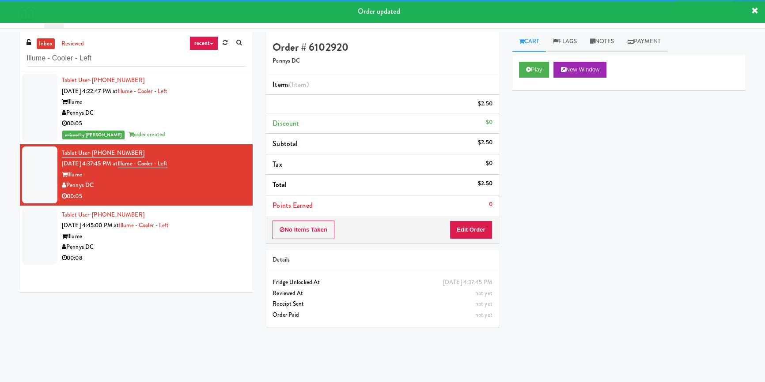
click at [219, 242] on div "Illume" at bounding box center [154, 236] width 184 height 11
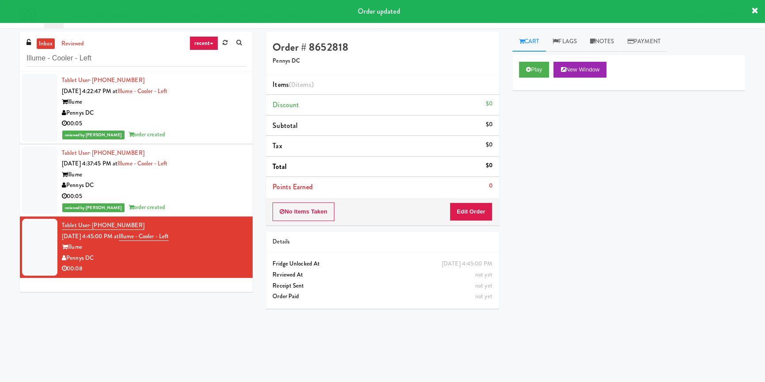
click at [530, 78] on div "Play New Window" at bounding box center [628, 72] width 233 height 35
click at [530, 75] on button "Play" at bounding box center [534, 70] width 30 height 16
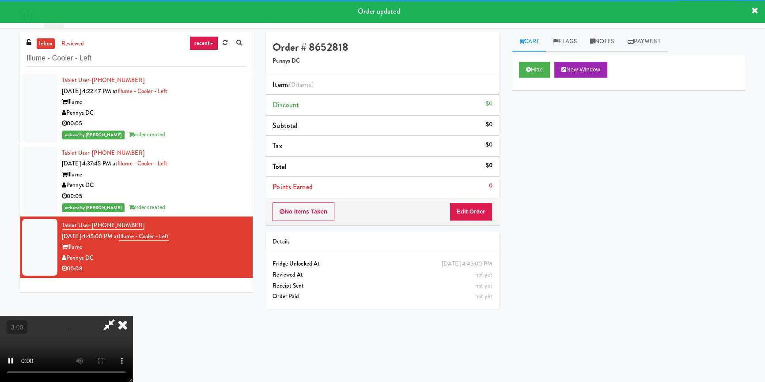
click at [535, 142] on div "Hide New Window Primary Flag Clear Flag if unable to determine what was taken o…" at bounding box center [628, 220] width 233 height 331
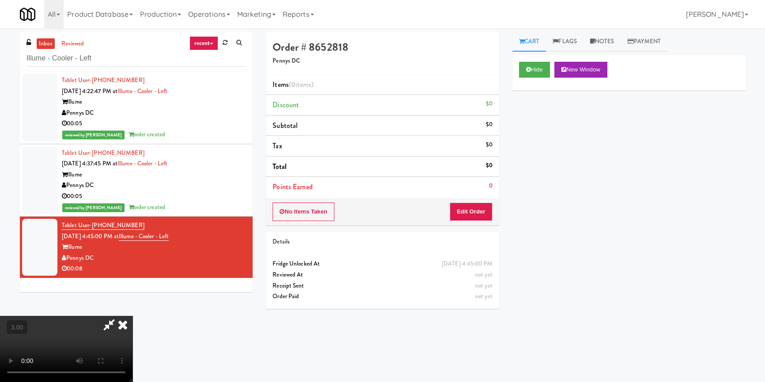
click at [132, 316] on video at bounding box center [66, 349] width 132 height 66
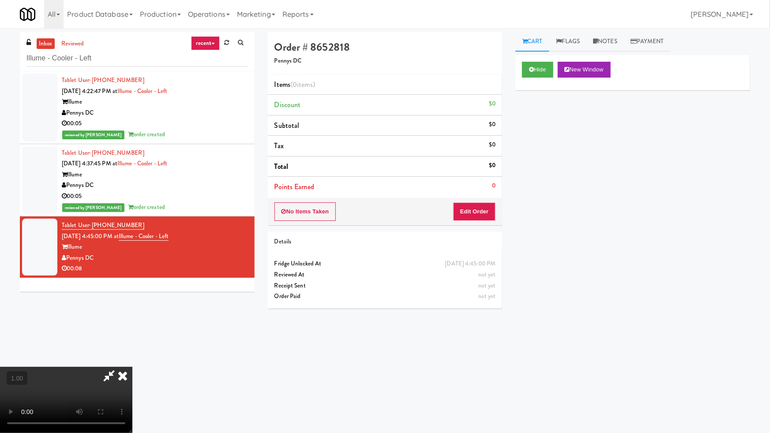
click at [132, 367] on video at bounding box center [66, 400] width 132 height 66
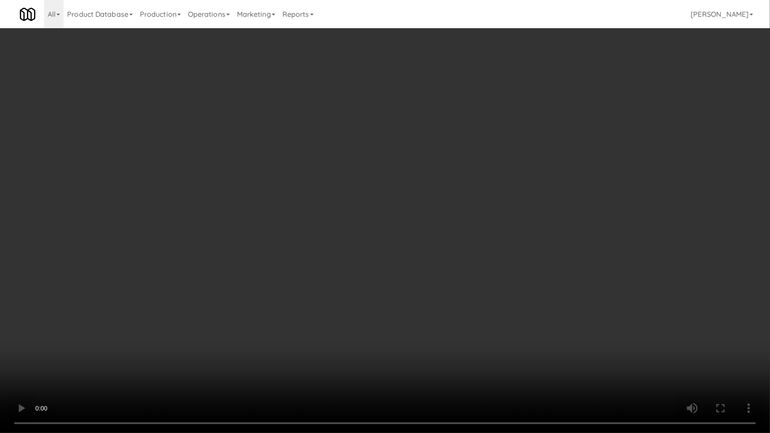
click at [394, 221] on video at bounding box center [385, 216] width 770 height 433
click at [422, 221] on video at bounding box center [385, 216] width 770 height 433
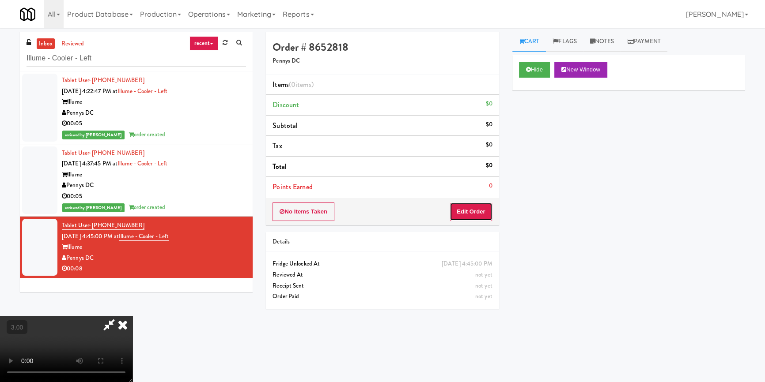
click at [475, 211] on button "Edit Order" at bounding box center [470, 212] width 43 height 19
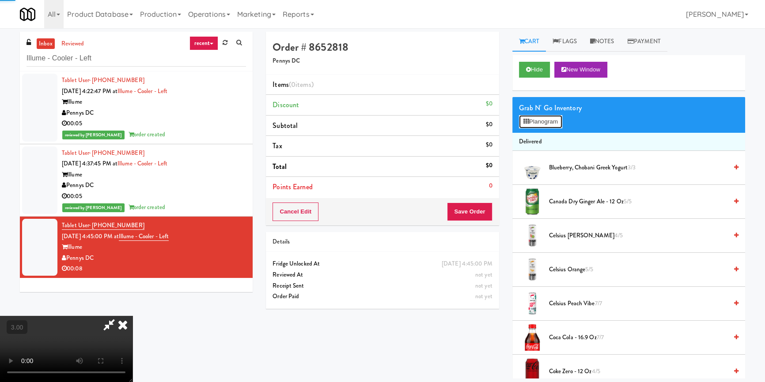
click at [548, 121] on button "Planogram" at bounding box center [540, 121] width 43 height 13
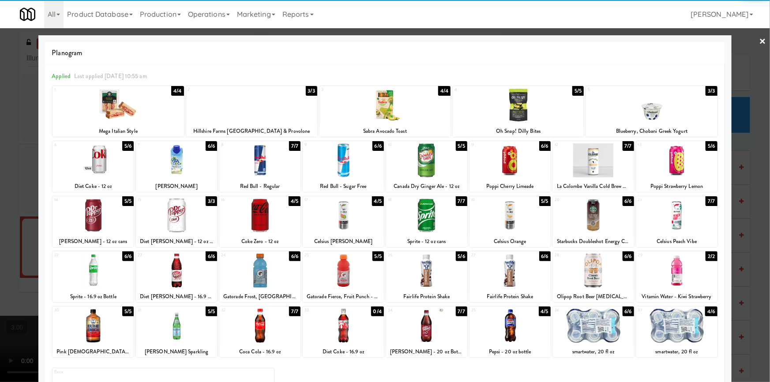
drag, startPoint x: 674, startPoint y: 330, endPoint x: 681, endPoint y: 255, distance: 75.8
click at [674, 330] on div at bounding box center [677, 326] width 81 height 34
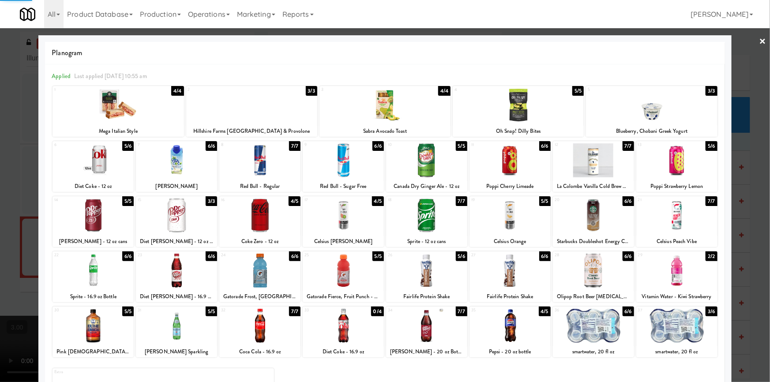
click at [687, 153] on div at bounding box center [677, 160] width 81 height 34
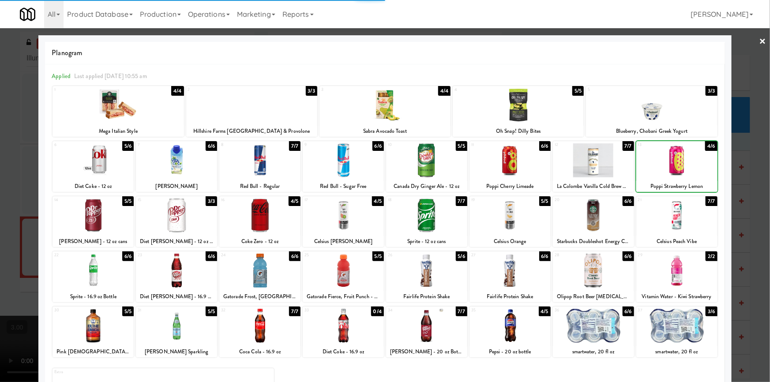
drag, startPoint x: 0, startPoint y: 217, endPoint x: 48, endPoint y: 224, distance: 48.6
click at [0, 216] on div at bounding box center [385, 191] width 770 height 382
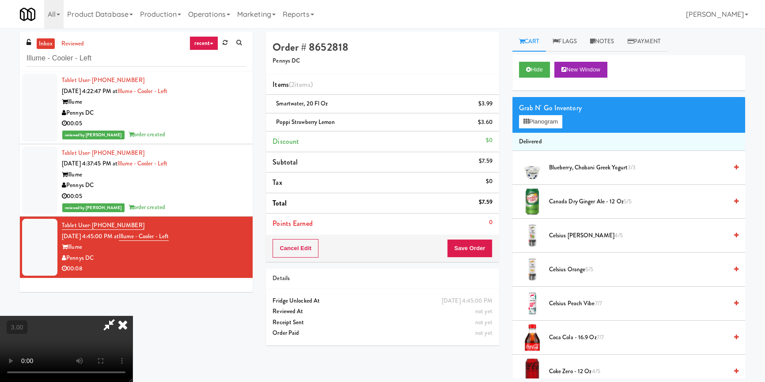
click at [132, 316] on video at bounding box center [66, 349] width 132 height 66
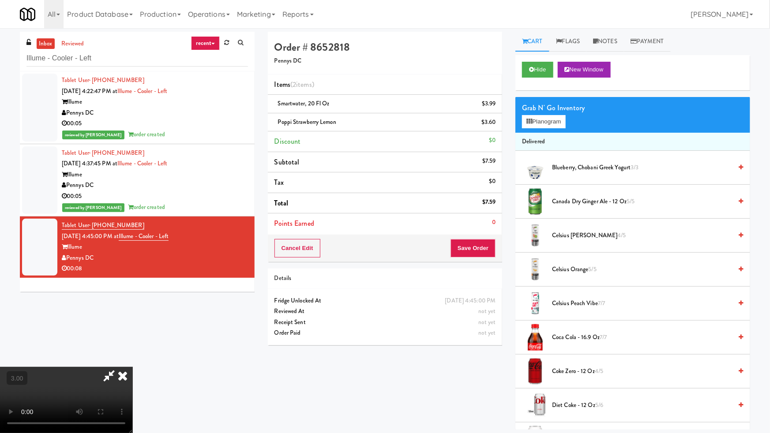
click at [132, 367] on video at bounding box center [66, 400] width 132 height 66
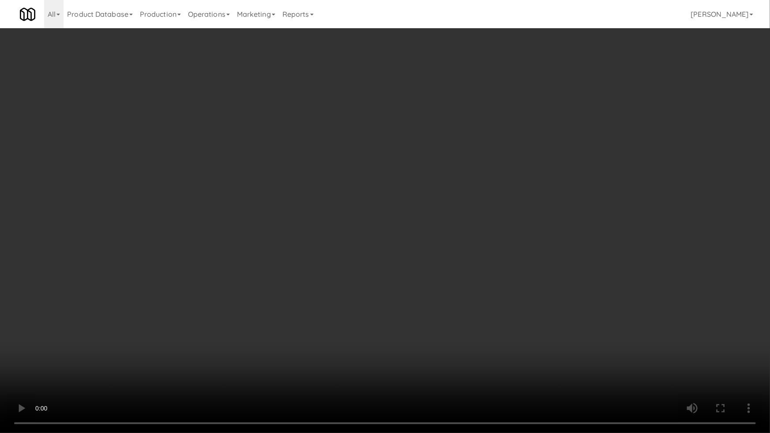
click at [390, 204] on video at bounding box center [385, 216] width 770 height 433
click at [465, 302] on video at bounding box center [385, 216] width 770 height 433
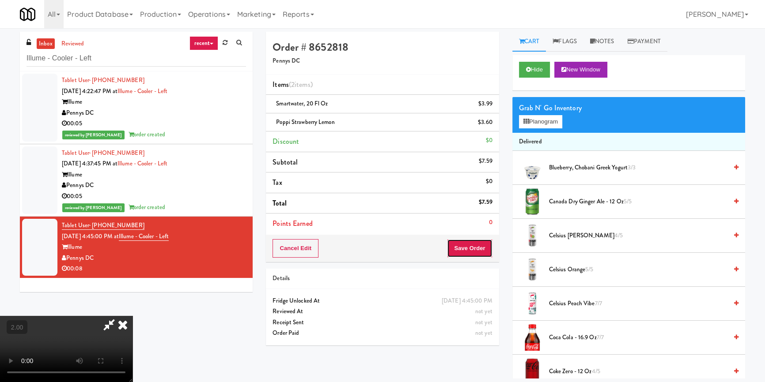
click at [485, 247] on button "Save Order" at bounding box center [469, 248] width 45 height 19
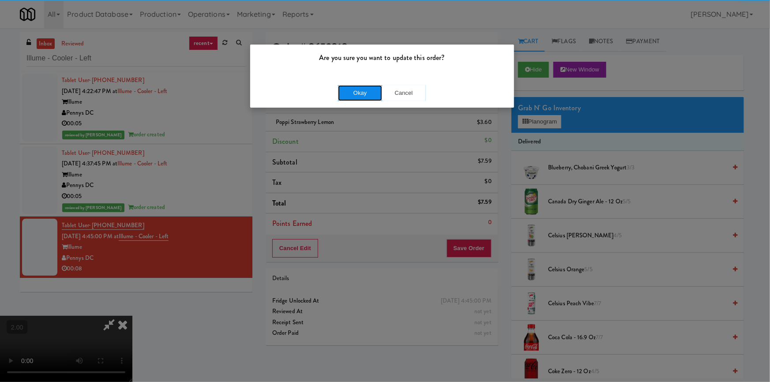
click at [362, 96] on button "Okay" at bounding box center [360, 93] width 44 height 16
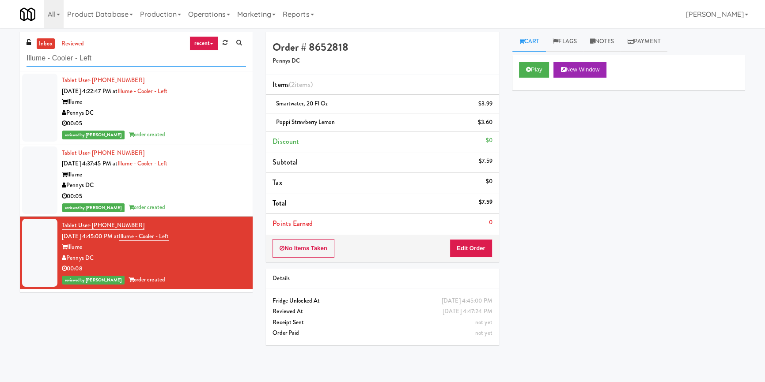
click at [169, 56] on input "Illume - Cooler - Left" at bounding box center [135, 58] width 219 height 16
paste input "Hub Cincinnati Pantry"
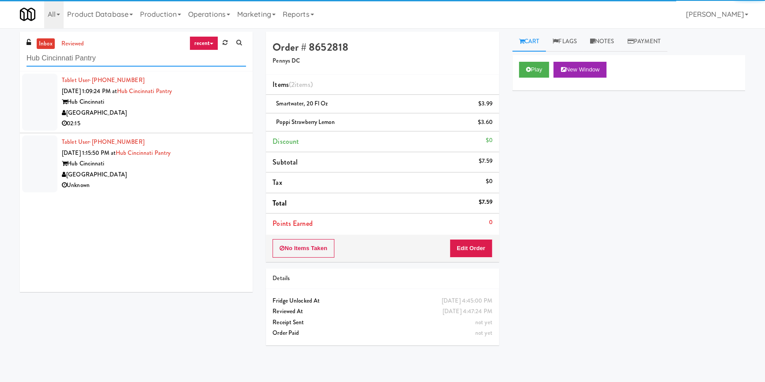
type input "Hub Cincinnati Pantry"
click at [212, 114] on div "[GEOGRAPHIC_DATA]" at bounding box center [154, 113] width 184 height 11
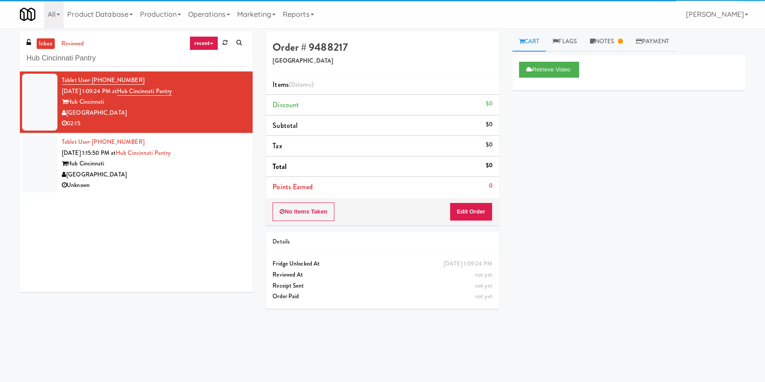
click at [161, 186] on div "Unknown" at bounding box center [154, 185] width 184 height 11
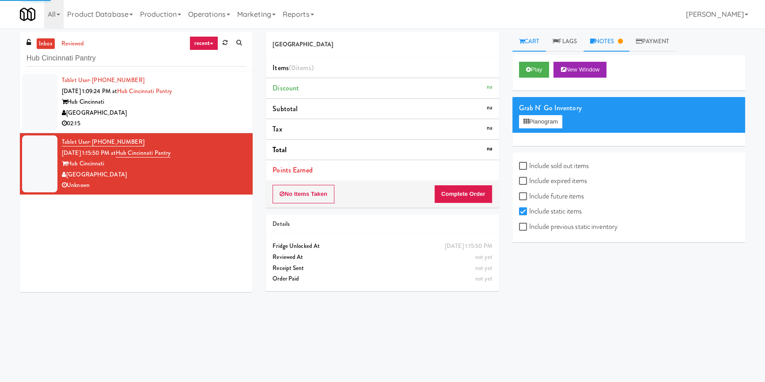
click at [618, 41] on link "Notes" at bounding box center [606, 42] width 46 height 20
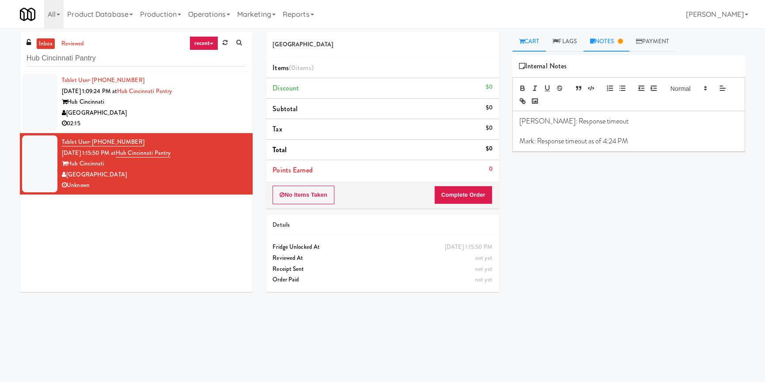
click at [537, 41] on link "Cart" at bounding box center [529, 42] width 34 height 20
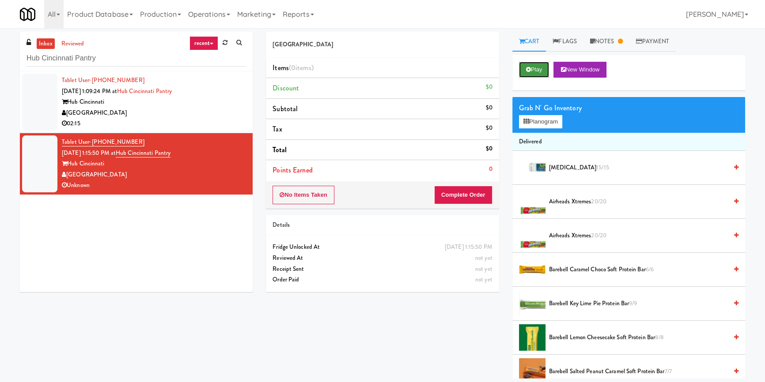
click at [534, 70] on button "Play" at bounding box center [534, 70] width 30 height 16
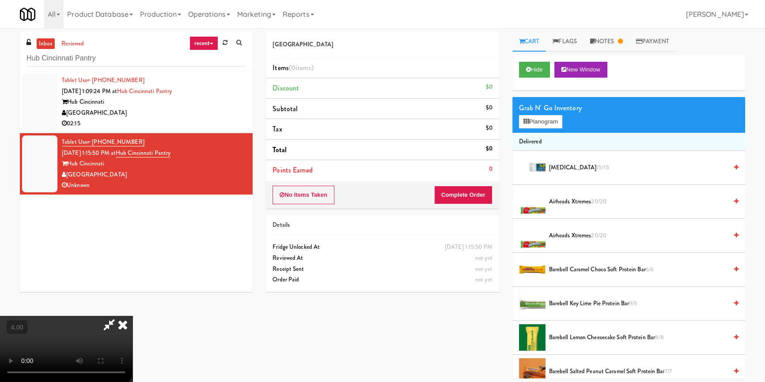
click at [132, 316] on icon at bounding box center [122, 325] width 19 height 18
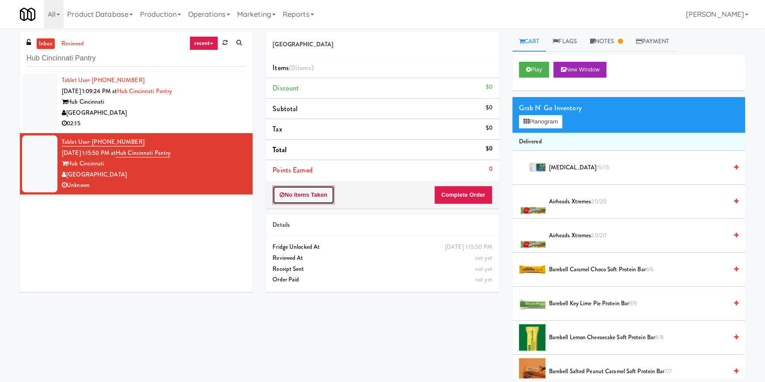
click at [290, 193] on button "No Items Taken" at bounding box center [303, 195] width 62 height 19
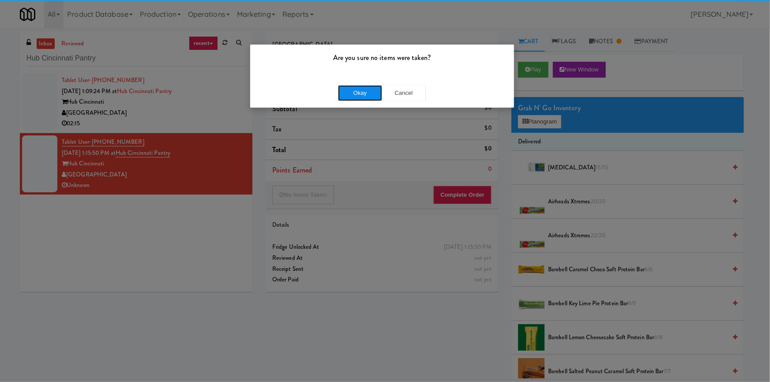
click at [375, 85] on button "Okay" at bounding box center [360, 93] width 44 height 16
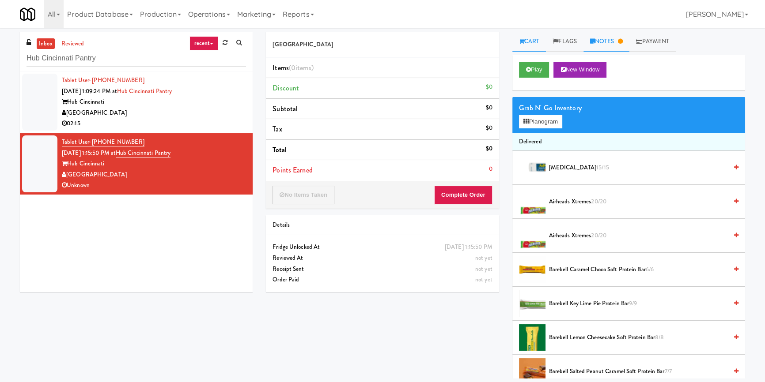
click at [604, 37] on link "Notes" at bounding box center [606, 42] width 46 height 20
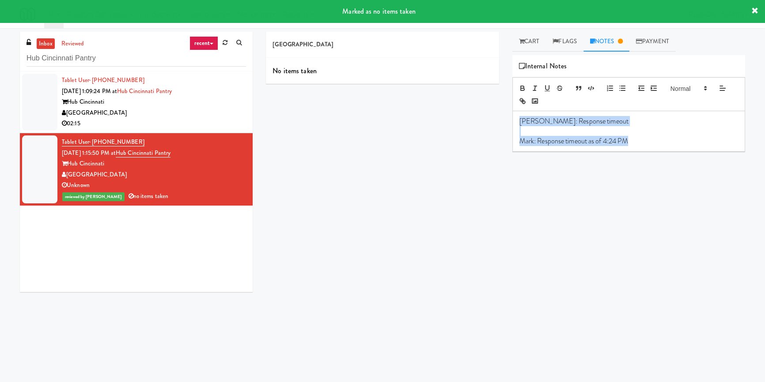
drag, startPoint x: 648, startPoint y: 138, endPoint x: 506, endPoint y: 110, distance: 144.8
click at [506, 112] on div "Cart Flags Notes Payment Play New Window Primary Flag Clear Flag if unable to d…" at bounding box center [628, 205] width 246 height 347
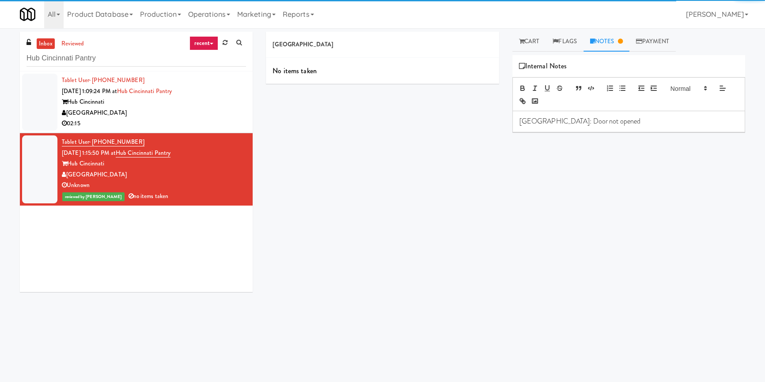
click at [555, 185] on div "Play New Window Primary Flag Clear Flag if unable to determine what was taken o…" at bounding box center [628, 220] width 233 height 331
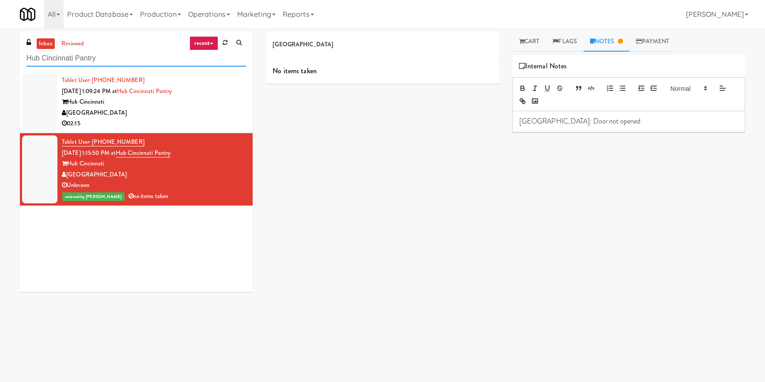
drag, startPoint x: 156, startPoint y: 55, endPoint x: 0, endPoint y: 72, distance: 156.8
click at [0, 72] on div "inbox reviewed recent all unclear take inventory issue suspicious failed recent…" at bounding box center [382, 205] width 765 height 347
